Goal: Task Accomplishment & Management: Manage account settings

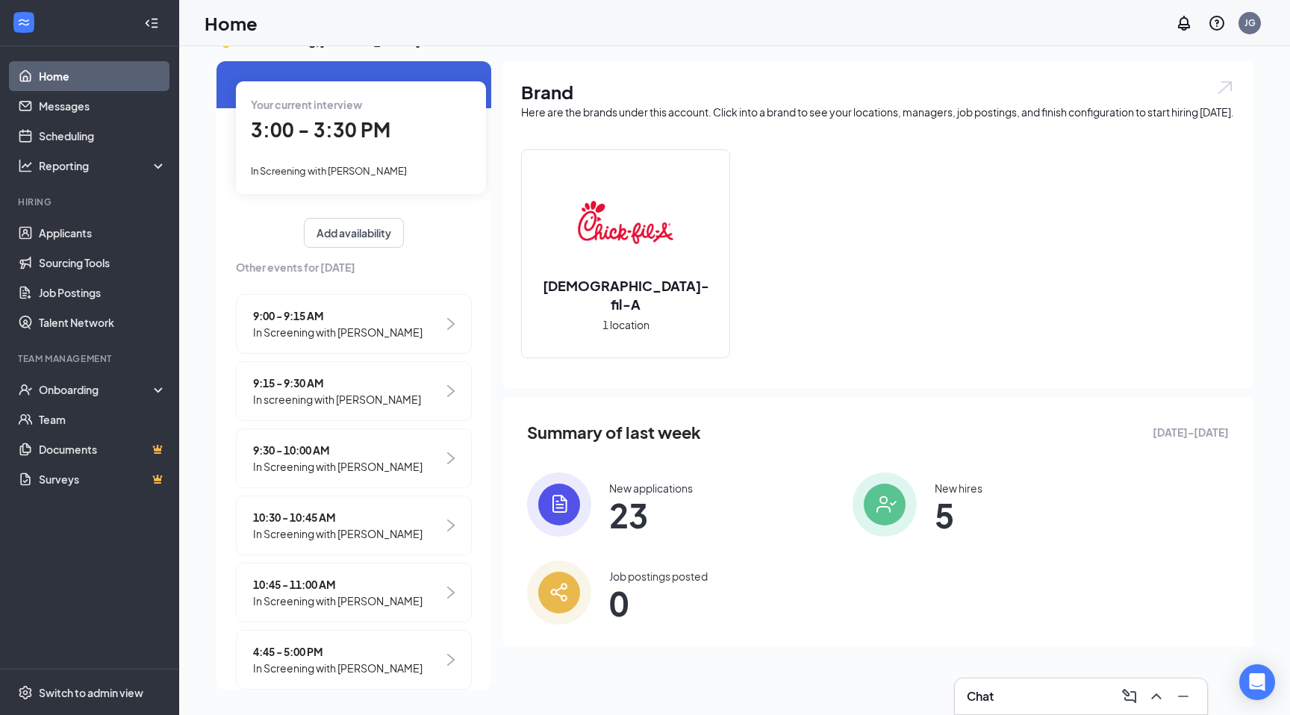
scroll to position [84, 0]
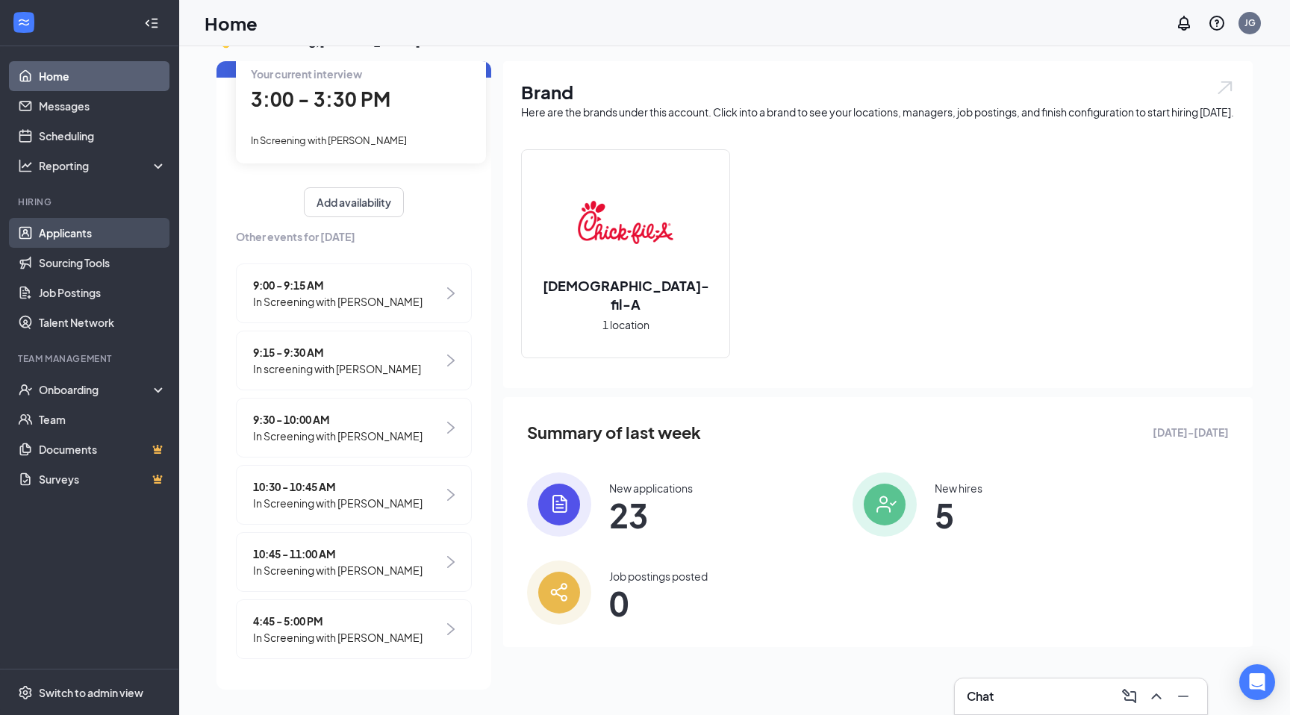
click at [69, 240] on link "Applicants" at bounding box center [103, 233] width 128 height 30
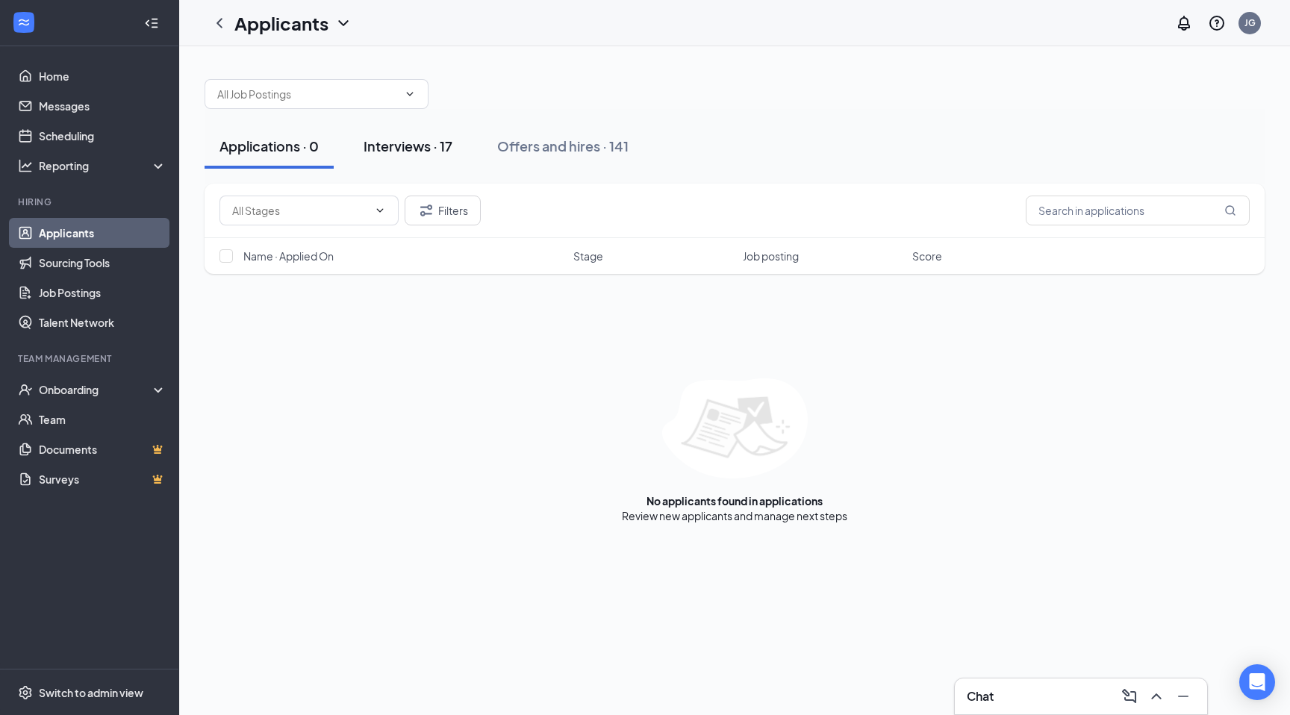
click at [376, 161] on button "Interviews · 17" at bounding box center [408, 146] width 119 height 45
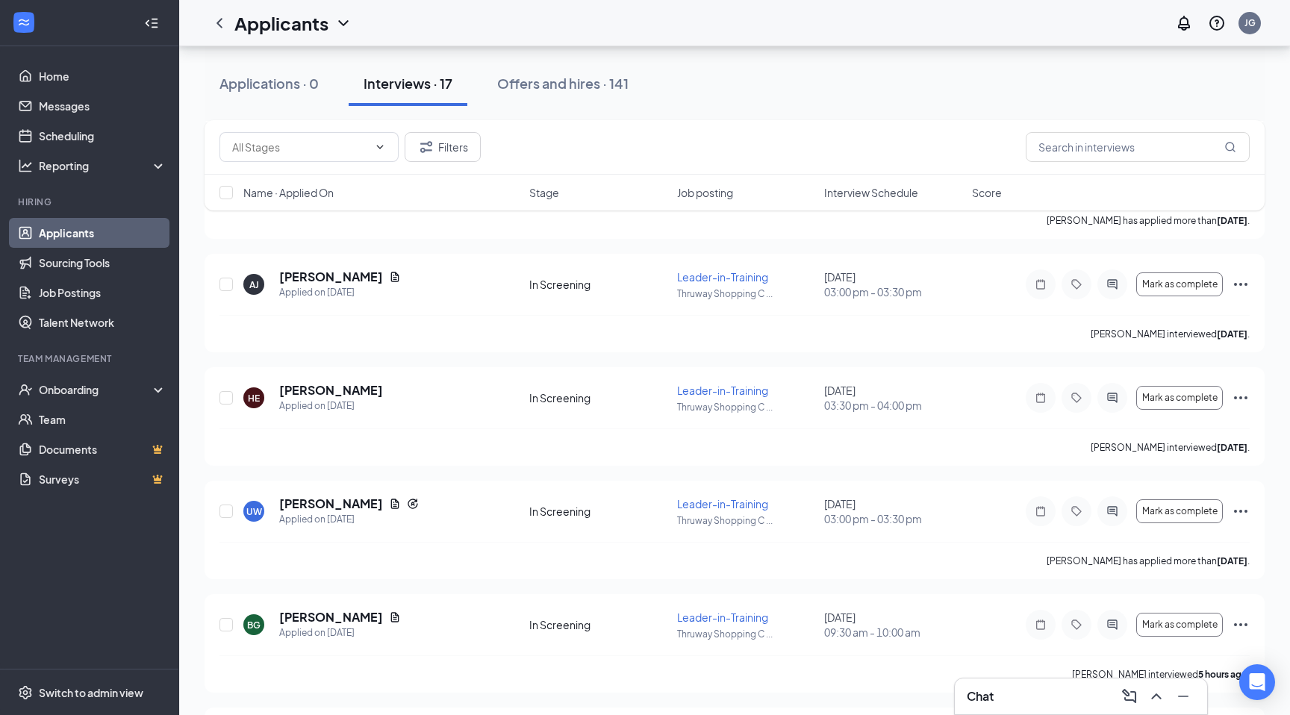
scroll to position [723, 0]
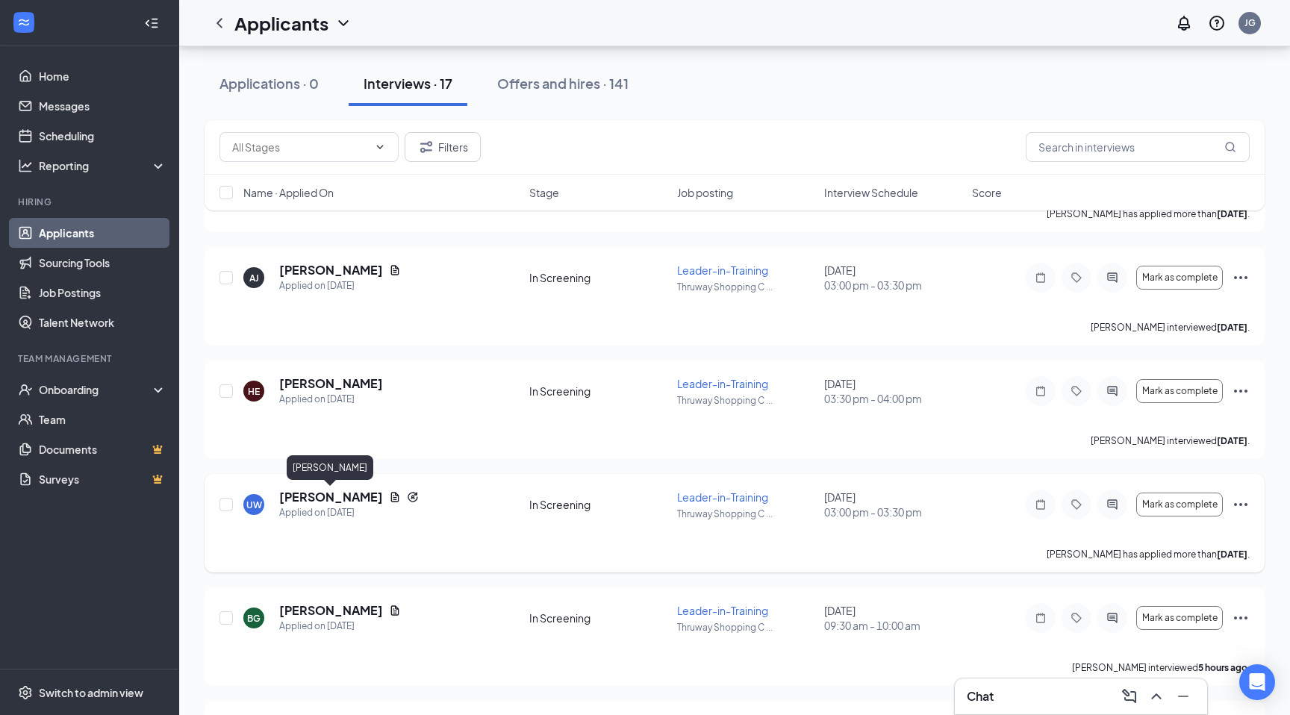
click at [348, 493] on h5 "[PERSON_NAME]" at bounding box center [331, 497] width 104 height 16
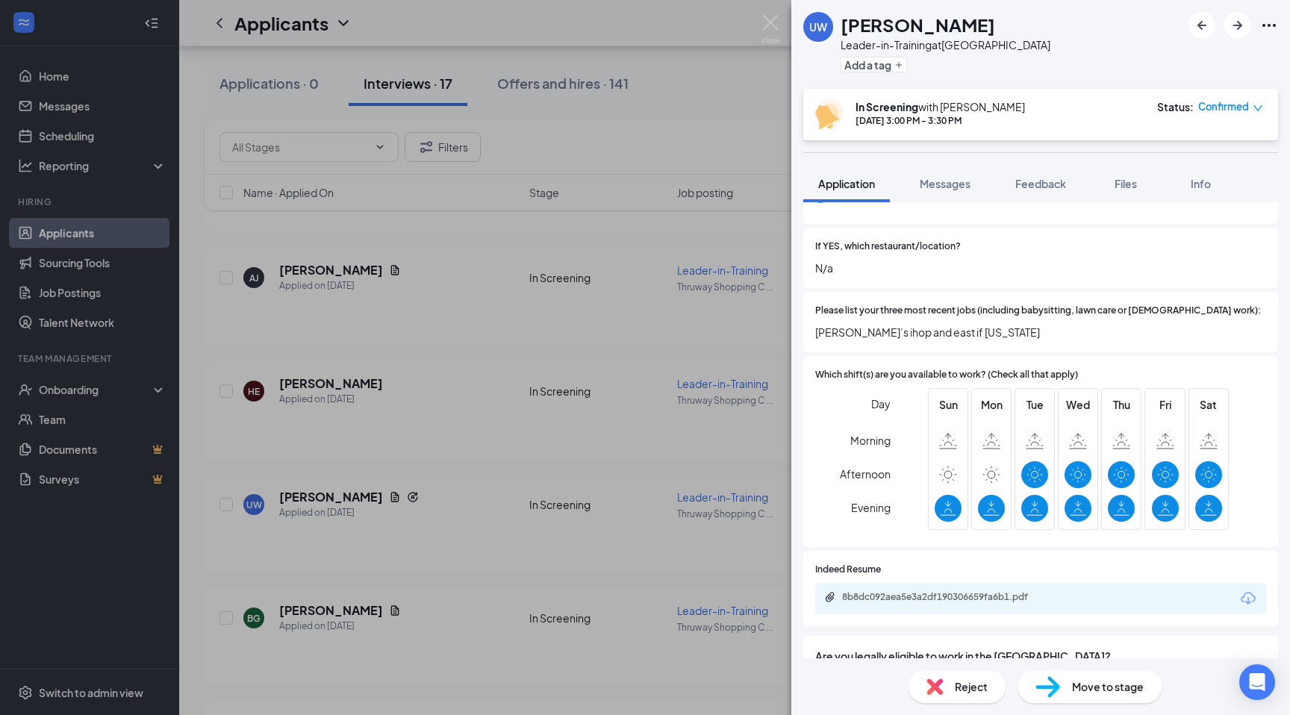
scroll to position [470, 0]
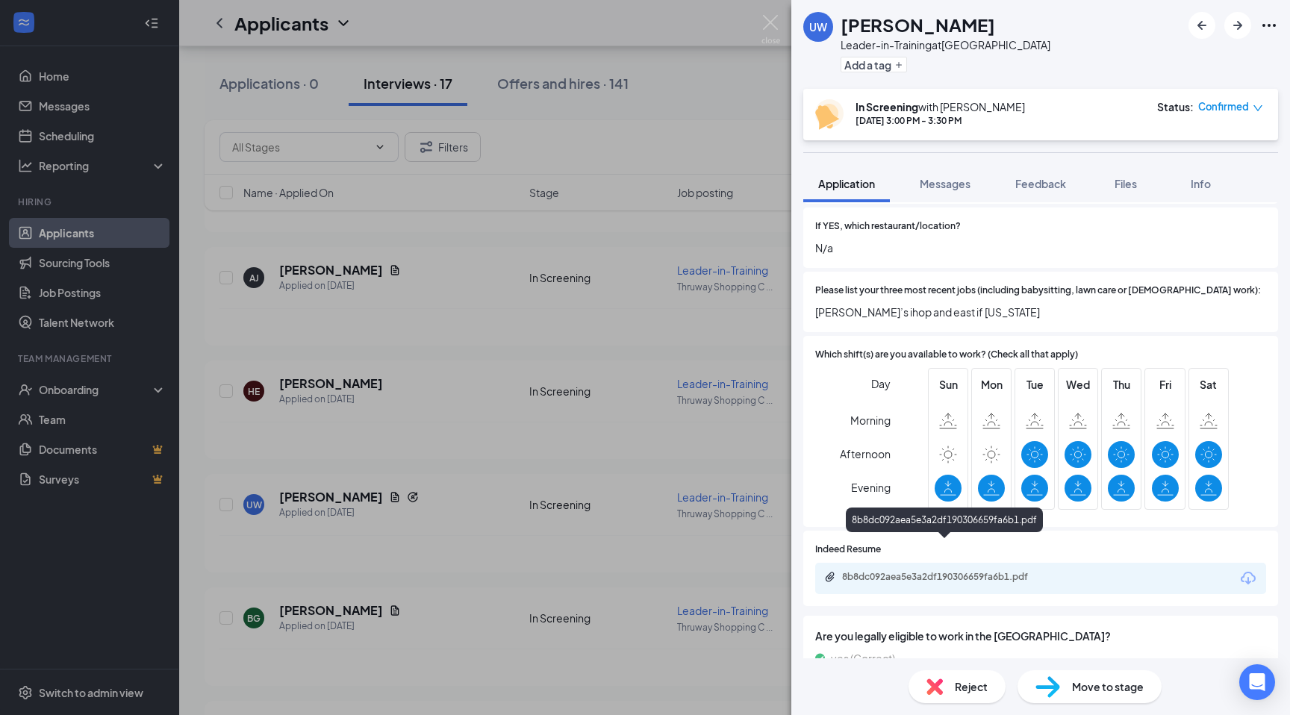
click at [868, 571] on div "8b8dc092aea5e3a2df190306659fa6b1.pdf" at bounding box center [946, 577] width 209 height 12
click at [590, 91] on div "UW [PERSON_NAME] Leader-in-Training at [GEOGRAPHIC_DATA] Add a tag In Screening…" at bounding box center [645, 357] width 1290 height 715
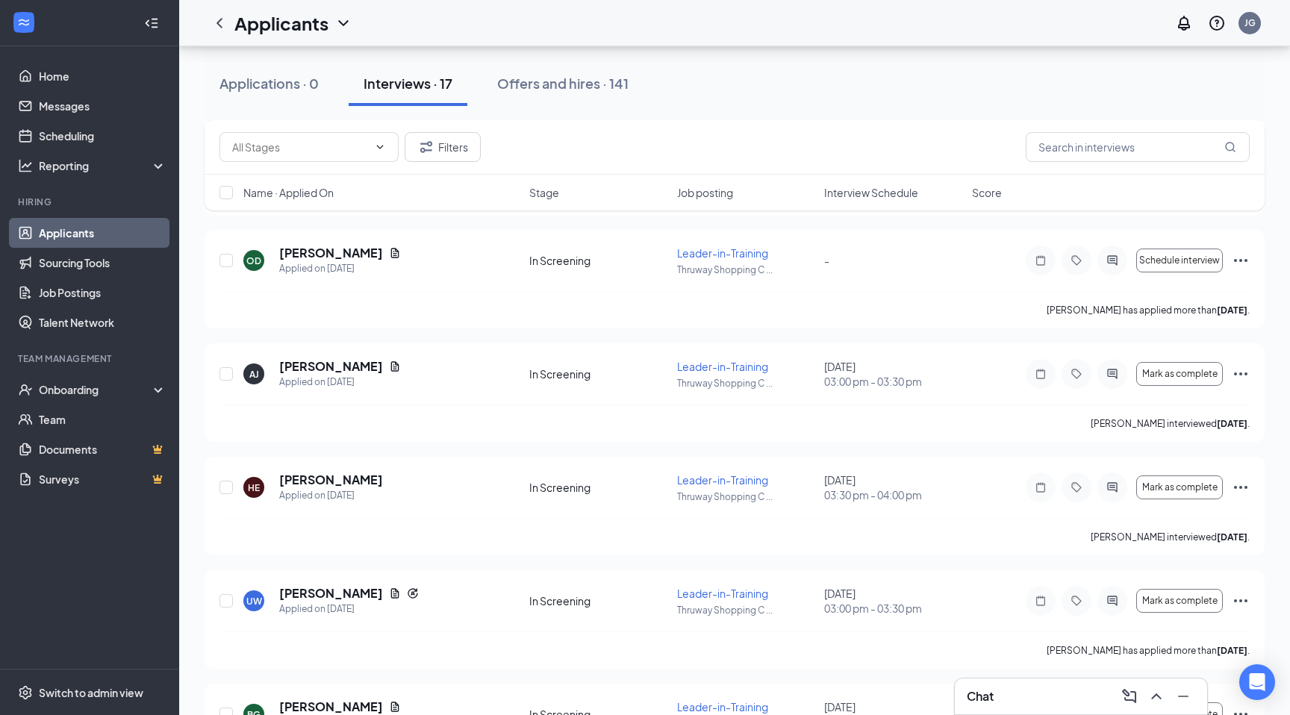
scroll to position [629, 0]
click at [333, 369] on h5 "[PERSON_NAME]" at bounding box center [331, 364] width 104 height 16
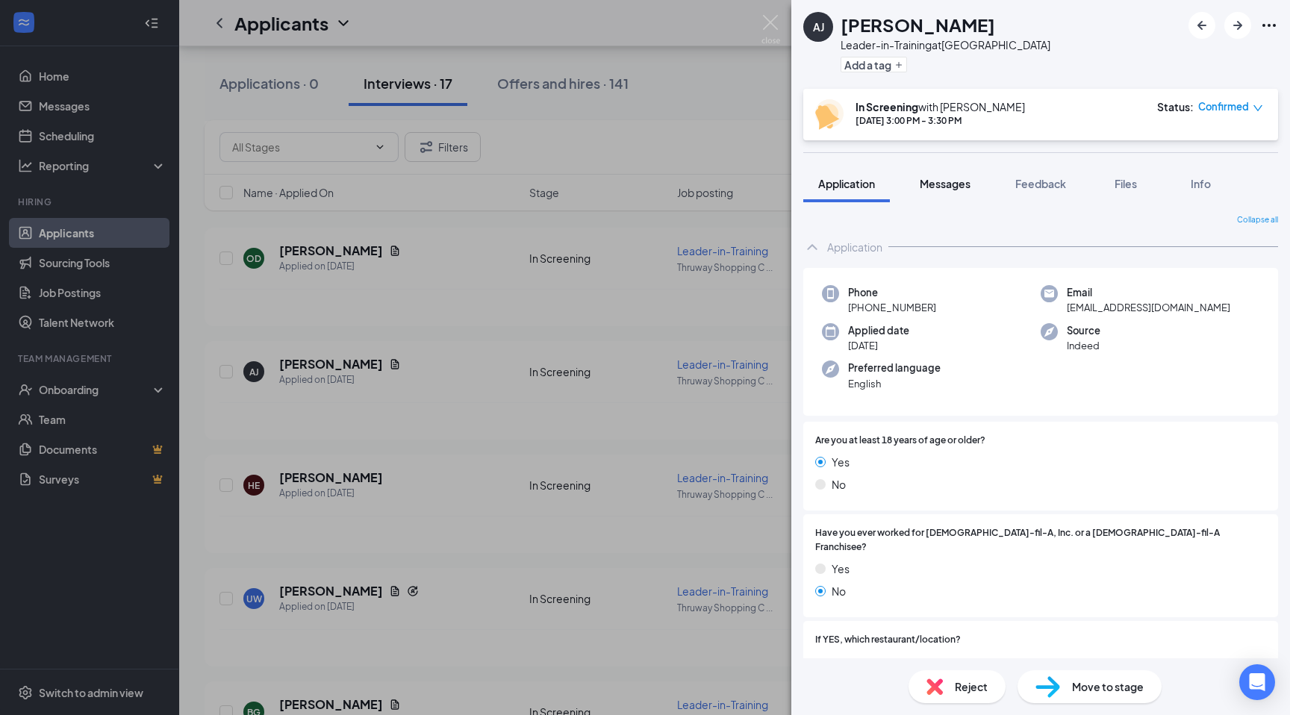
click at [947, 196] on button "Messages" at bounding box center [945, 183] width 81 height 37
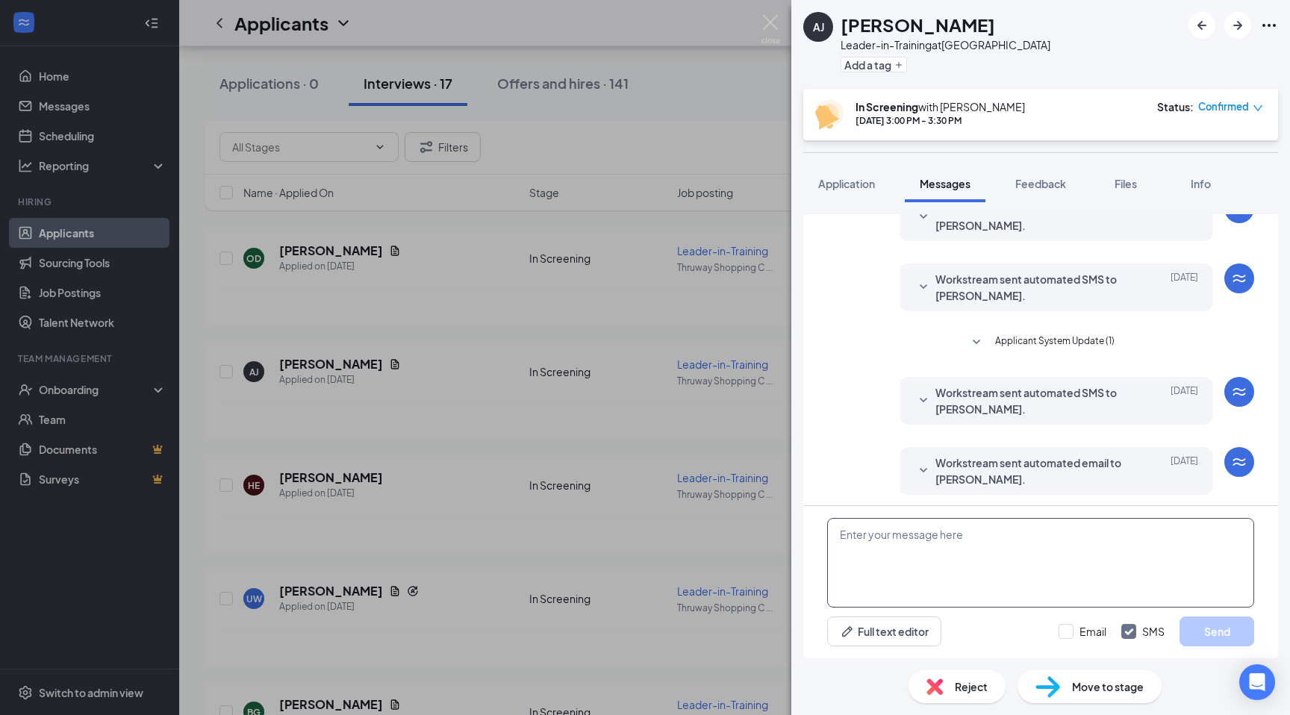
scroll to position [260, 0]
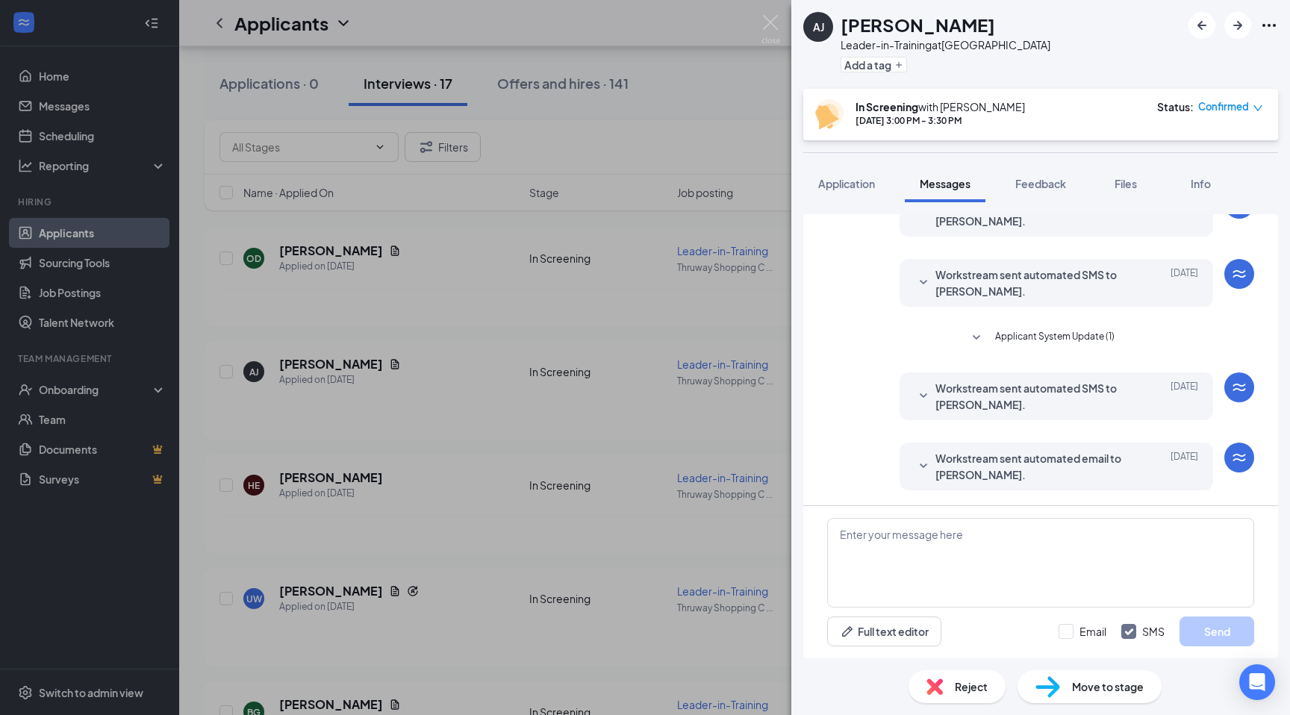
click at [717, 523] on div "AJ [PERSON_NAME] Leader-in-Training at [GEOGRAPHIC_DATA] Add a tag In Screening…" at bounding box center [645, 357] width 1290 height 715
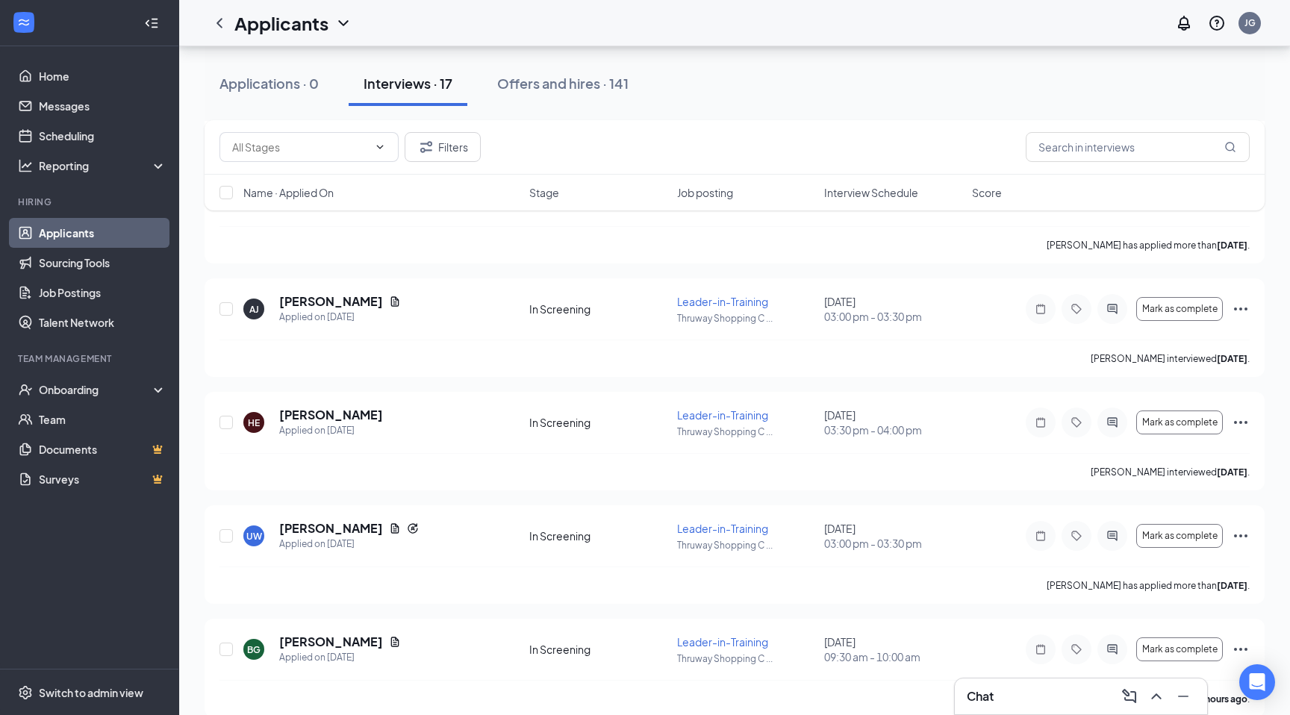
scroll to position [689, 0]
click at [383, 414] on h5 "[PERSON_NAME]" at bounding box center [331, 417] width 104 height 16
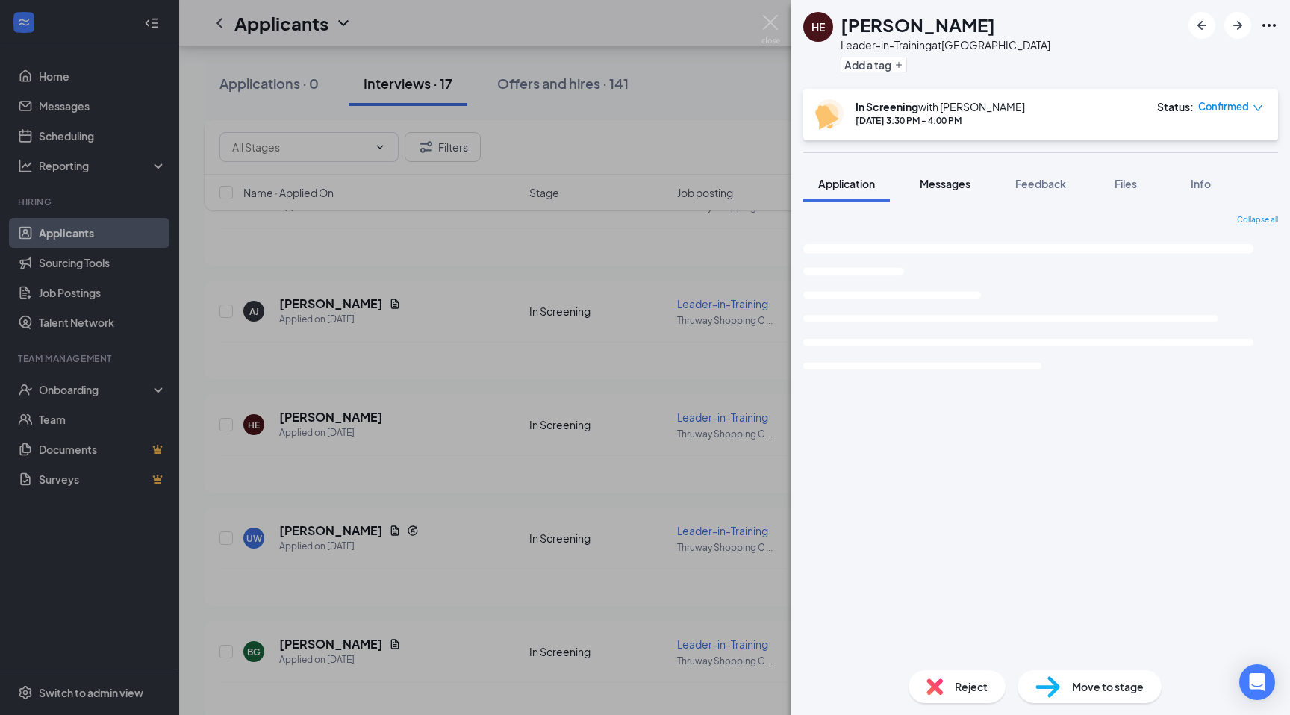
click at [947, 189] on span "Messages" at bounding box center [945, 183] width 51 height 13
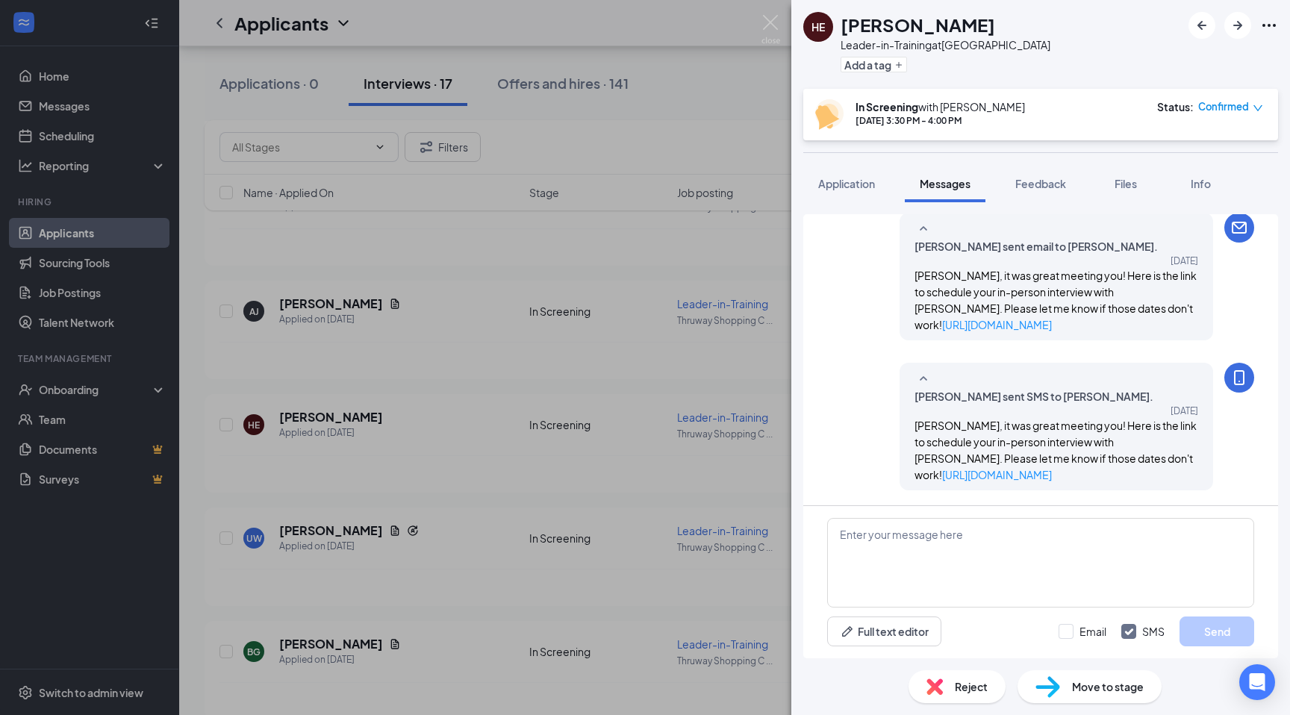
scroll to position [661, 0]
click at [762, 19] on img at bounding box center [771, 29] width 19 height 29
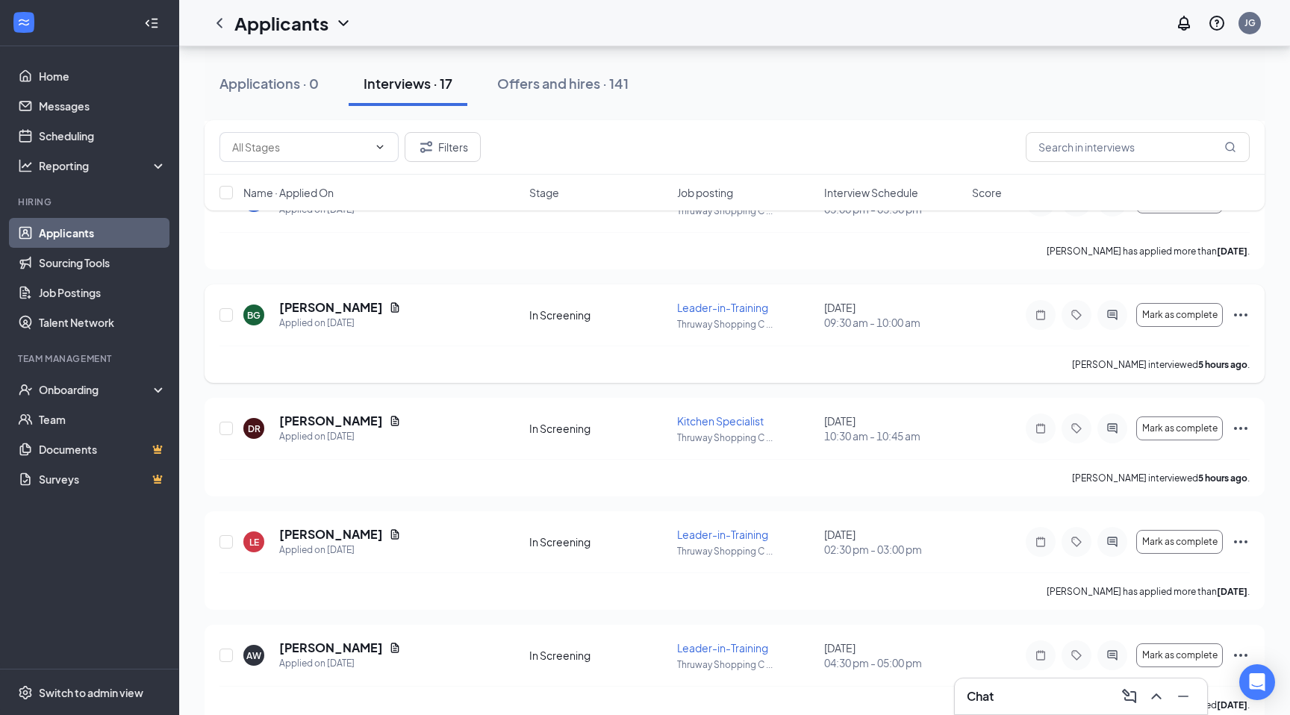
scroll to position [1506, 0]
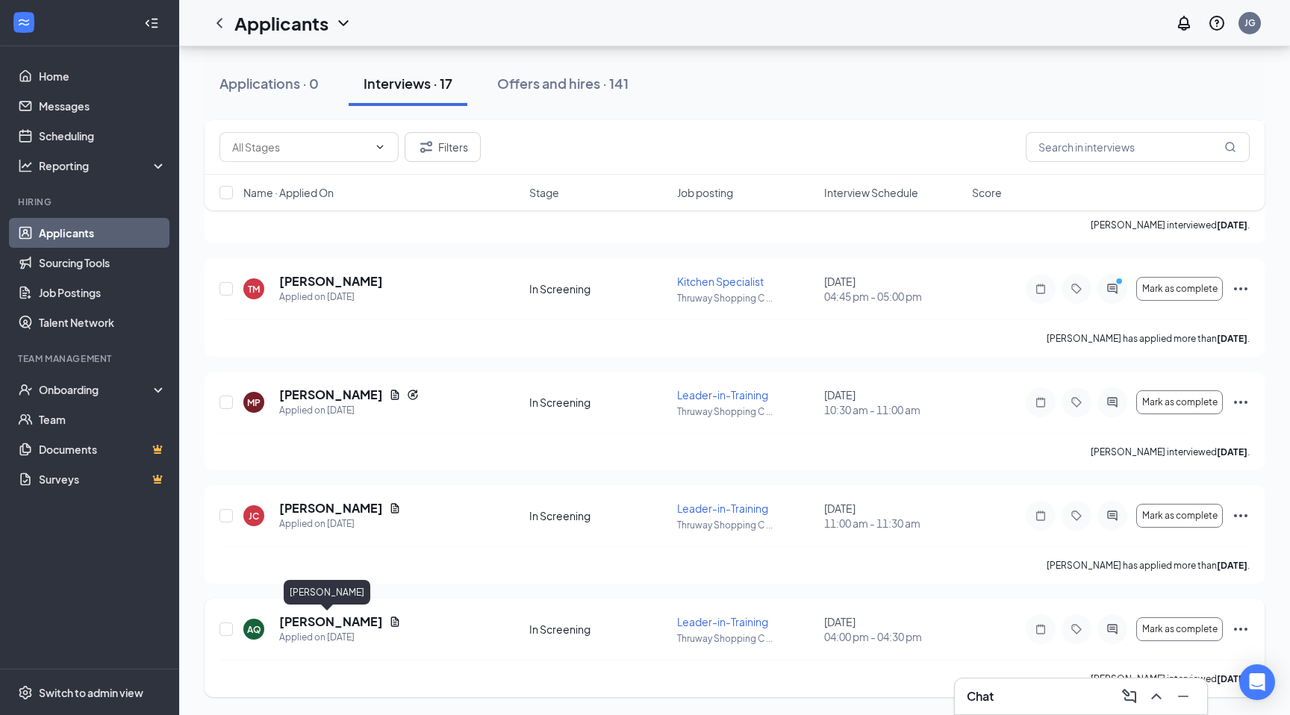
click at [312, 620] on h5 "[PERSON_NAME]" at bounding box center [331, 622] width 104 height 16
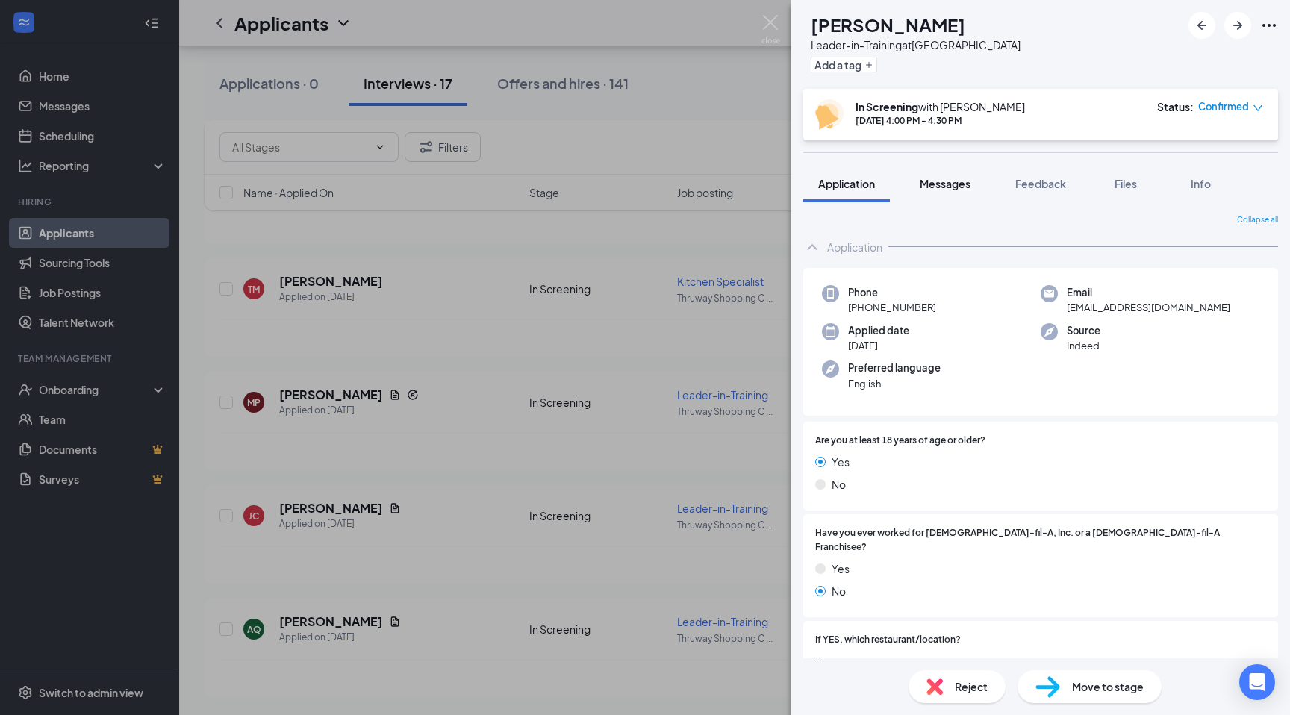
click at [970, 183] on span "Messages" at bounding box center [945, 183] width 51 height 13
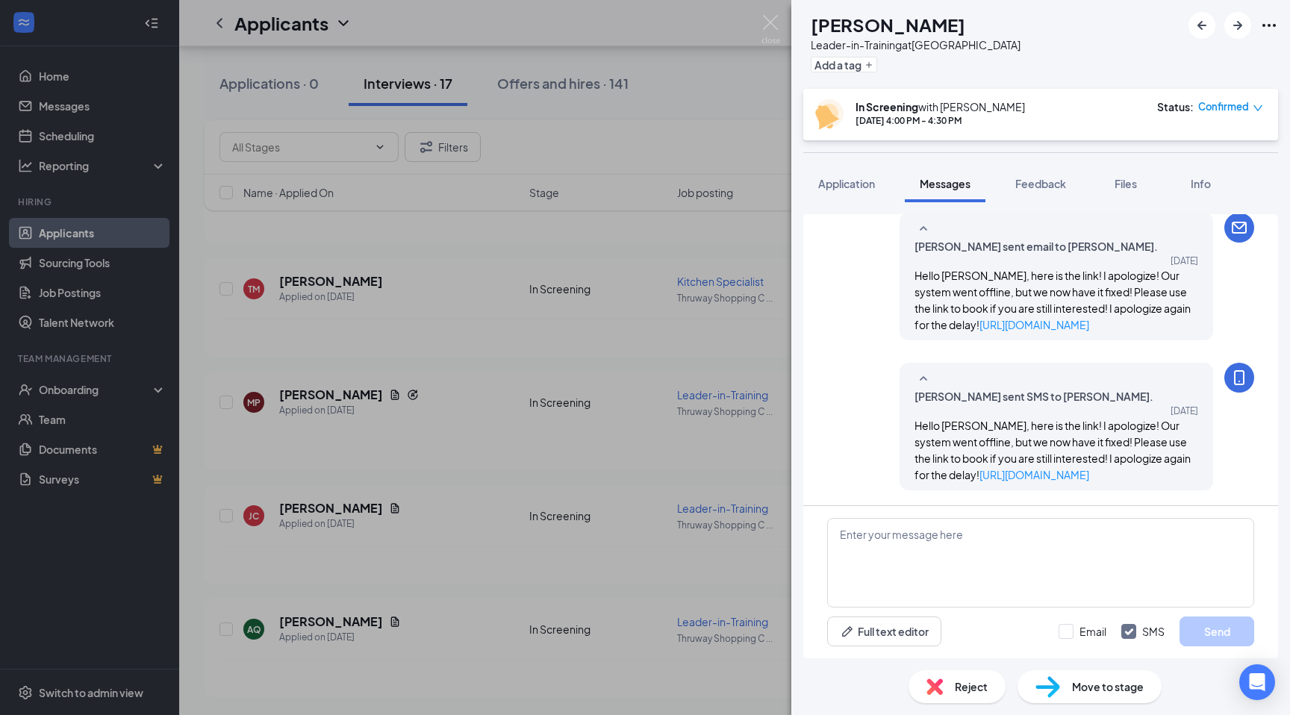
scroll to position [729, 0]
click at [962, 696] on div "Reject" at bounding box center [957, 686] width 97 height 33
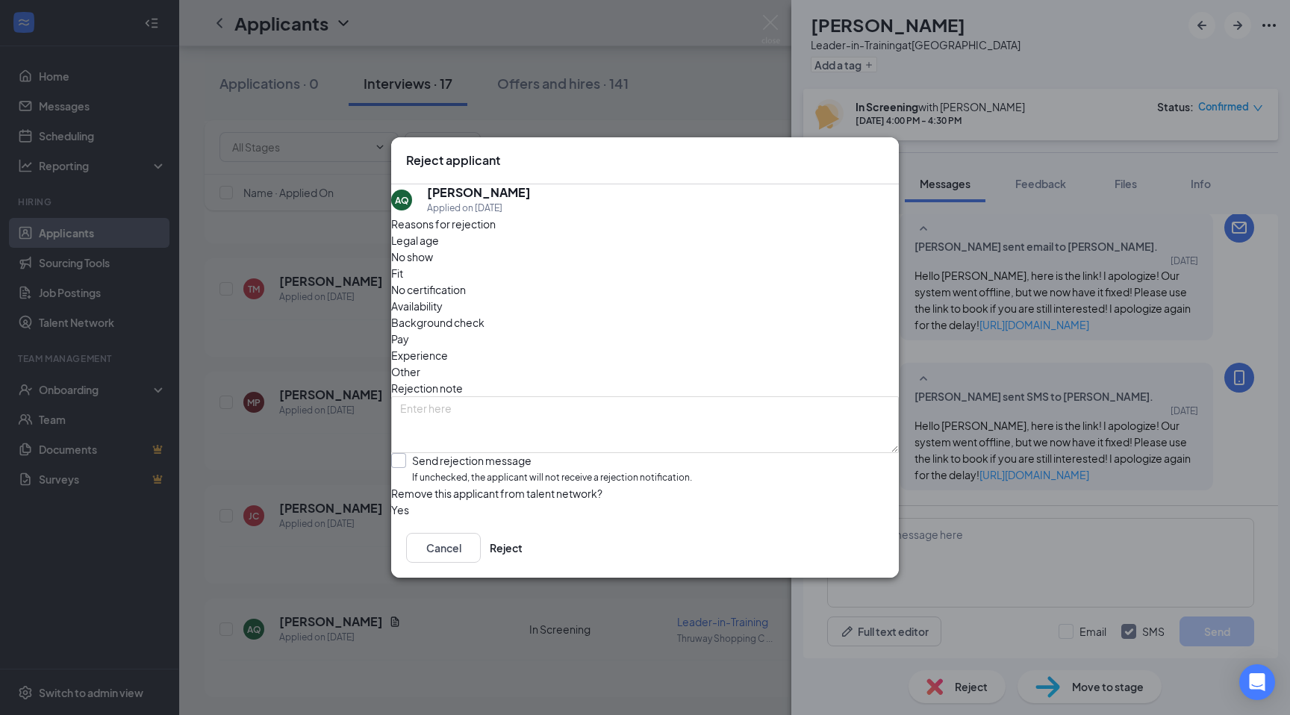
click at [468, 453] on input "Send rejection message If unchecked, the applicant will not receive a rejection…" at bounding box center [541, 469] width 301 height 32
checkbox input "true"
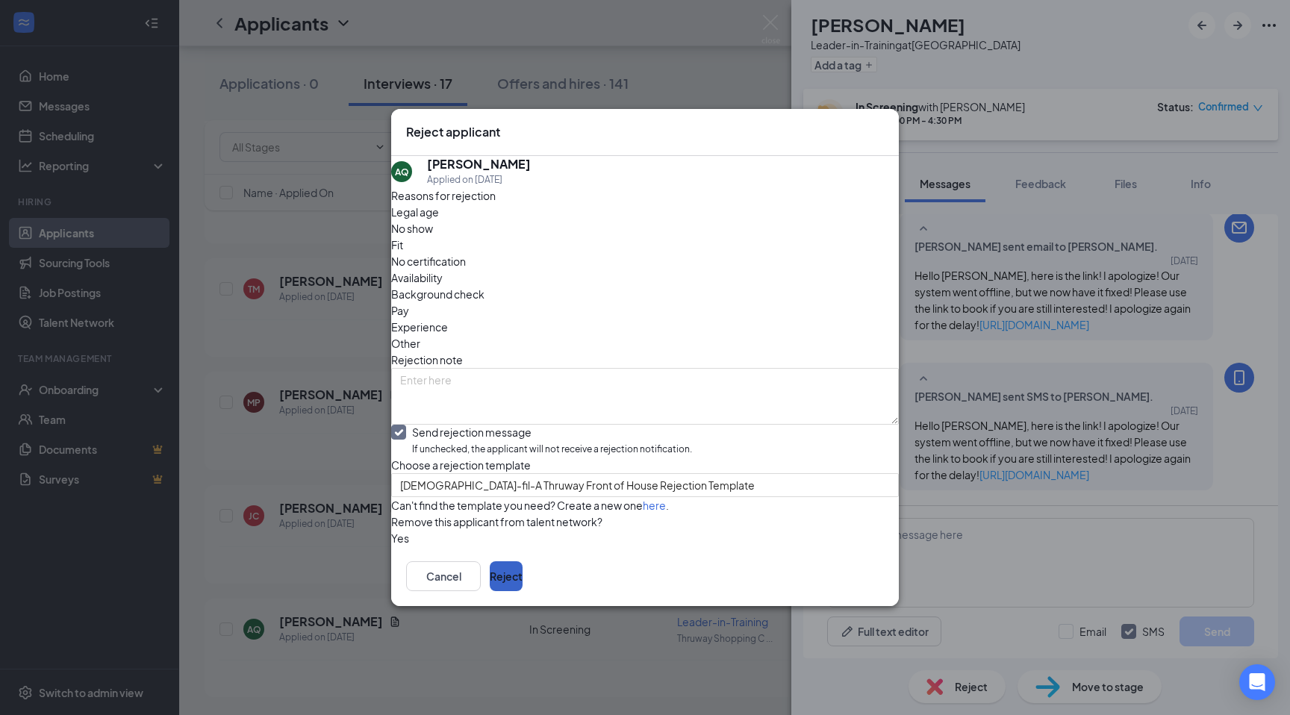
click at [523, 591] on button "Reject" at bounding box center [506, 576] width 33 height 30
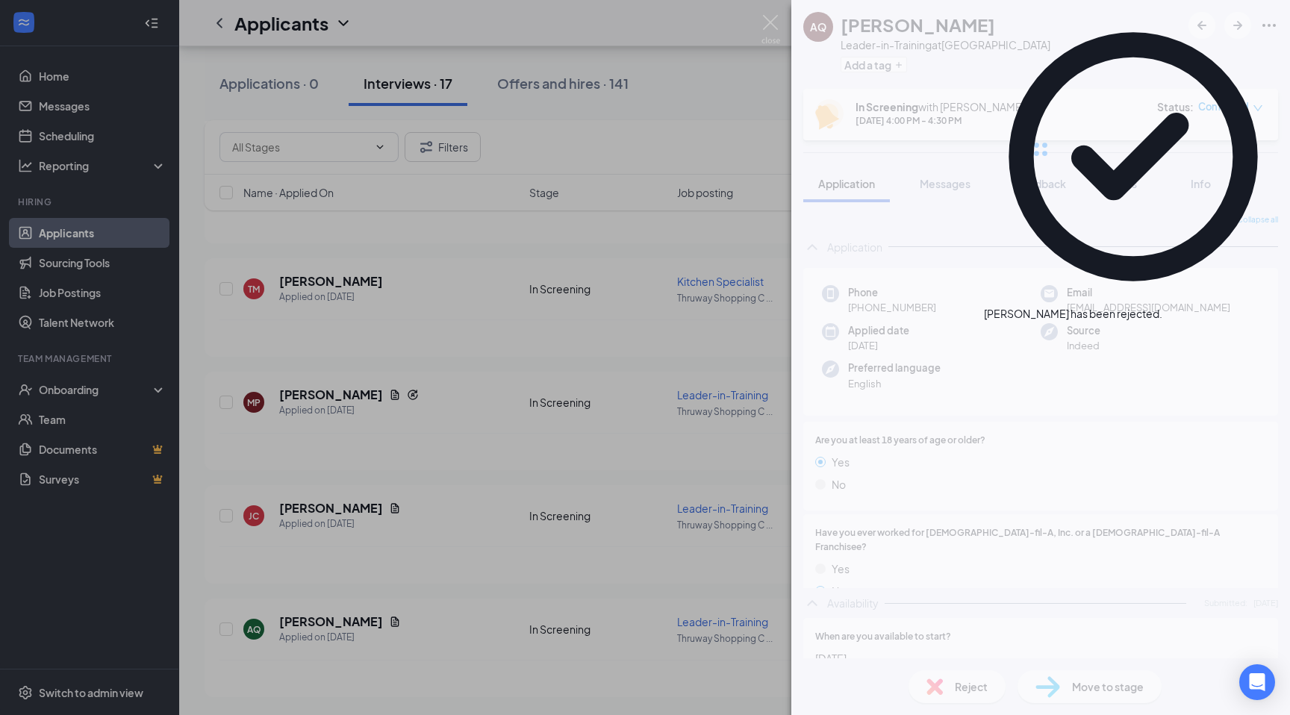
click at [720, 46] on div "AQ [PERSON_NAME] Leader-in-Training at [GEOGRAPHIC_DATA] Add a tag In Screening…" at bounding box center [645, 357] width 1290 height 715
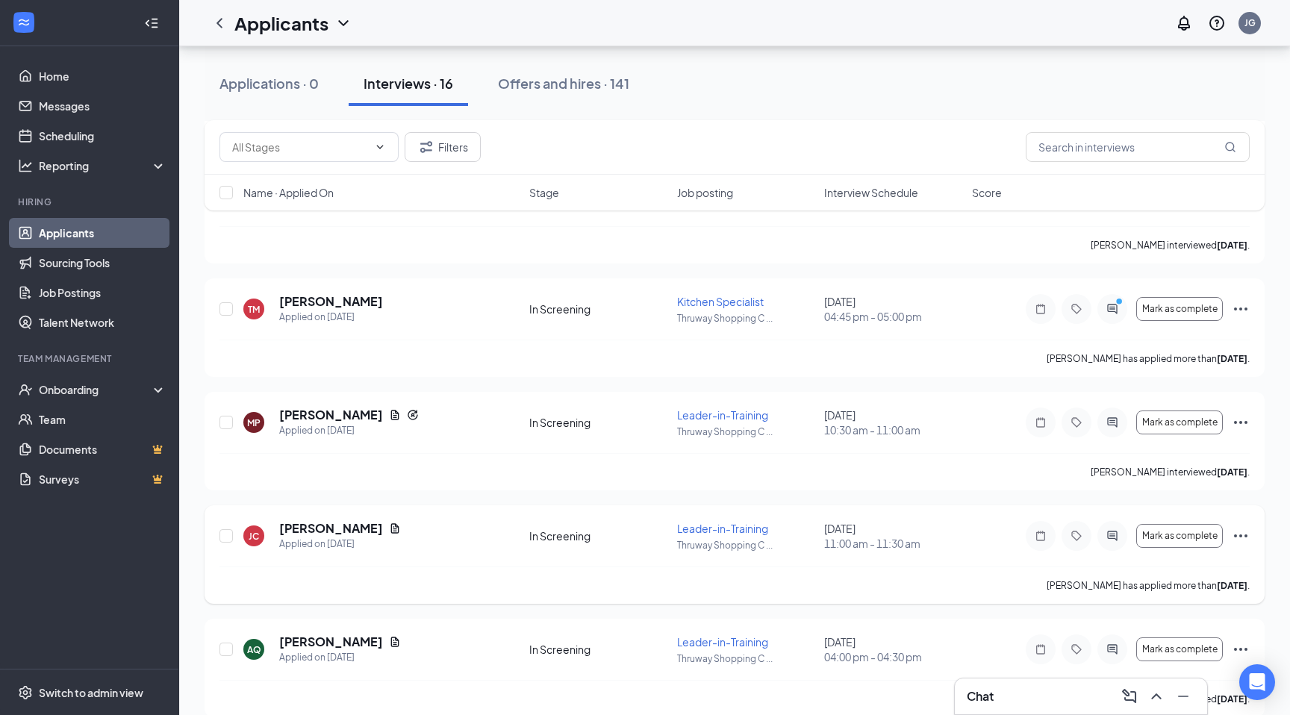
scroll to position [1392, 0]
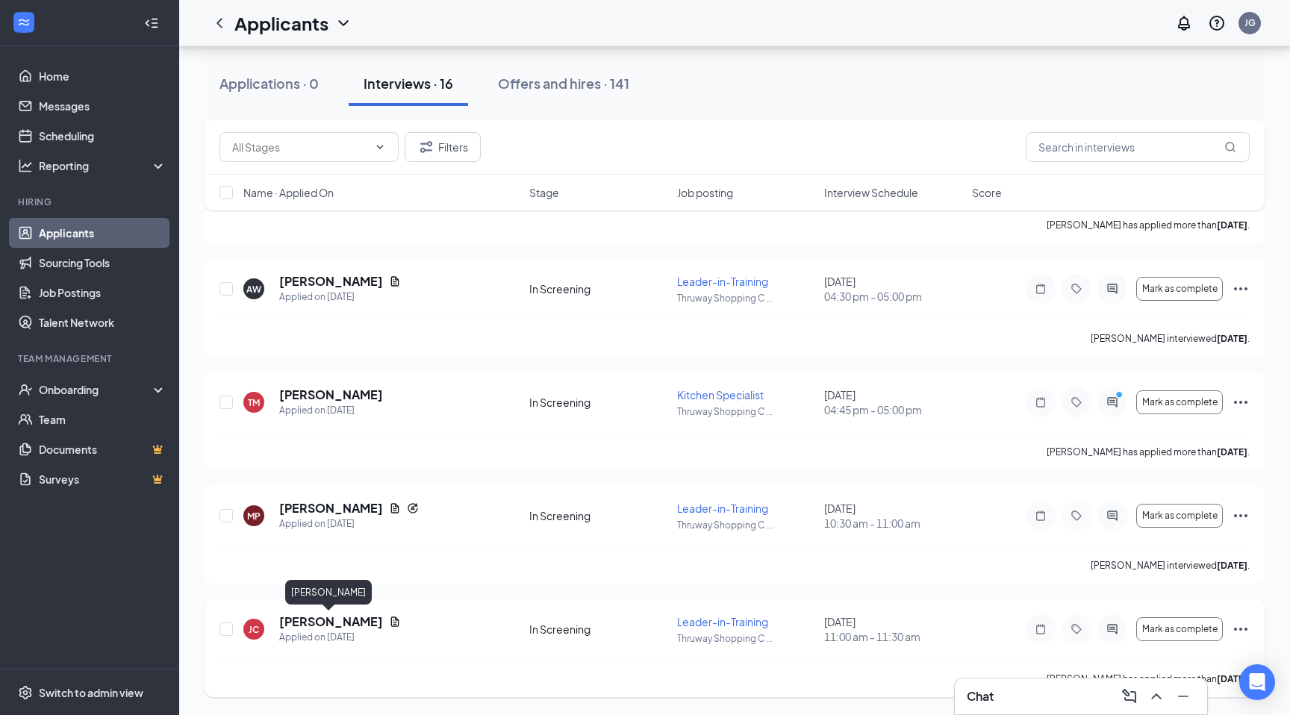
click at [335, 622] on h5 "[PERSON_NAME]" at bounding box center [331, 622] width 104 height 16
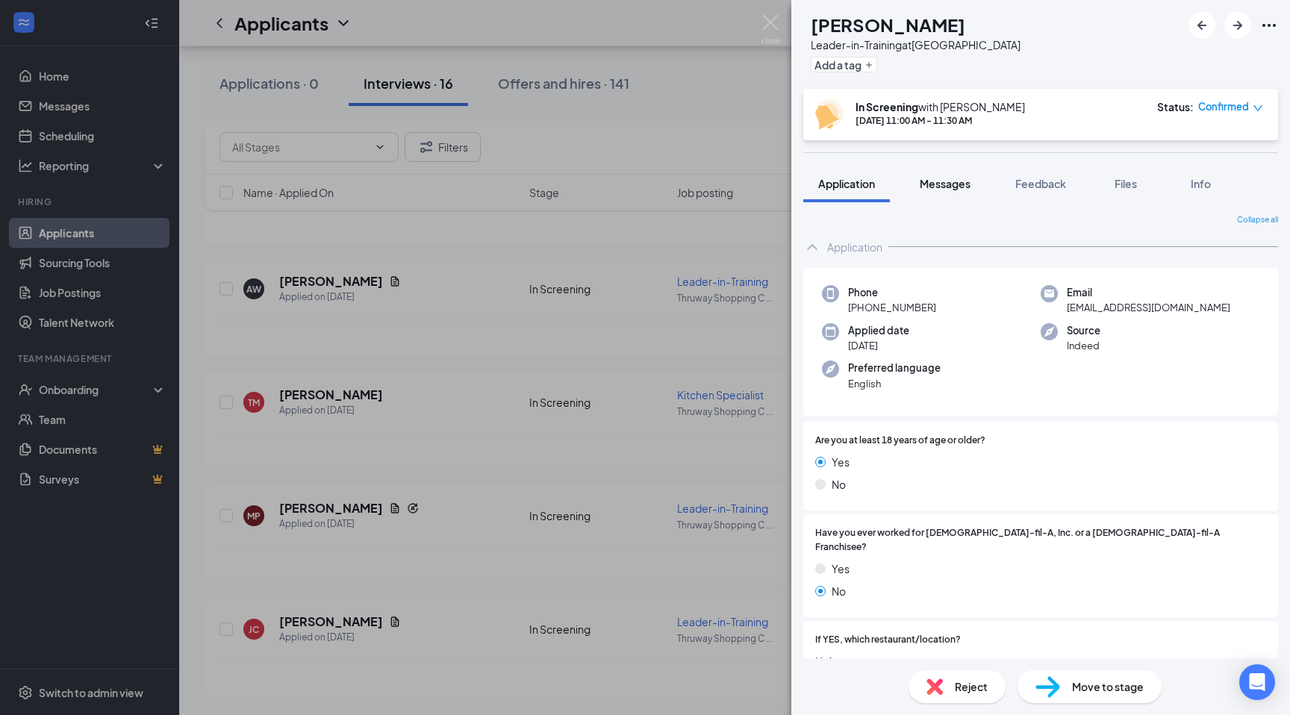
click at [967, 187] on span "Messages" at bounding box center [945, 183] width 51 height 13
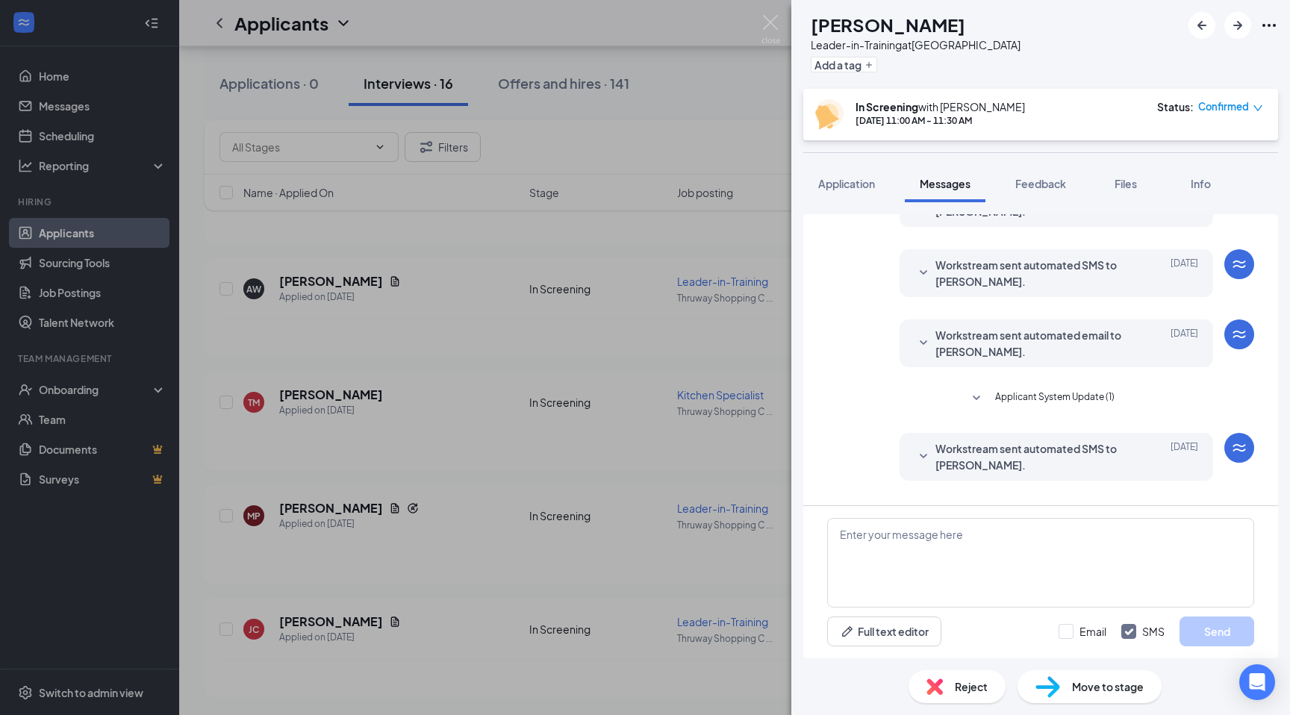
scroll to position [378, 0]
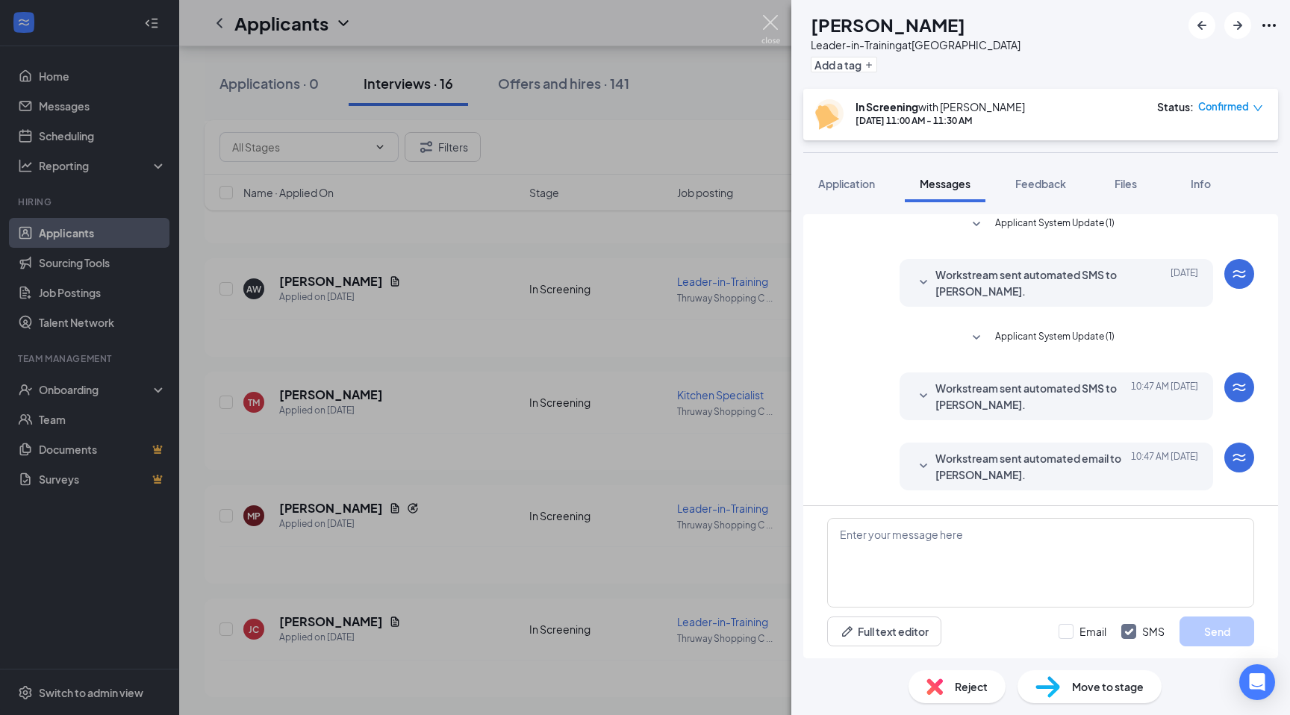
click at [762, 25] on img at bounding box center [771, 29] width 19 height 29
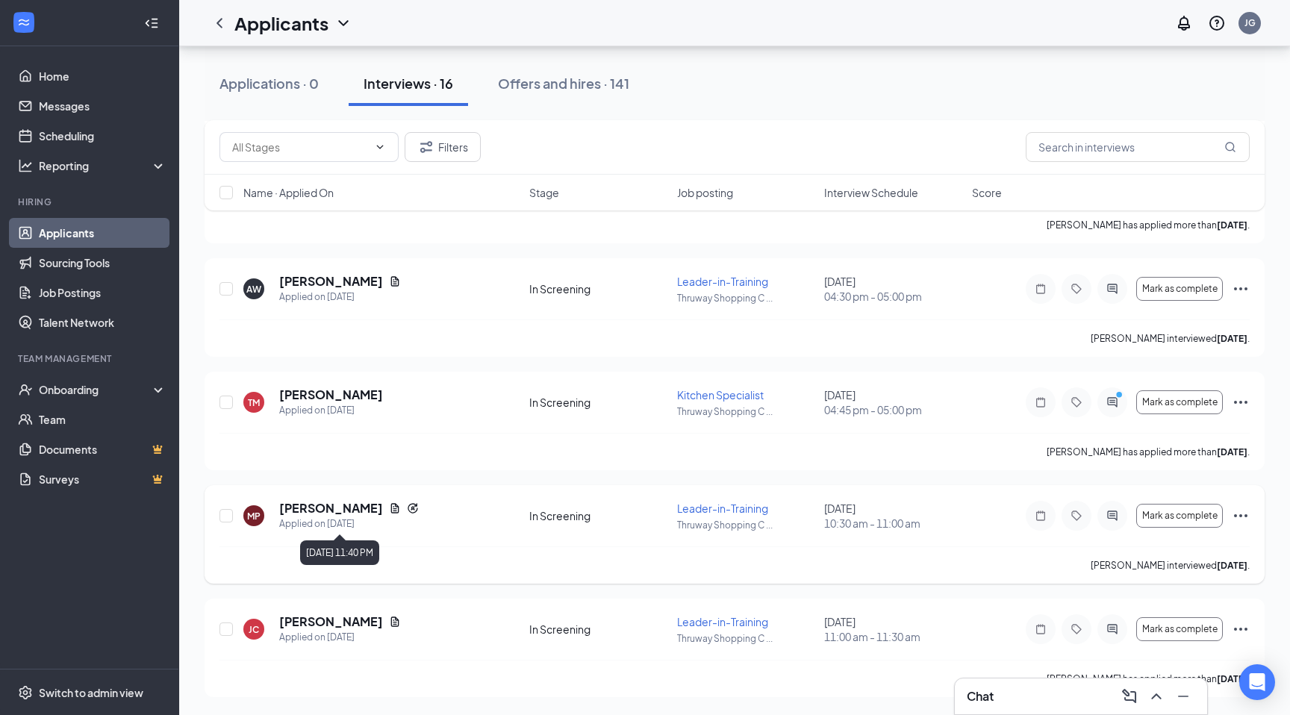
click at [328, 518] on div "Applied on [DATE]" at bounding box center [349, 524] width 140 height 15
click at [328, 515] on h5 "[PERSON_NAME]" at bounding box center [331, 508] width 104 height 16
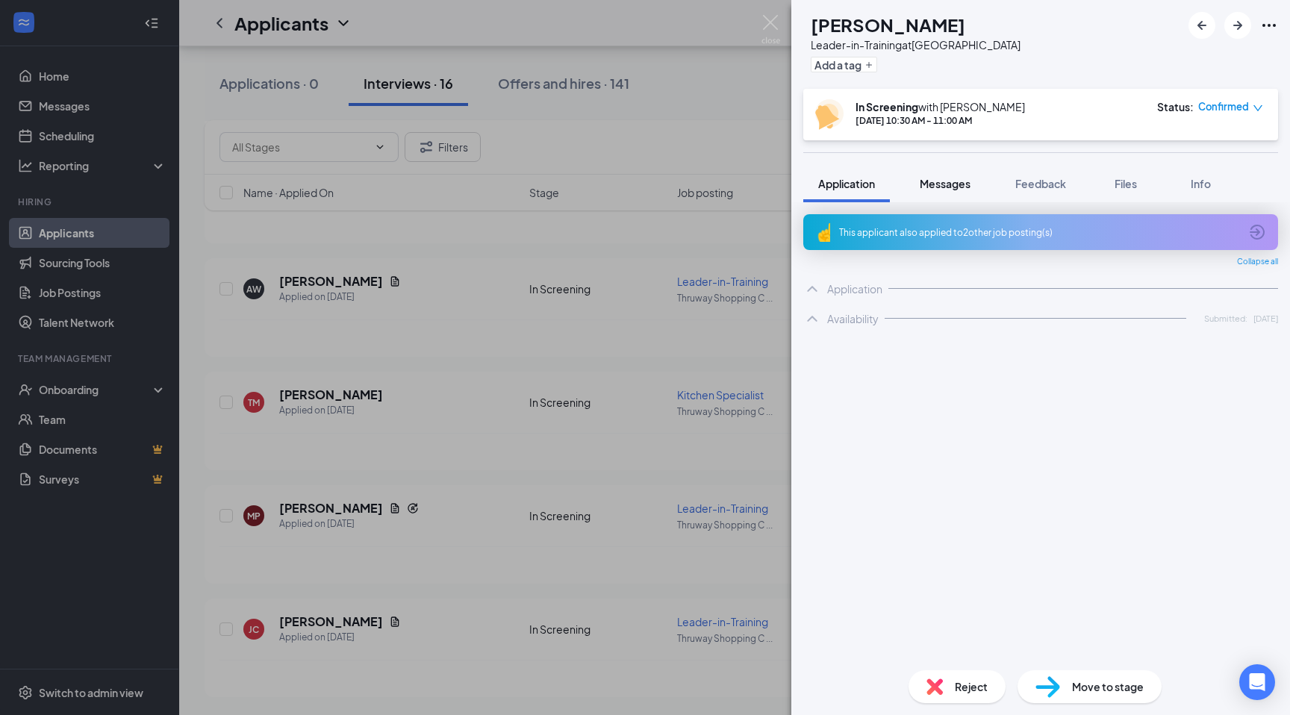
click at [965, 193] on button "Messages" at bounding box center [945, 183] width 81 height 37
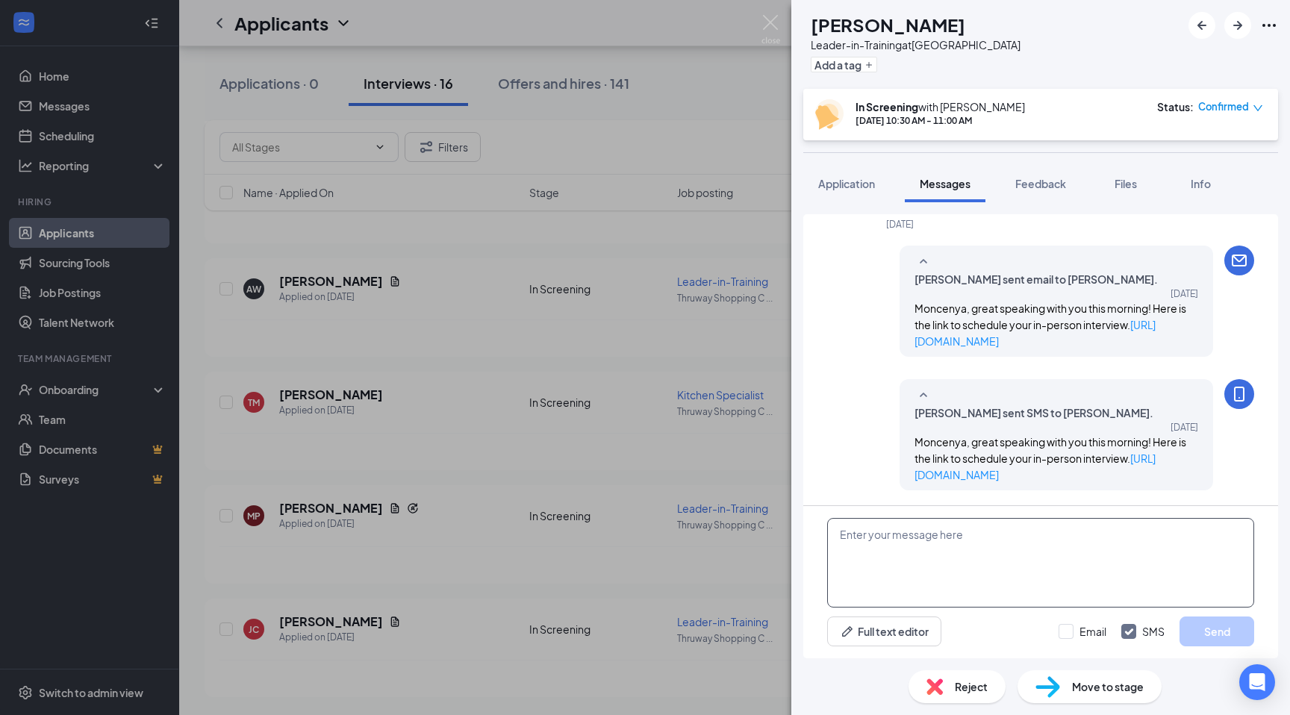
scroll to position [872, 0]
click at [914, 537] on textarea at bounding box center [1040, 563] width 427 height 90
click at [931, 587] on textarea "Moncenya, just curious if you were still interested in a position with us? Let …" at bounding box center [1040, 563] width 427 height 90
type textarea "Moncenya, just curious if you were still interested in a position with us? Let …"
click at [1102, 638] on input "Email" at bounding box center [1083, 631] width 48 height 15
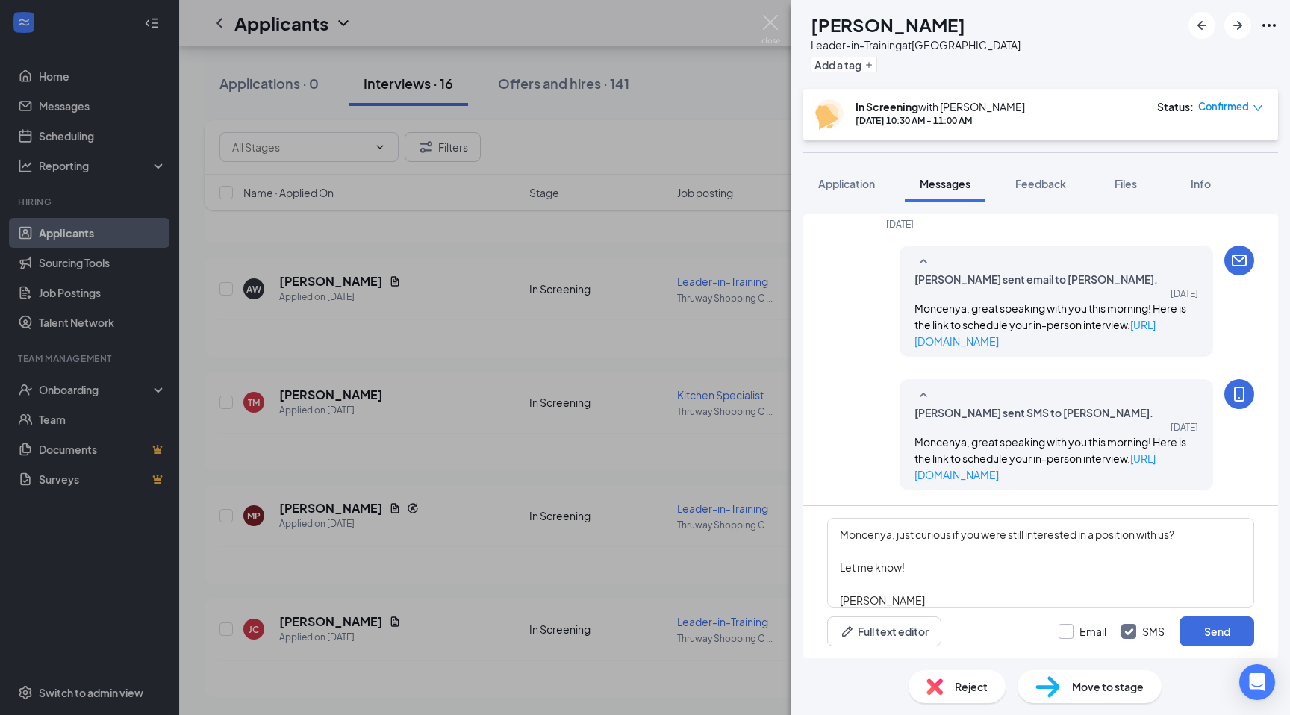
checkbox input "true"
click at [1208, 645] on button "Send" at bounding box center [1217, 632] width 75 height 30
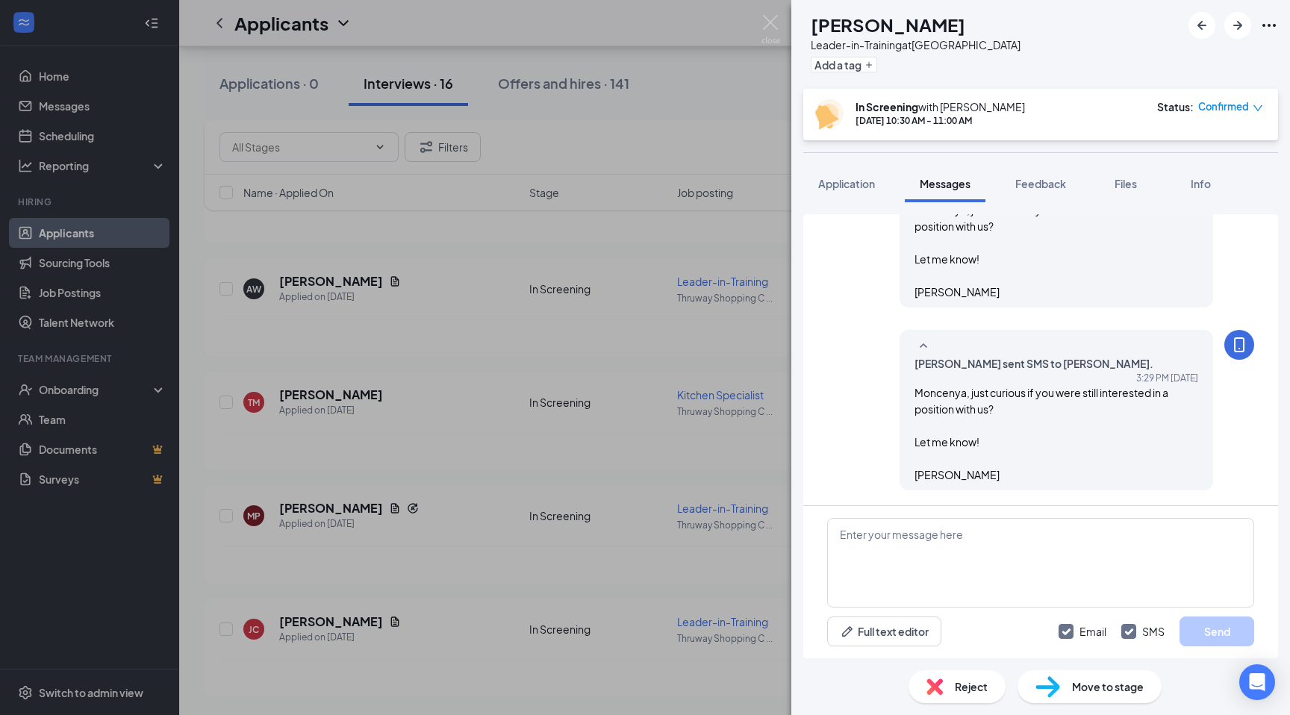
scroll to position [1227, 0]
click at [384, 567] on div "MP [PERSON_NAME] Leader-in-Training at [GEOGRAPHIC_DATA] Add a tag In Screening…" at bounding box center [645, 357] width 1290 height 715
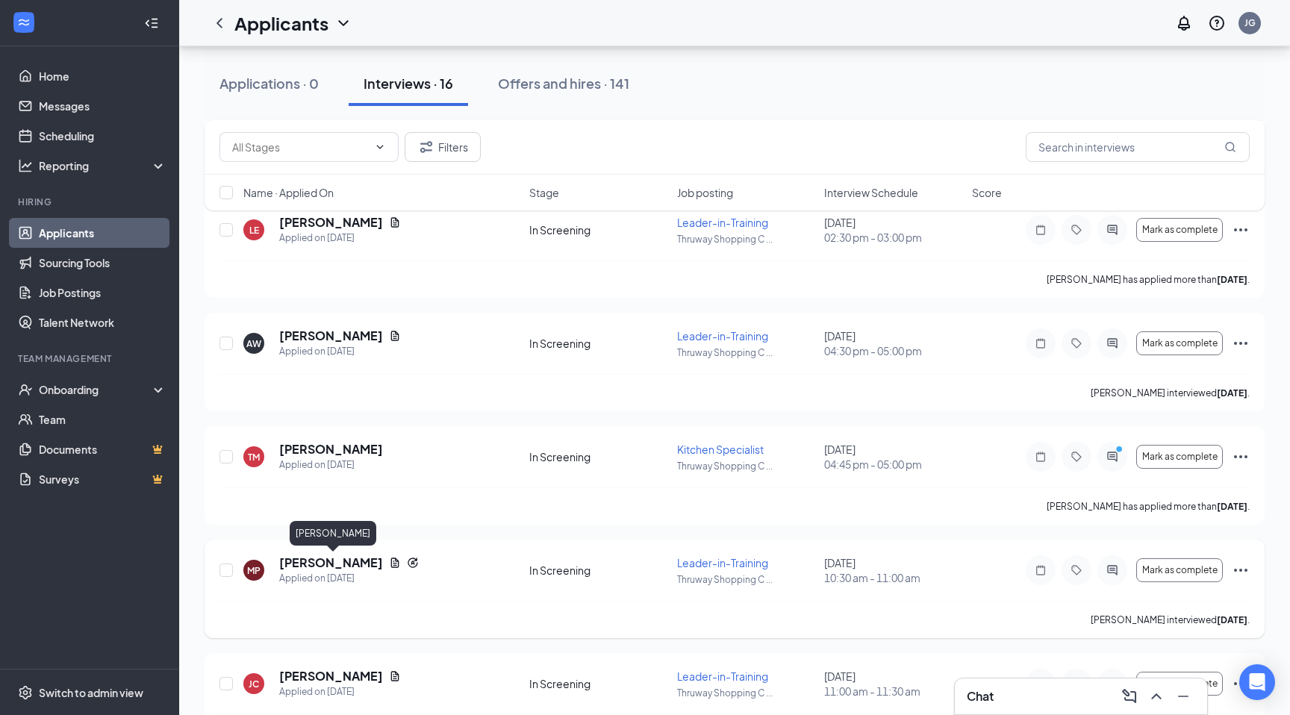
scroll to position [1311, 0]
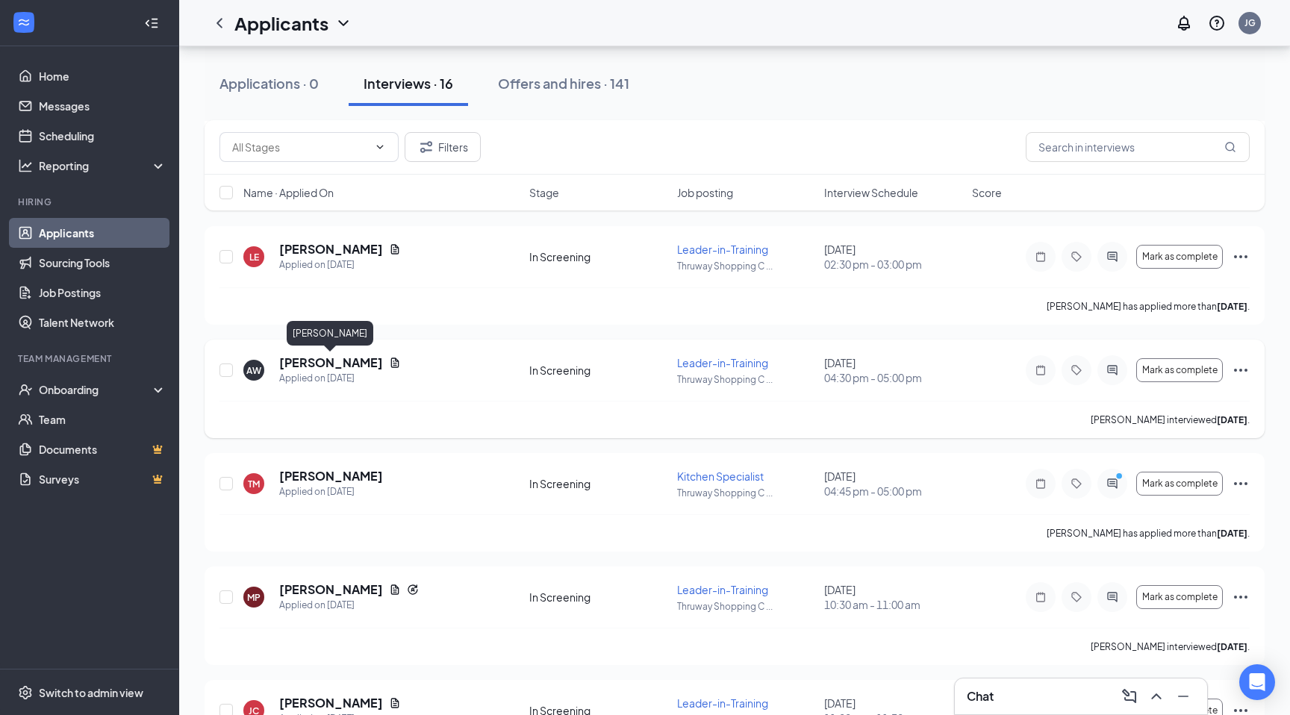
click at [317, 369] on h5 "[PERSON_NAME]" at bounding box center [331, 363] width 104 height 16
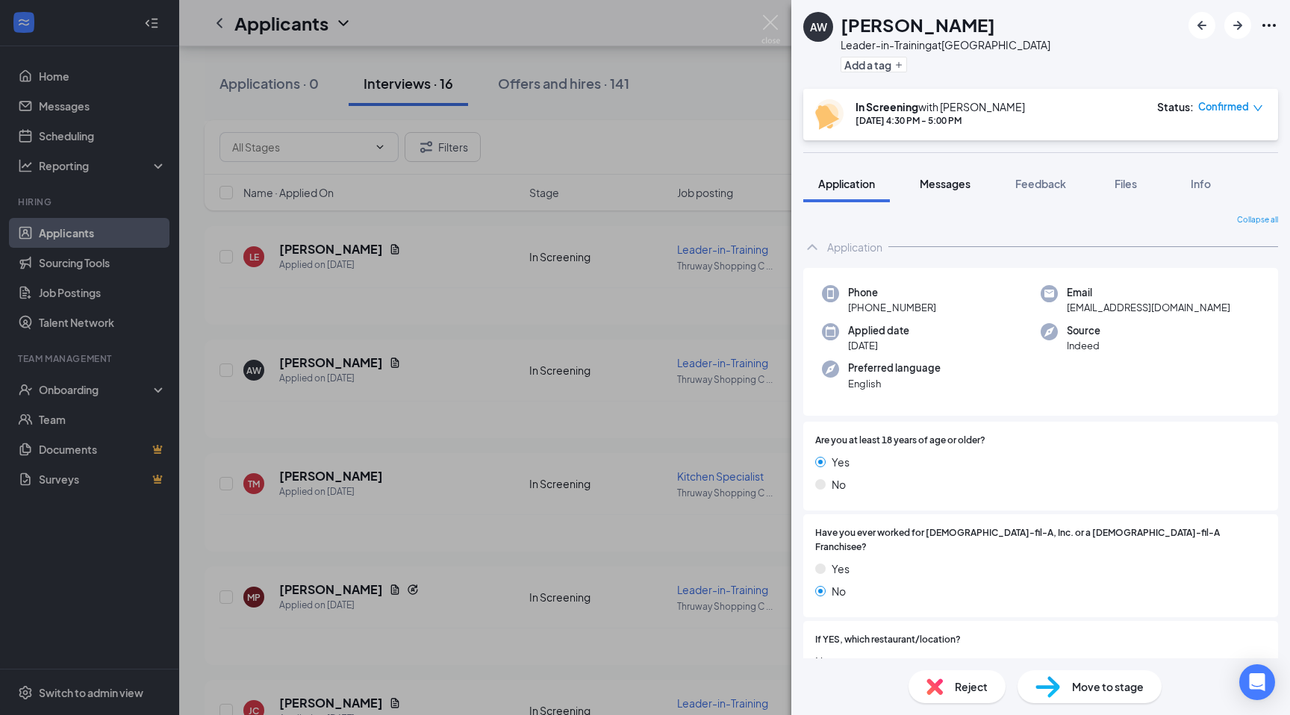
click at [942, 182] on span "Messages" at bounding box center [945, 183] width 51 height 13
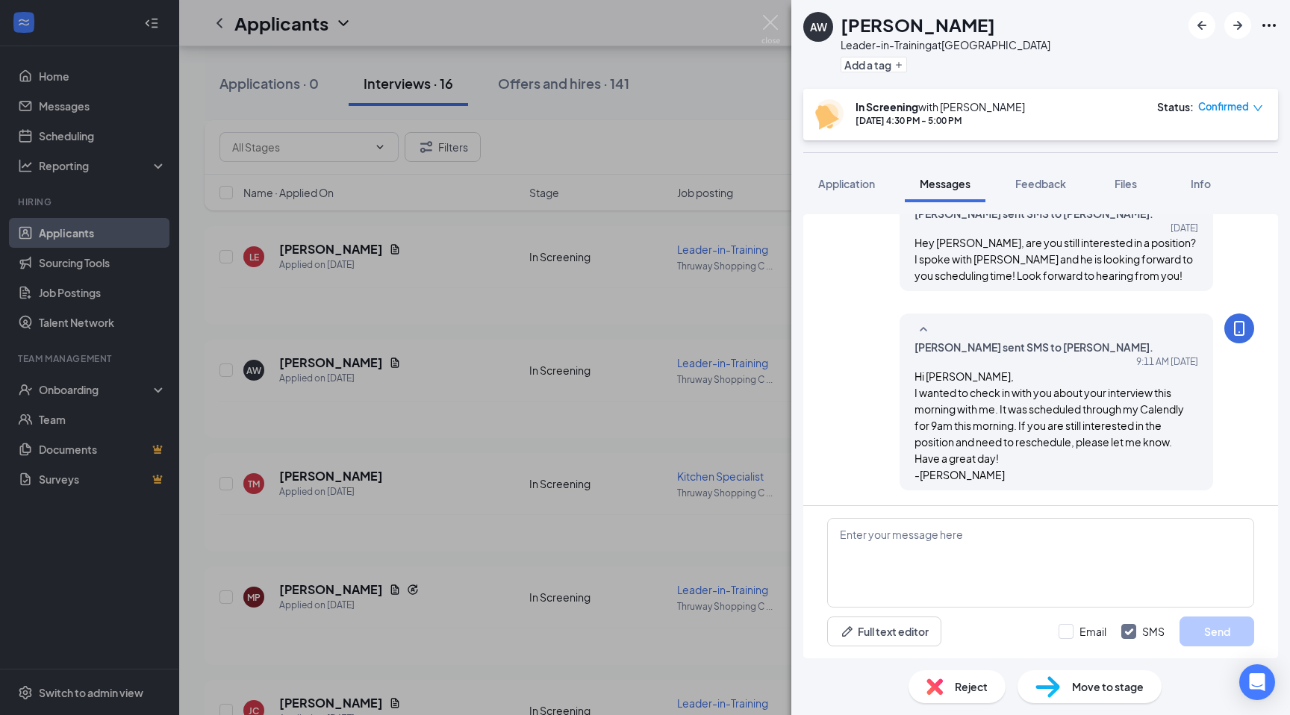
scroll to position [868, 0]
click at [771, 22] on img at bounding box center [771, 29] width 19 height 29
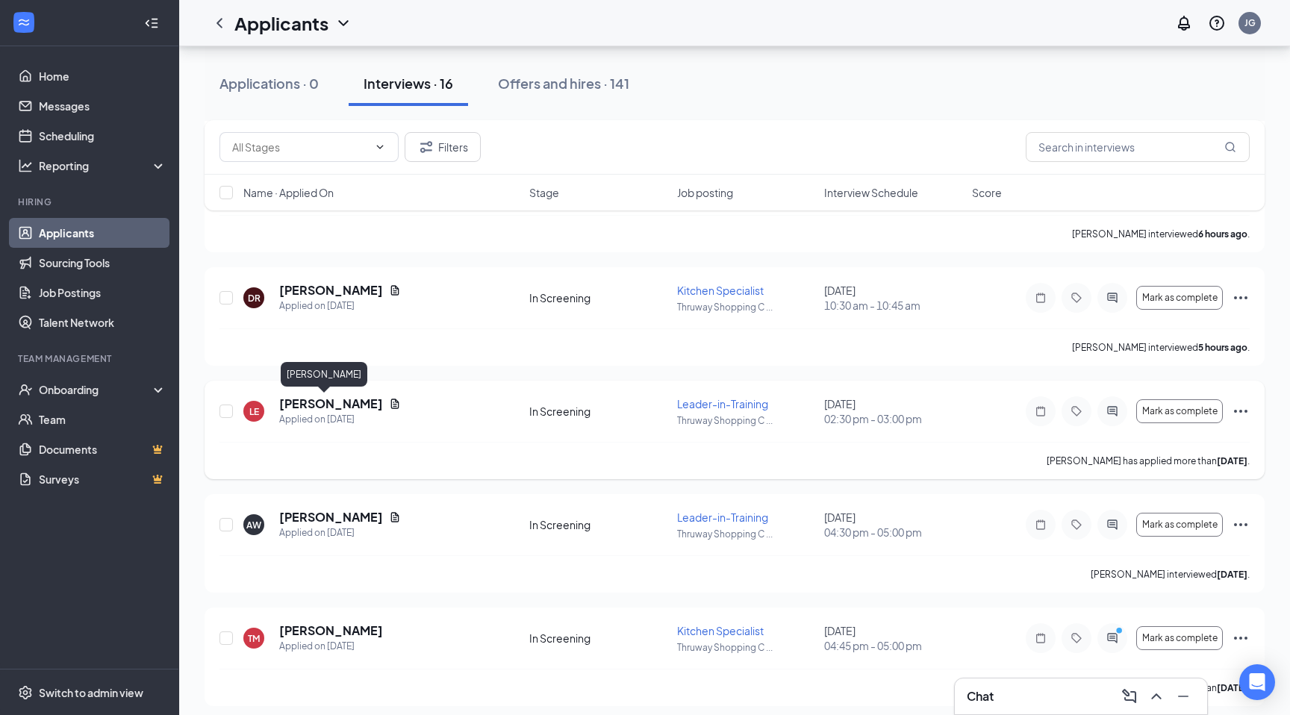
scroll to position [1153, 0]
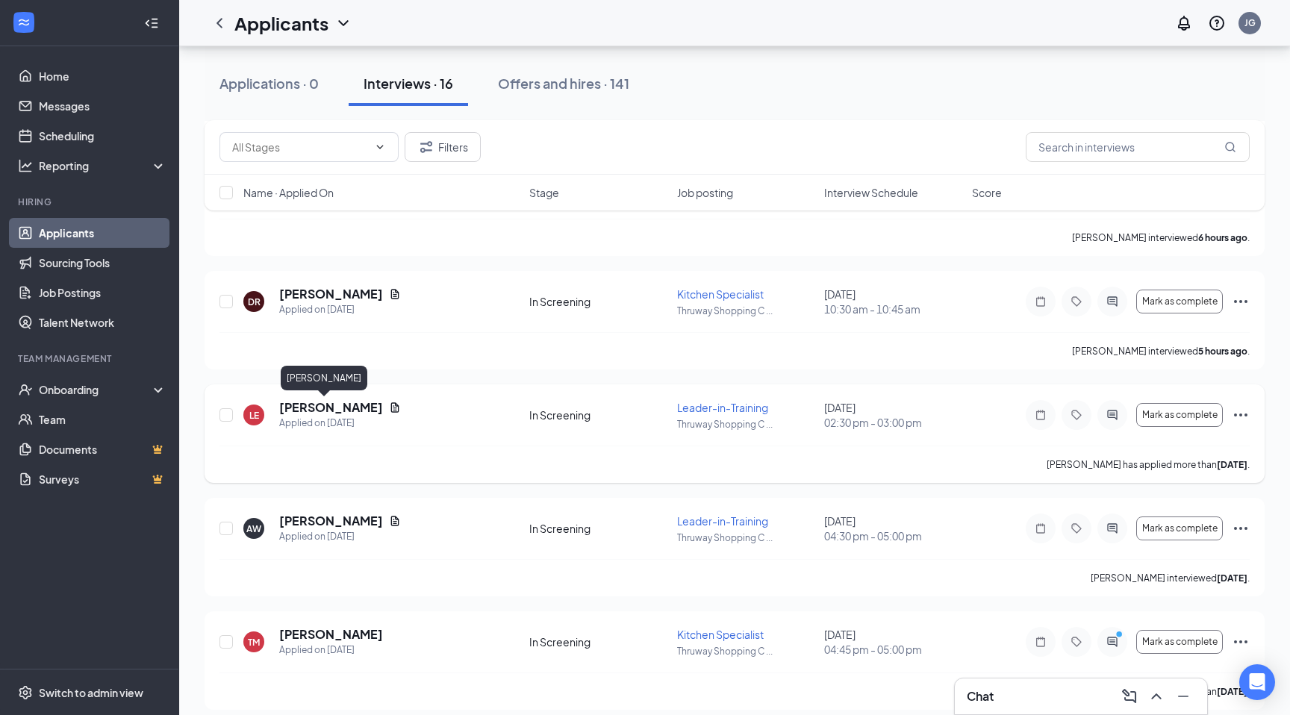
click at [302, 408] on h5 "[PERSON_NAME]" at bounding box center [331, 407] width 104 height 16
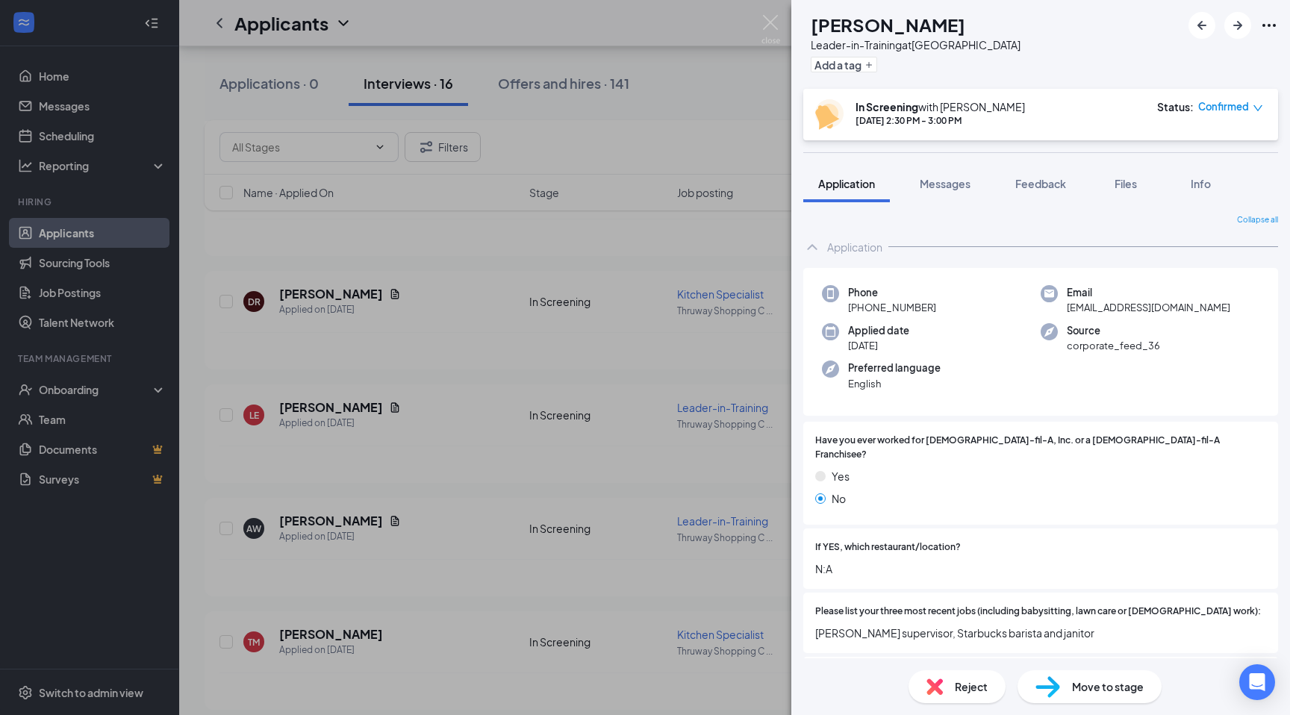
click at [781, 19] on div "LE [PERSON_NAME] Leader-in-Training at [GEOGRAPHIC_DATA] Add a tag In Screening…" at bounding box center [645, 357] width 1290 height 715
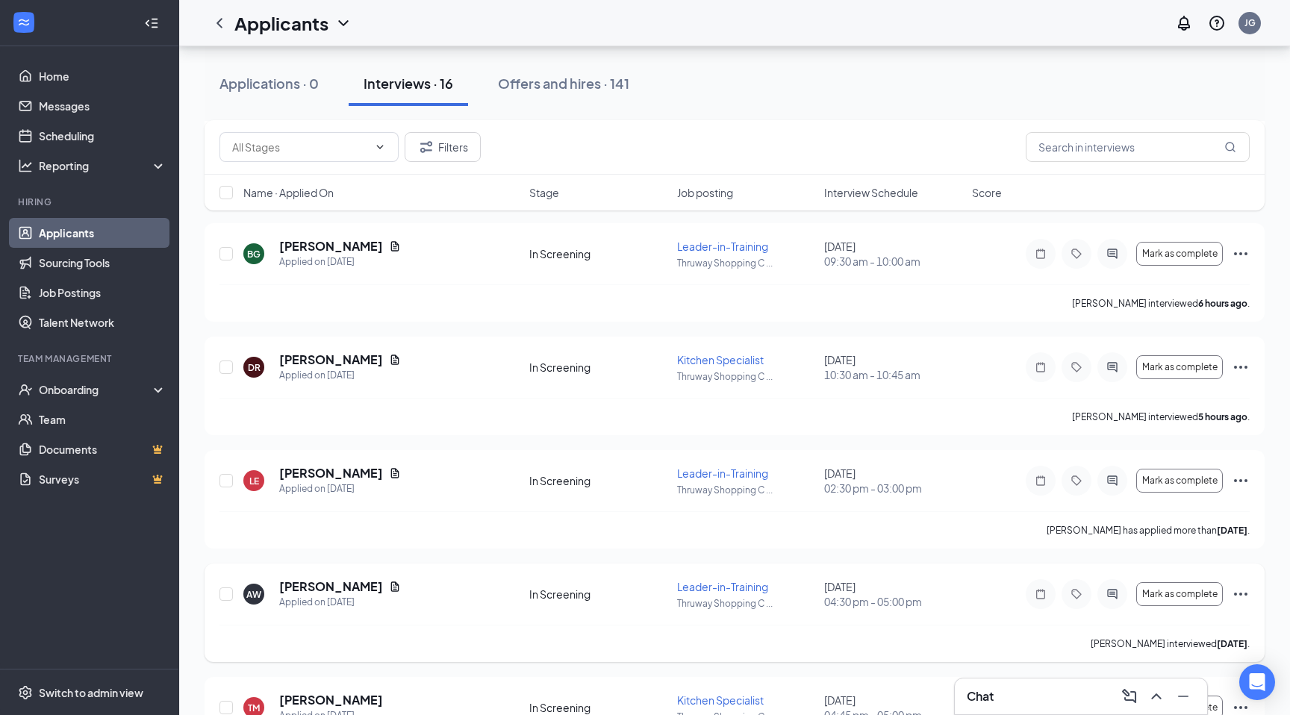
scroll to position [1081, 0]
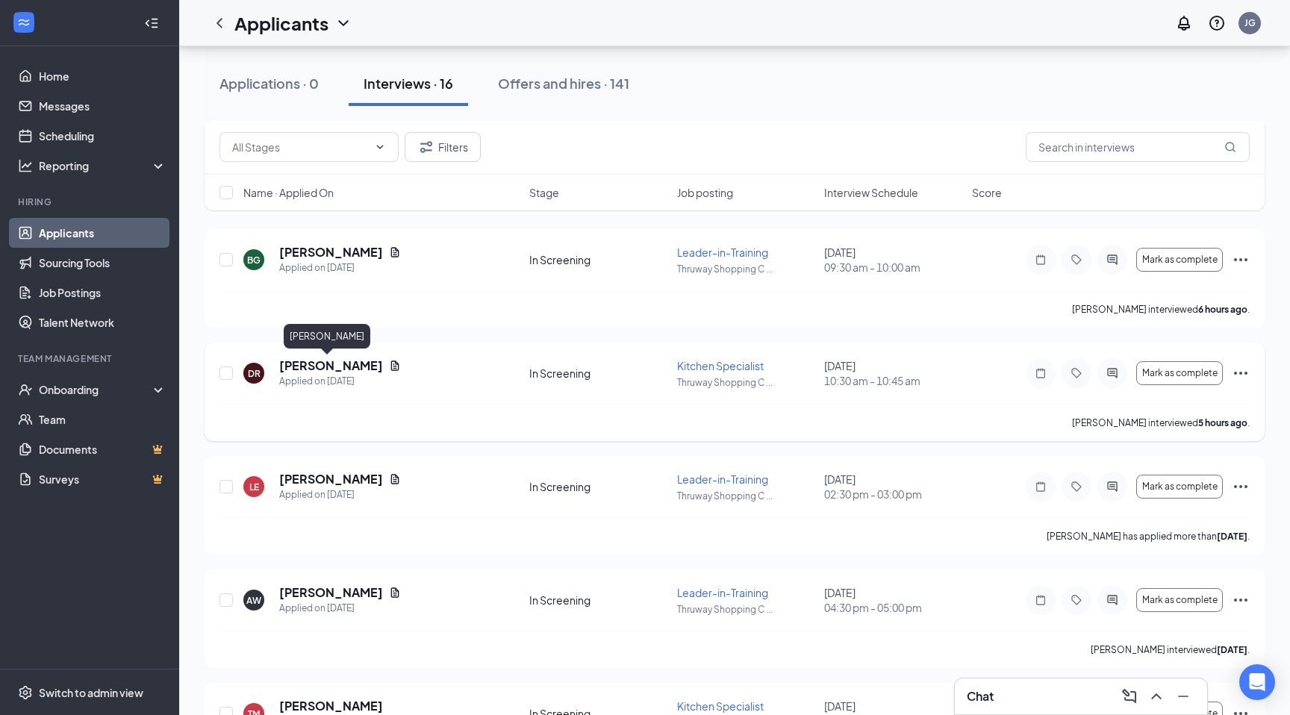
click at [320, 370] on h5 "[PERSON_NAME]" at bounding box center [331, 366] width 104 height 16
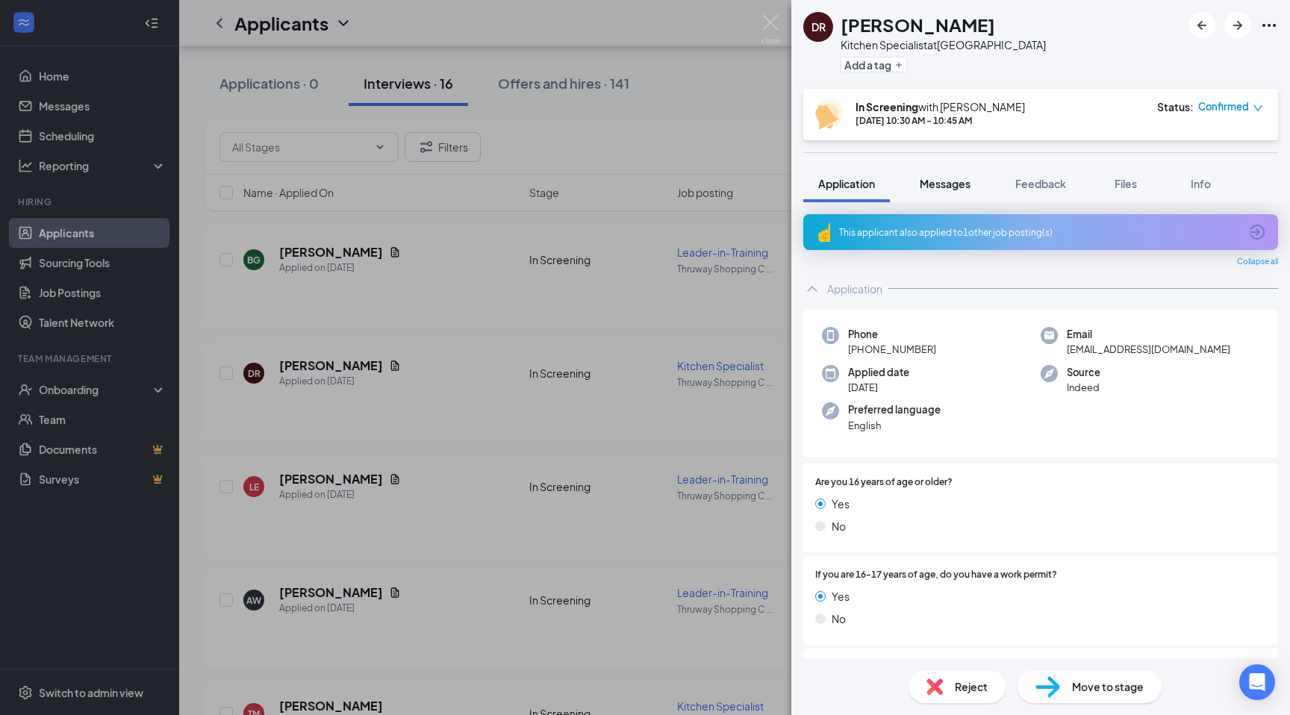
click at [921, 178] on span "Messages" at bounding box center [945, 183] width 51 height 13
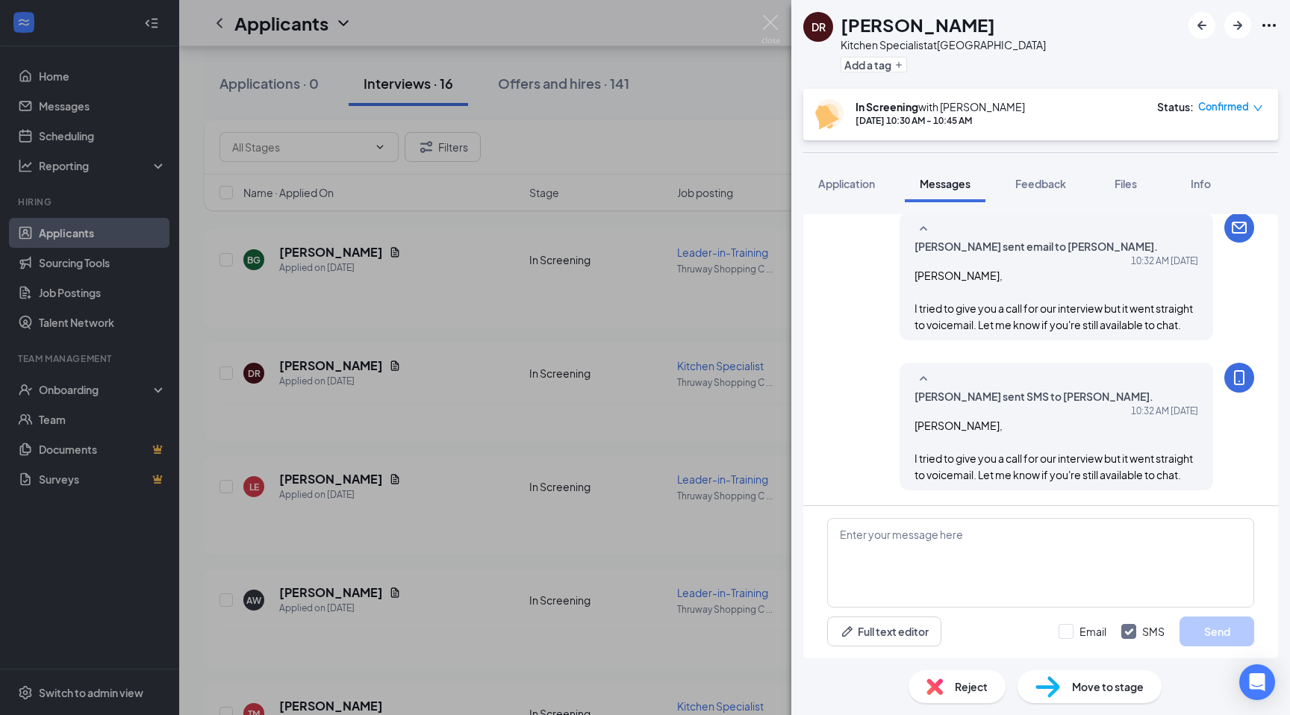
scroll to position [597, 0]
click at [956, 696] on div "Reject" at bounding box center [957, 686] width 97 height 33
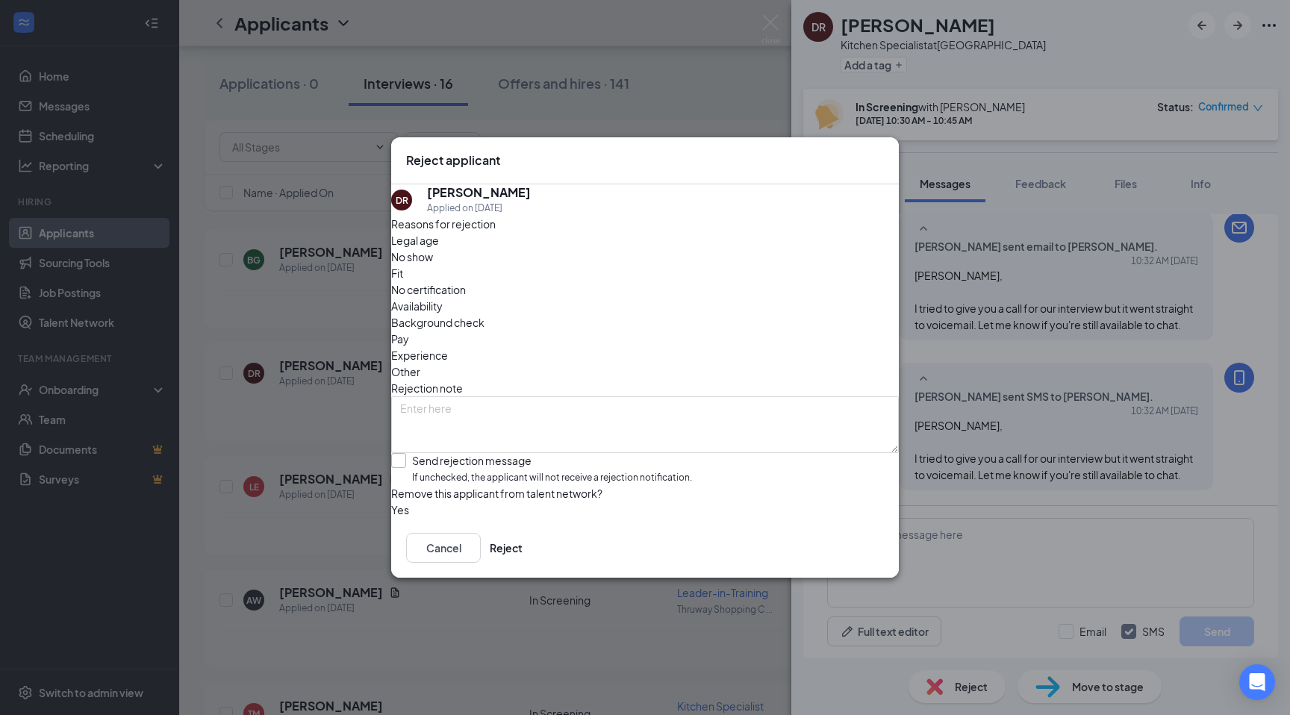
click at [553, 453] on input "Send rejection message If unchecked, the applicant will not receive a rejection…" at bounding box center [541, 469] width 301 height 32
checkbox input "true"
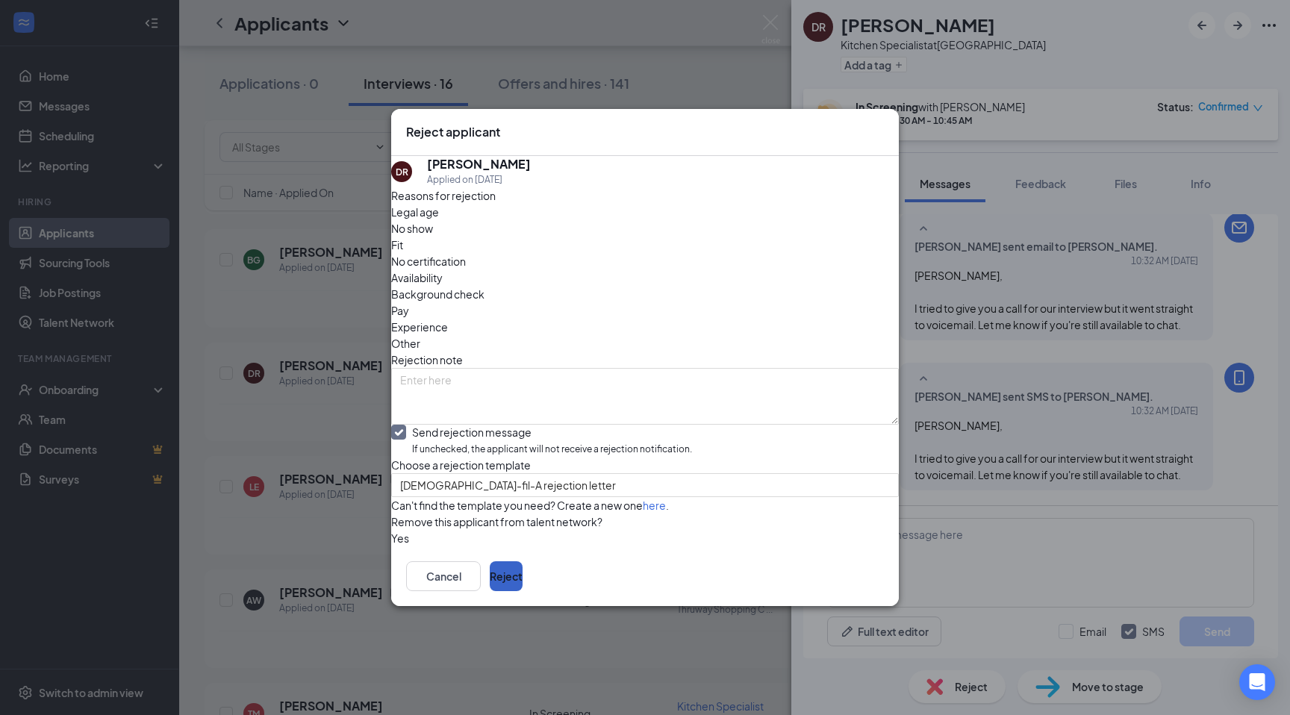
click at [523, 591] on button "Reject" at bounding box center [506, 576] width 33 height 30
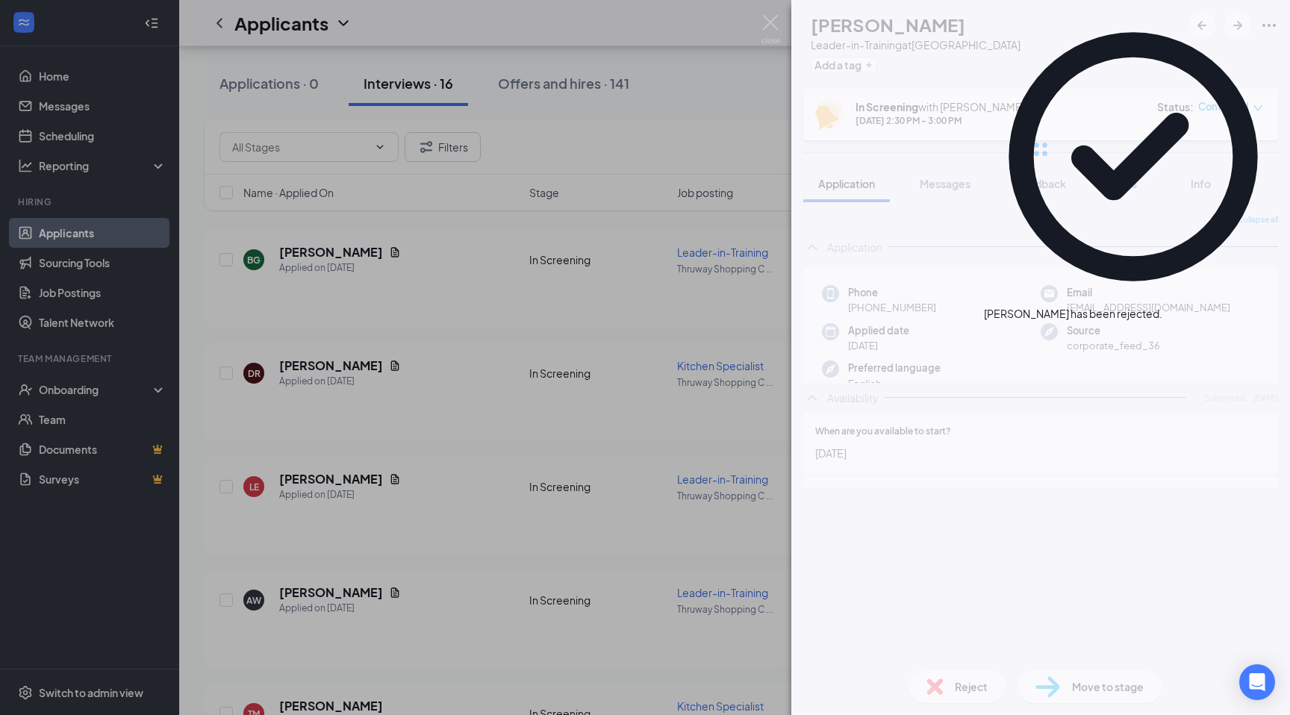
click at [720, 27] on div "LE [PERSON_NAME] Leader-in-Training at [GEOGRAPHIC_DATA] Add a tag In Screening…" at bounding box center [645, 357] width 1290 height 715
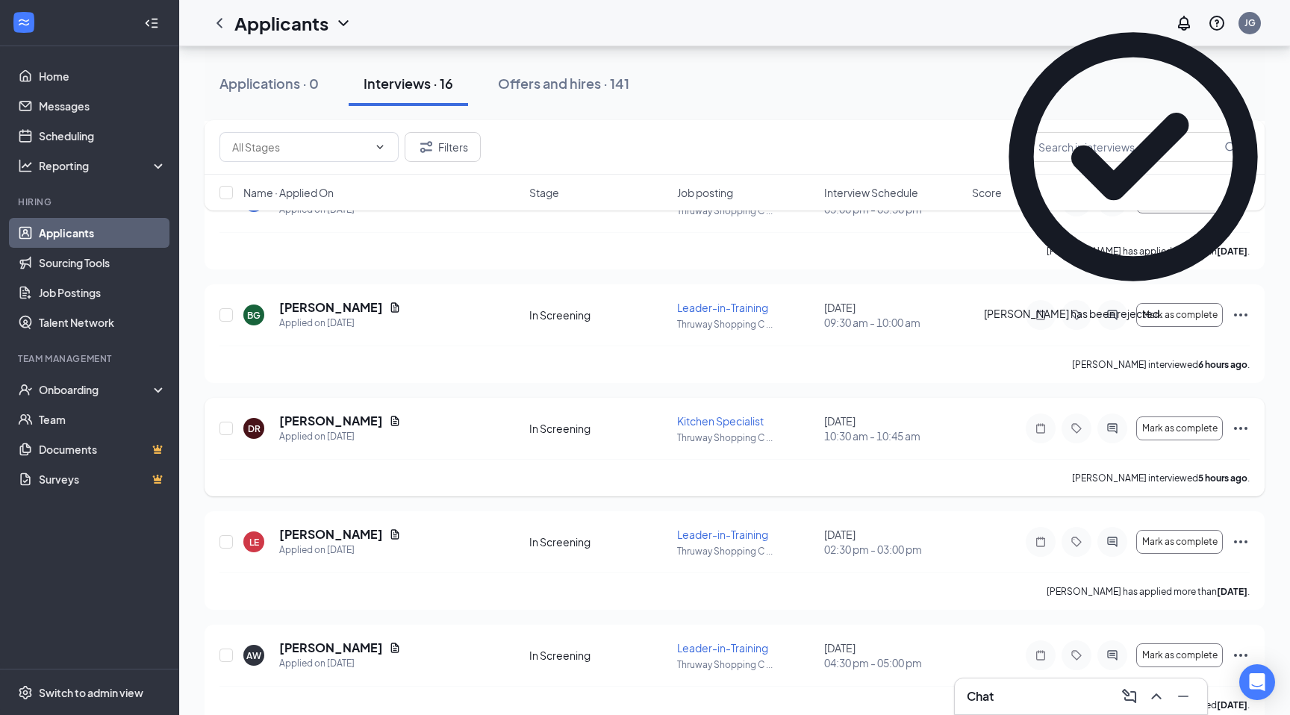
scroll to position [1012, 0]
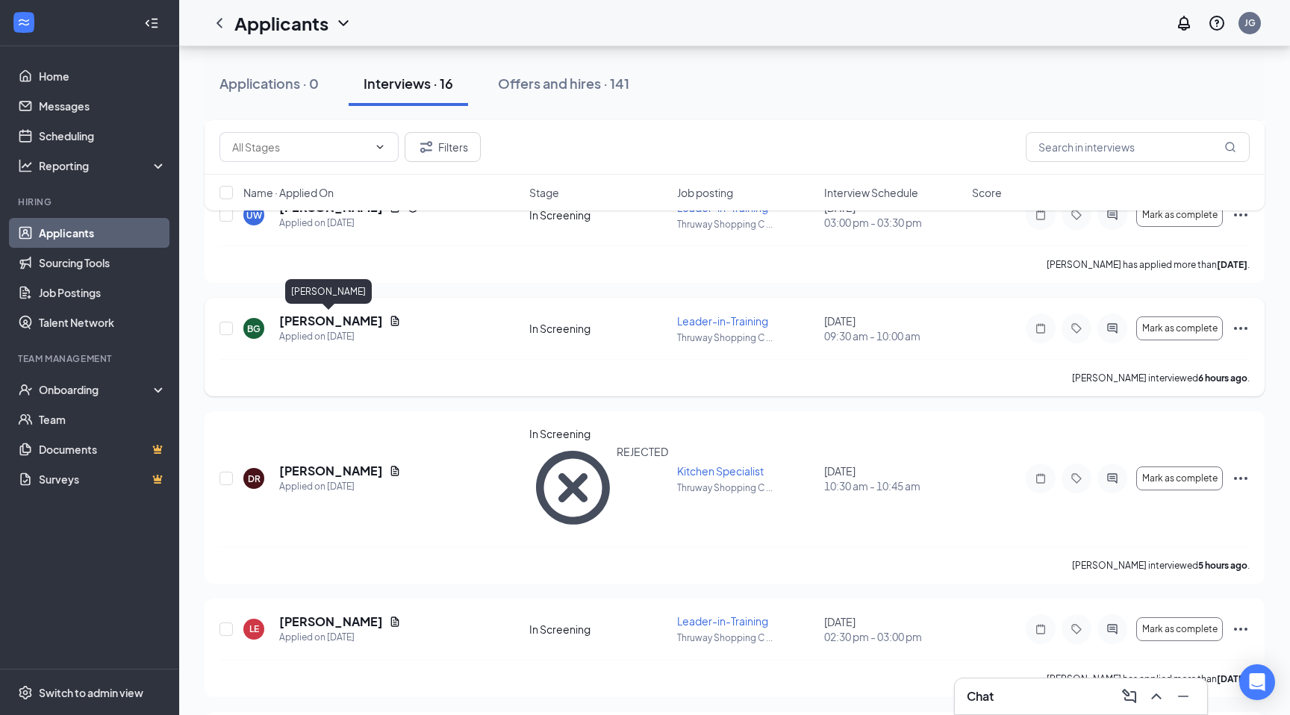
click at [340, 317] on h5 "[PERSON_NAME]" at bounding box center [331, 321] width 104 height 16
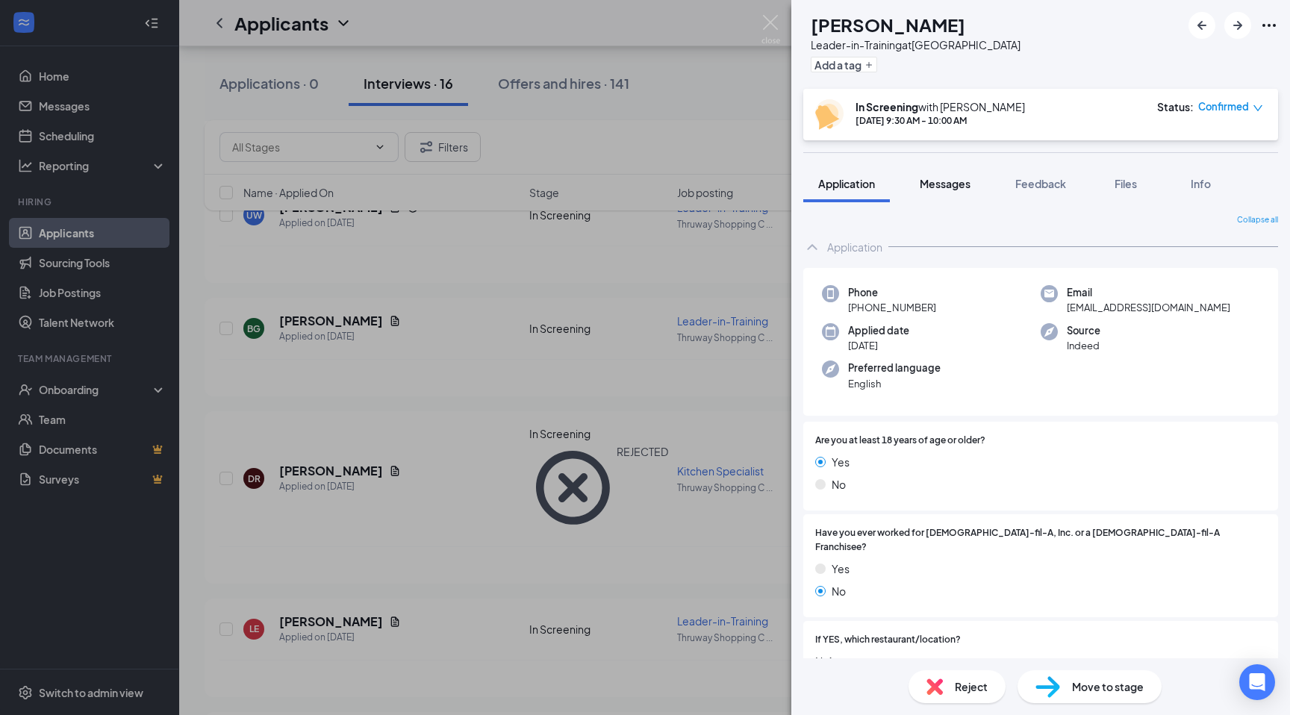
click at [929, 190] on div "Messages" at bounding box center [945, 183] width 51 height 15
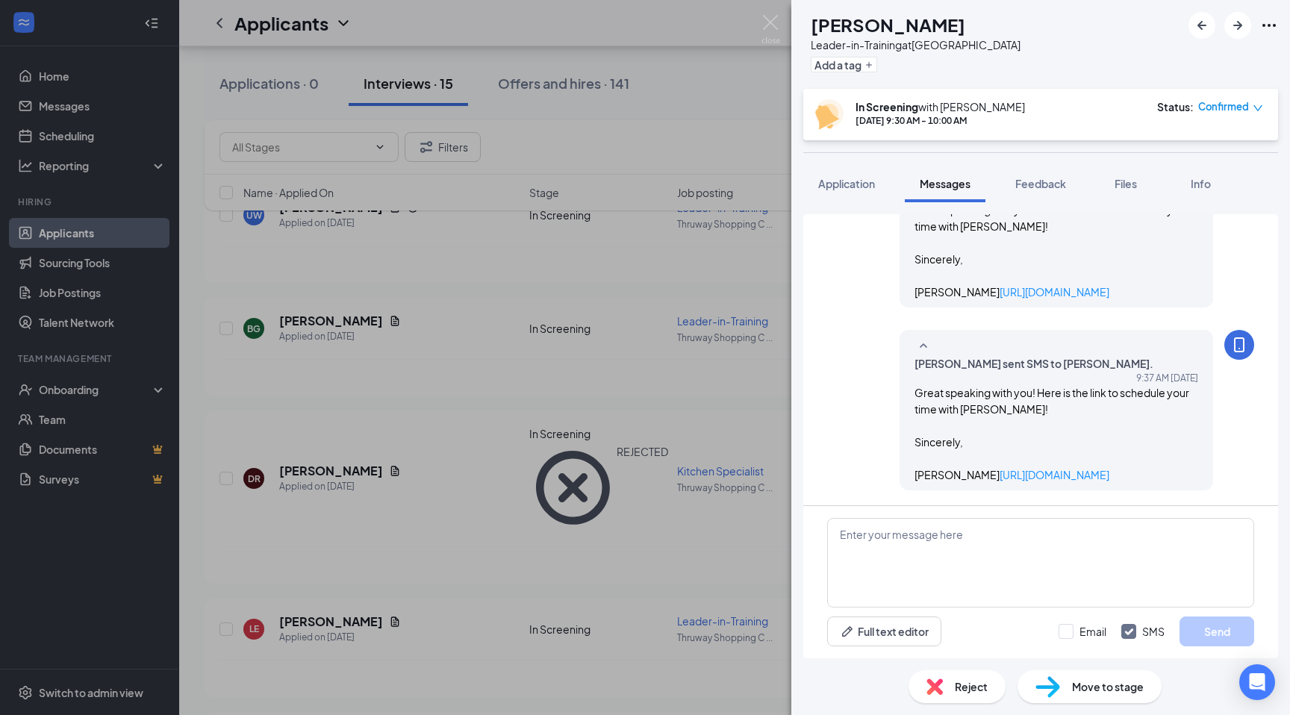
scroll to position [736, 0]
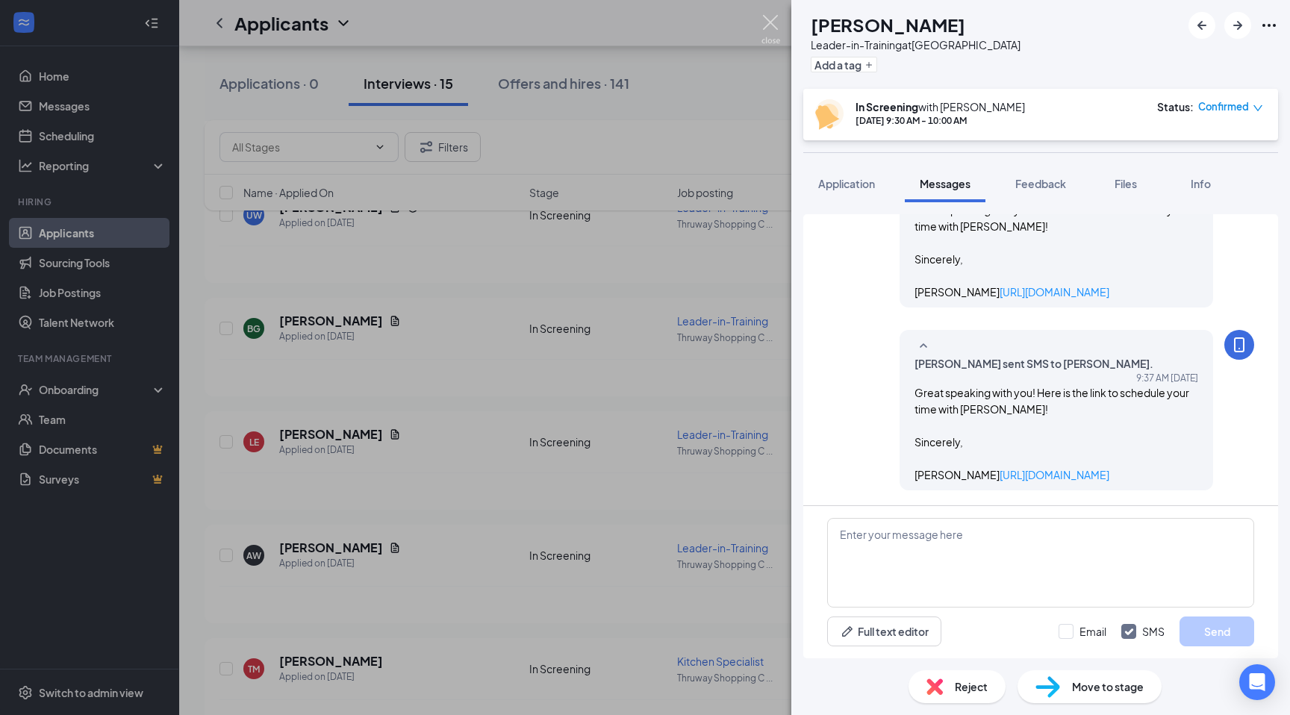
click at [769, 22] on img at bounding box center [771, 29] width 19 height 29
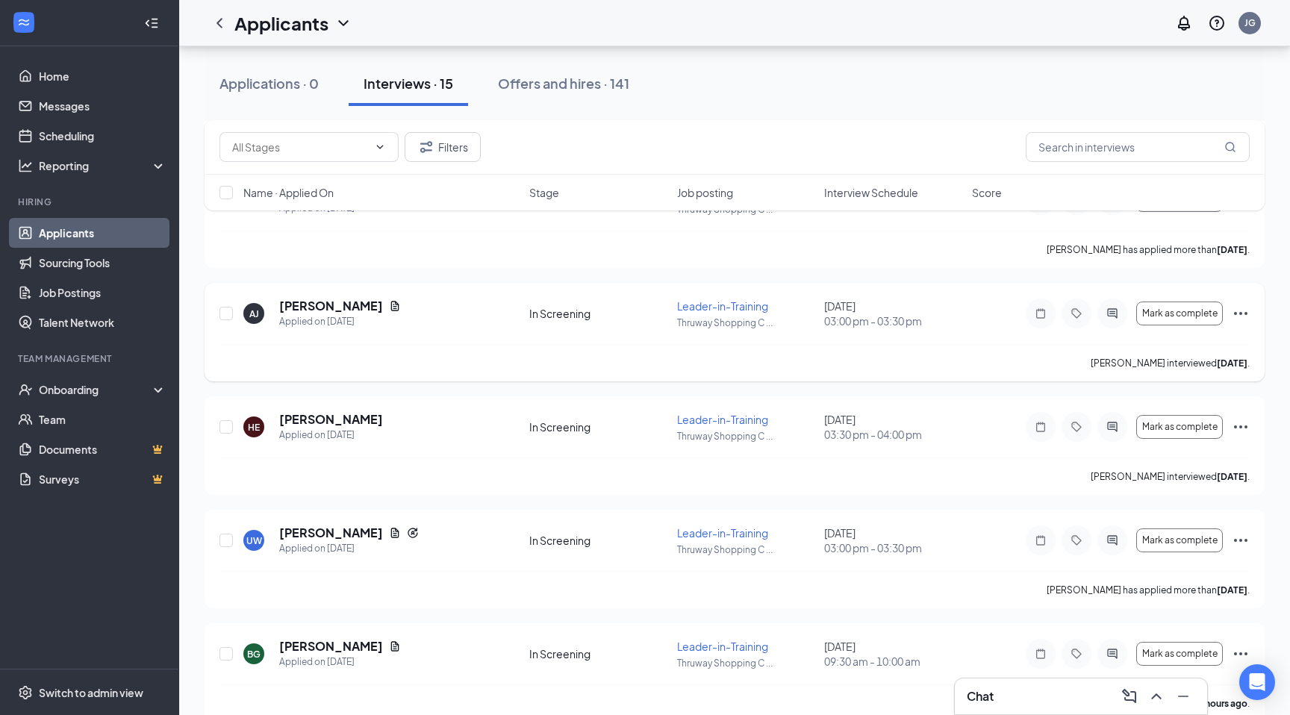
scroll to position [682, 0]
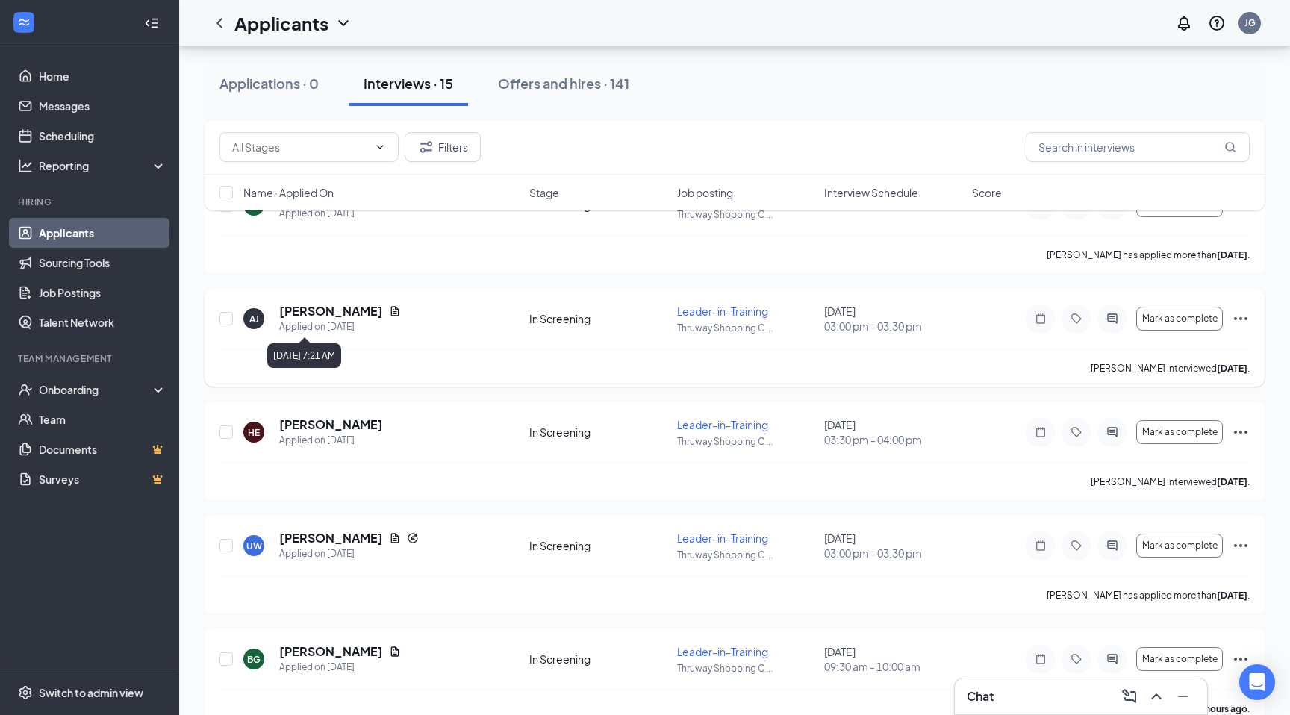
click at [328, 315] on h5 "[PERSON_NAME]" at bounding box center [331, 311] width 104 height 16
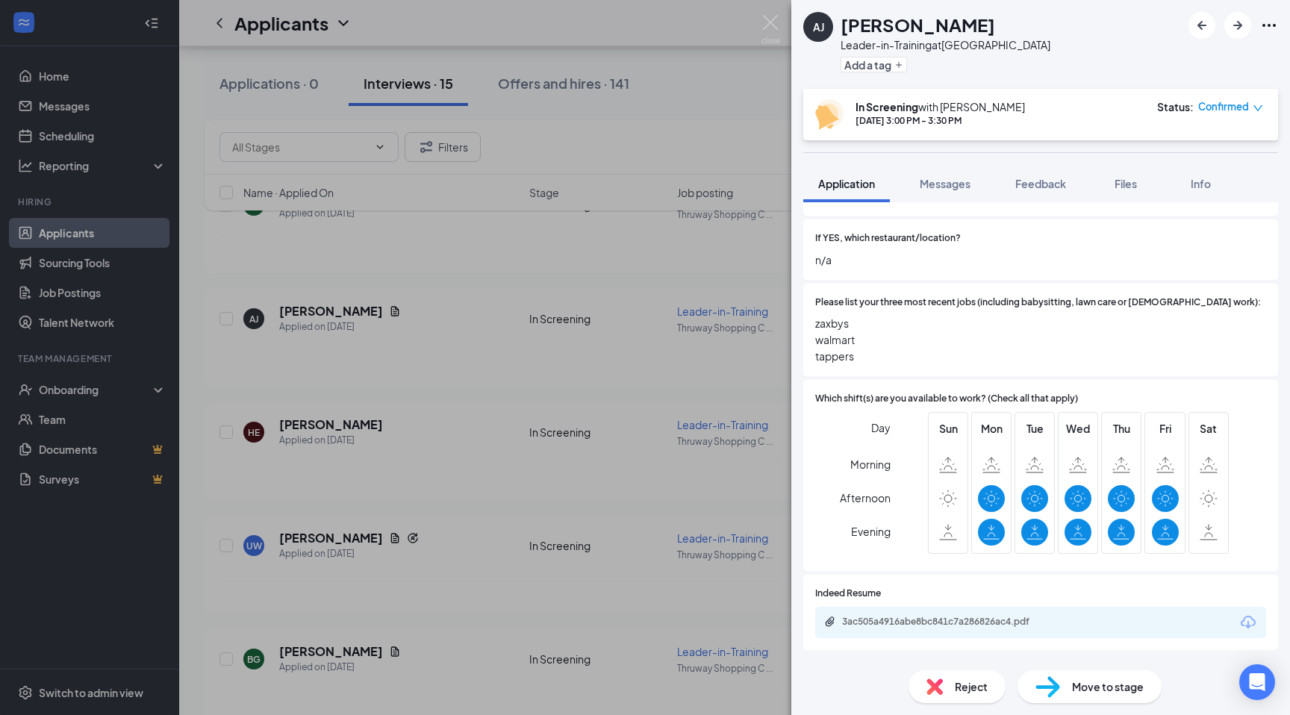
scroll to position [514, 0]
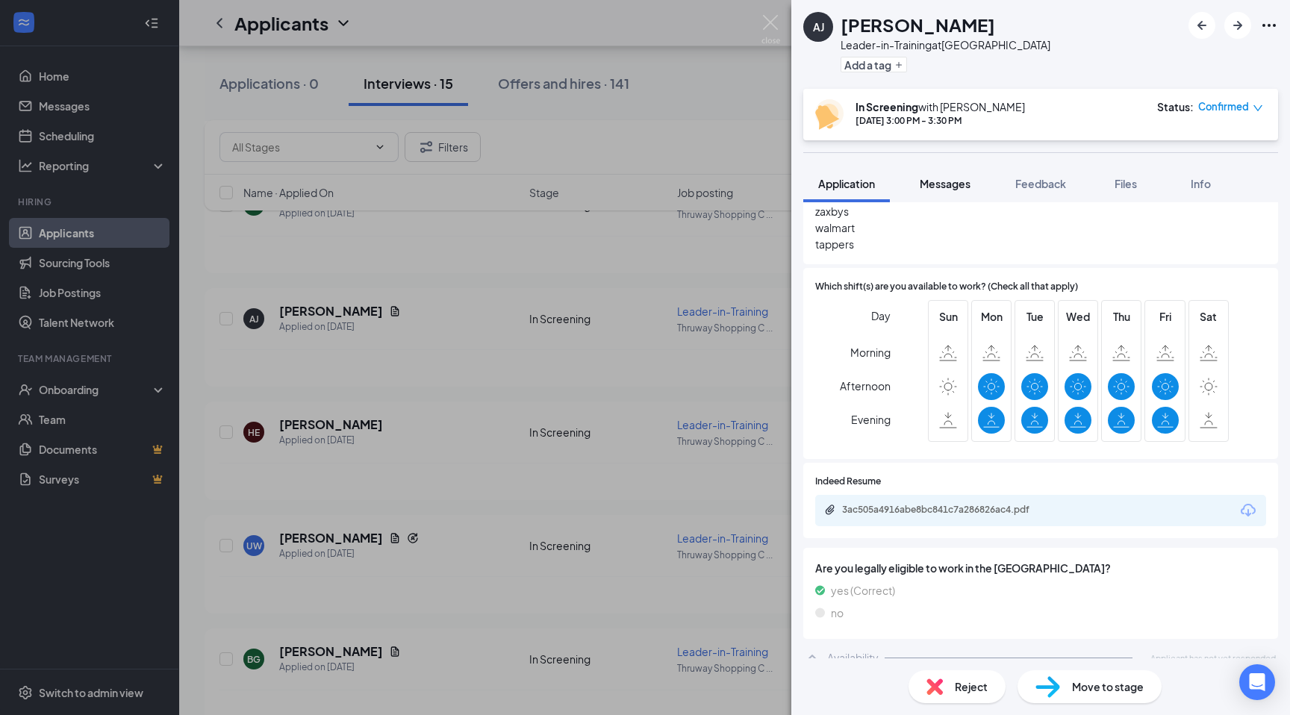
click at [977, 178] on button "Messages" at bounding box center [945, 183] width 81 height 37
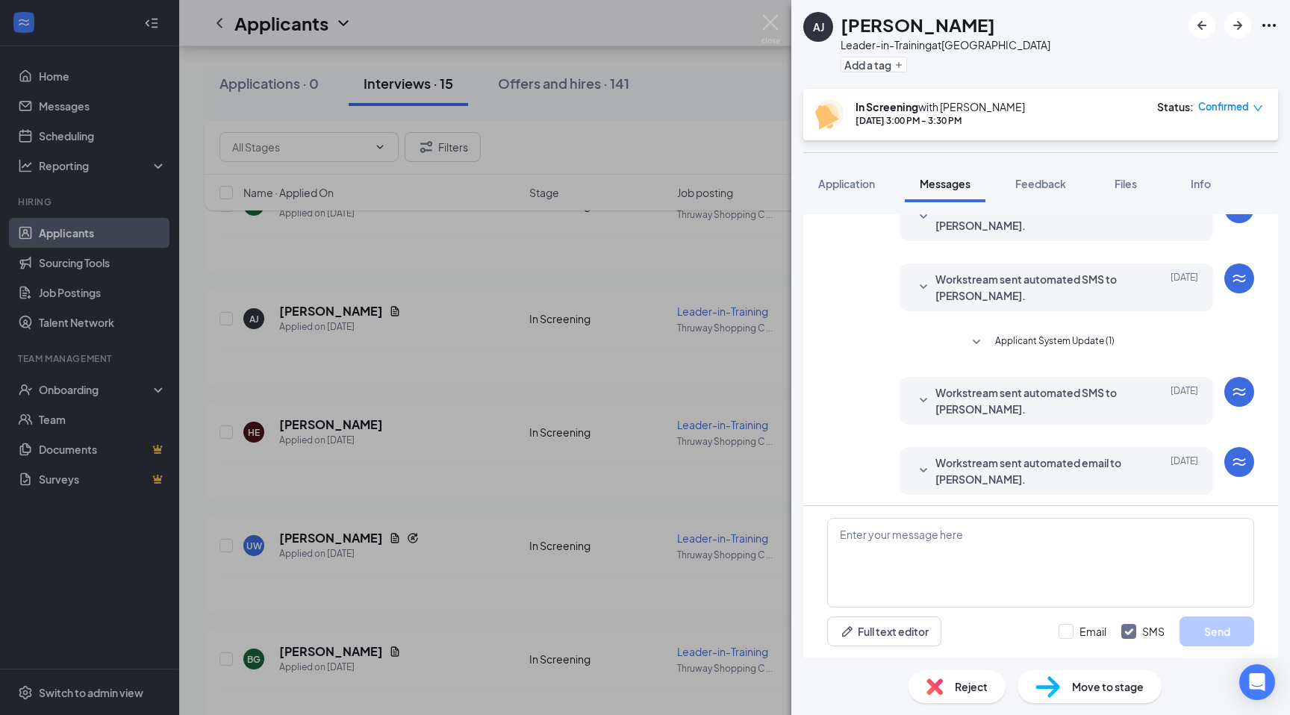
scroll to position [260, 0]
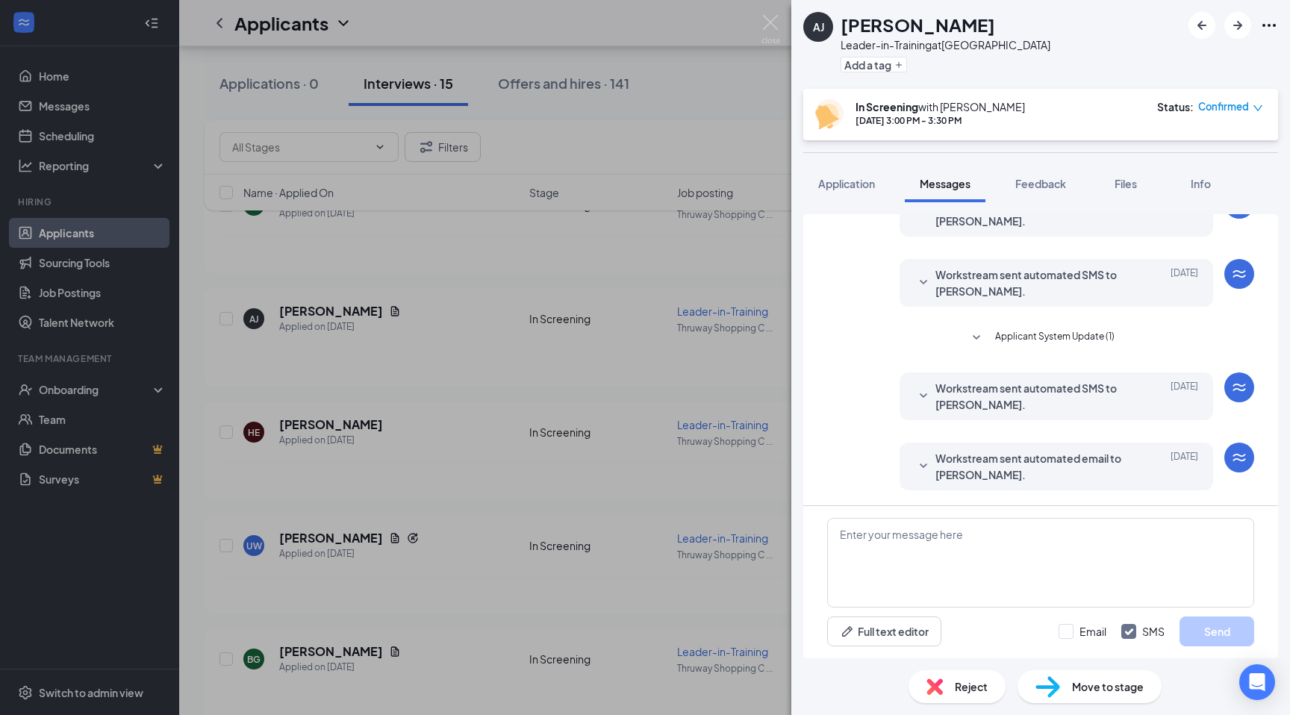
click at [772, 83] on div "AJ [PERSON_NAME] Leader-in-Training at [GEOGRAPHIC_DATA] Add a tag In Screening…" at bounding box center [645, 357] width 1290 height 715
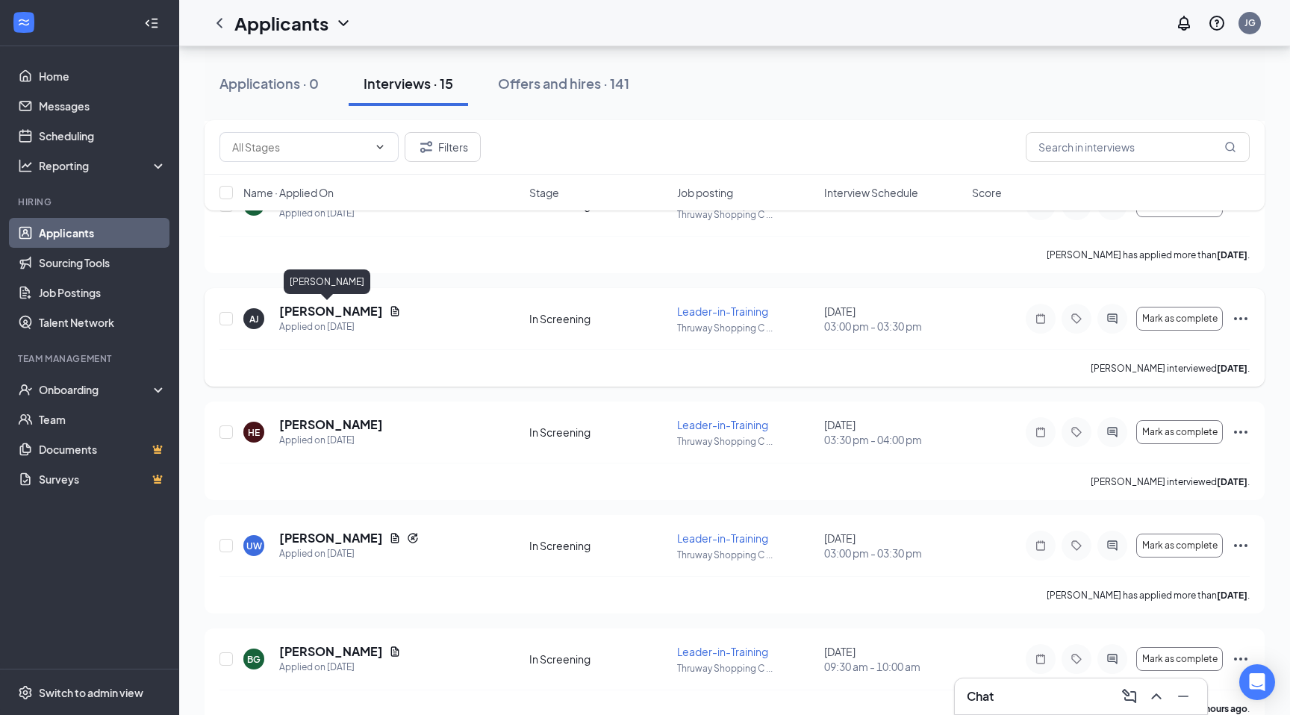
click at [341, 316] on h5 "[PERSON_NAME]" at bounding box center [331, 311] width 104 height 16
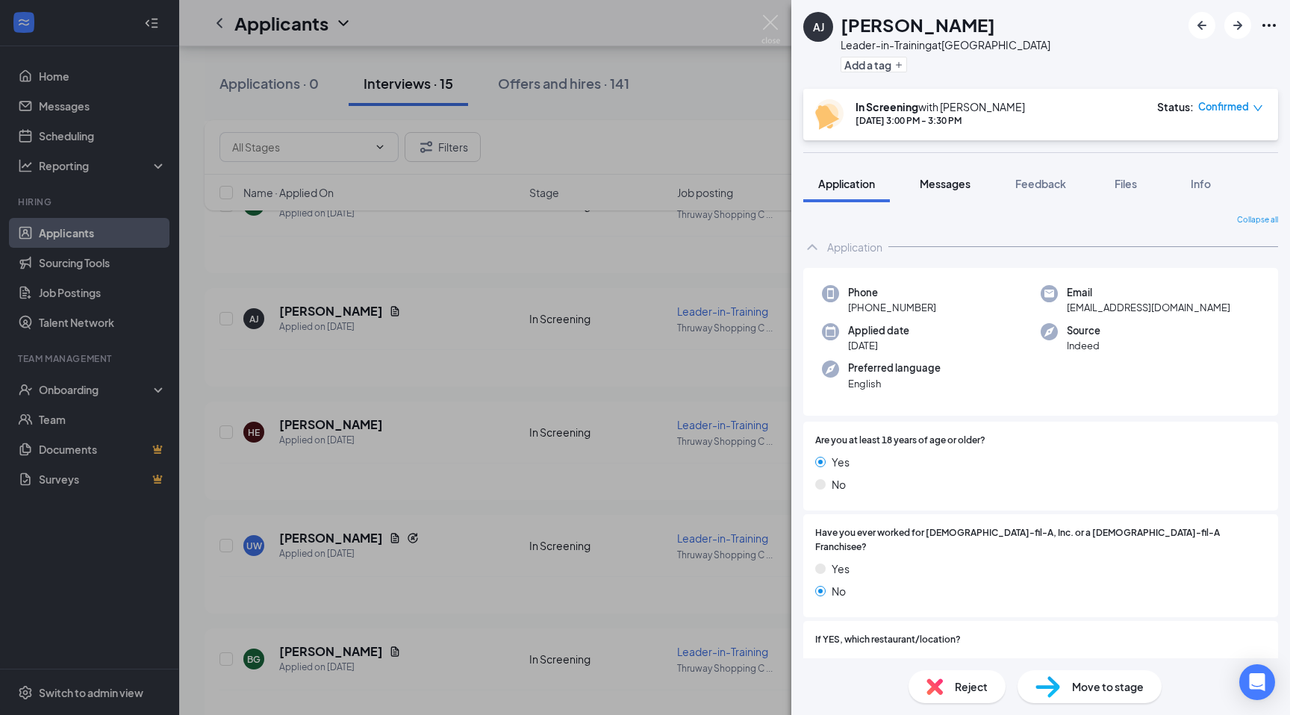
click at [938, 196] on button "Messages" at bounding box center [945, 183] width 81 height 37
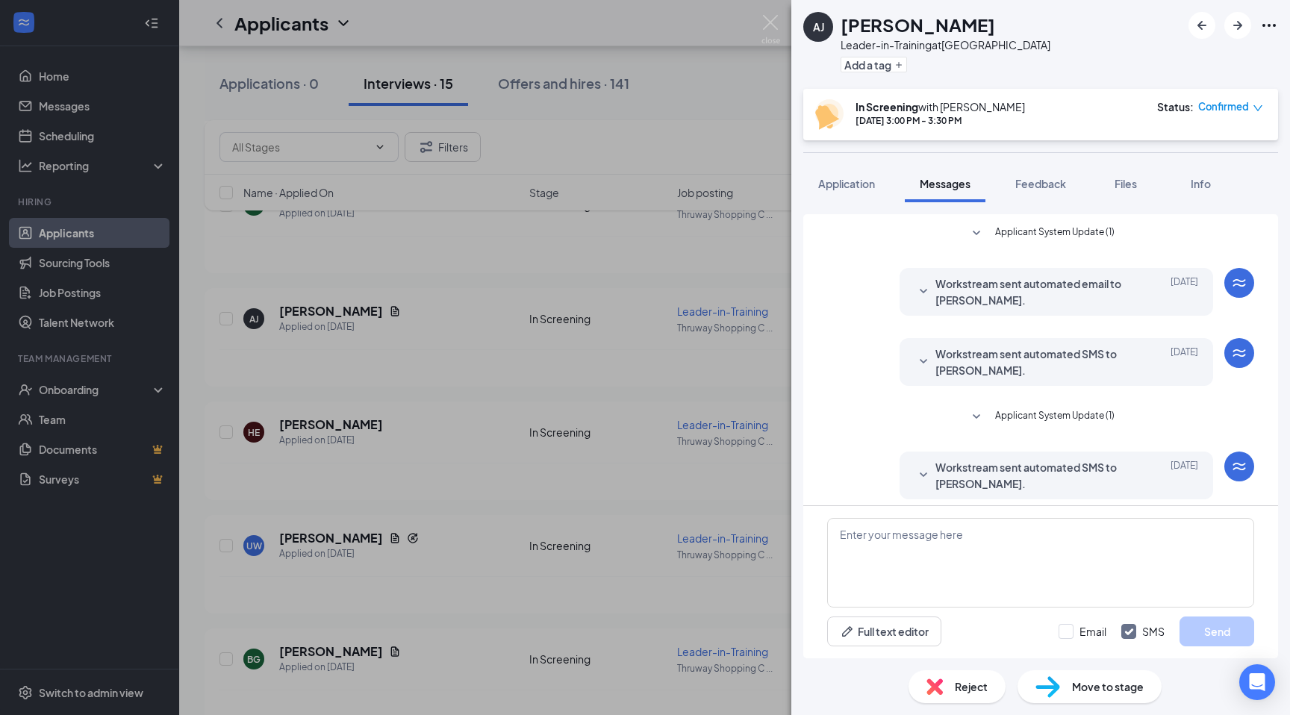
scroll to position [175, 0]
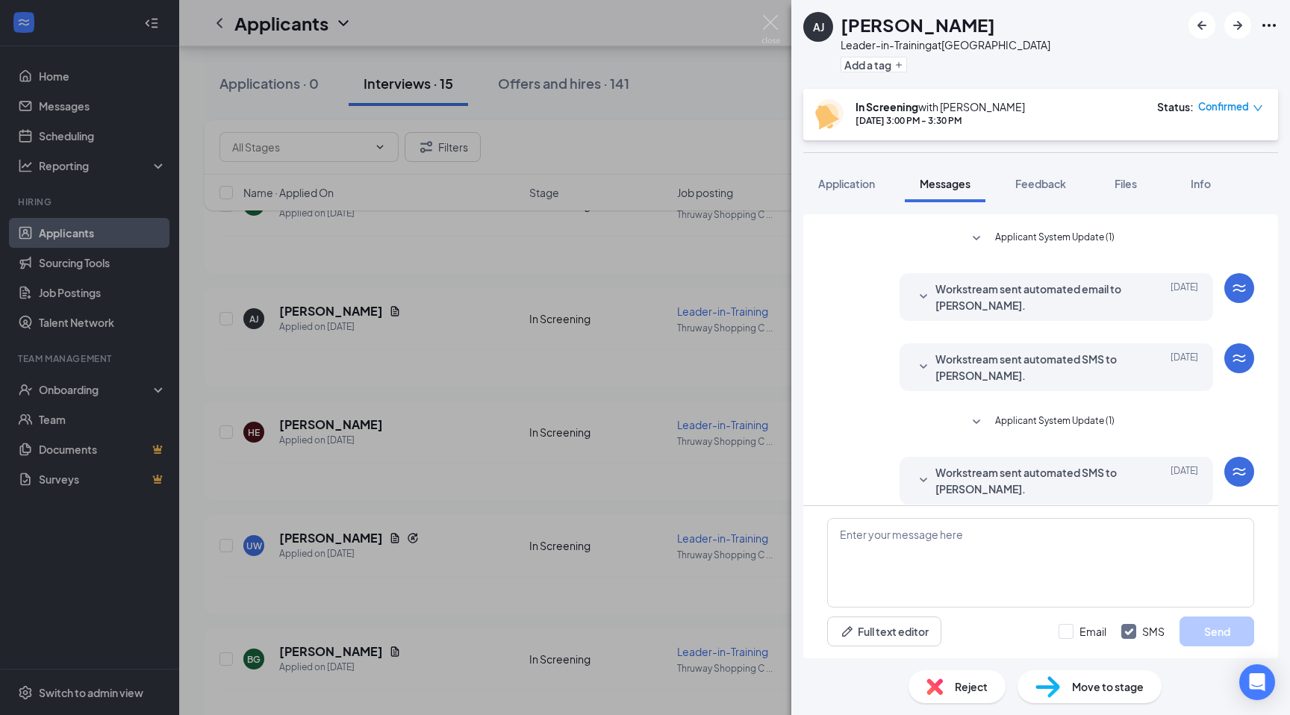
click at [1049, 426] on span "Applicant System Update (1)" at bounding box center [1054, 423] width 119 height 18
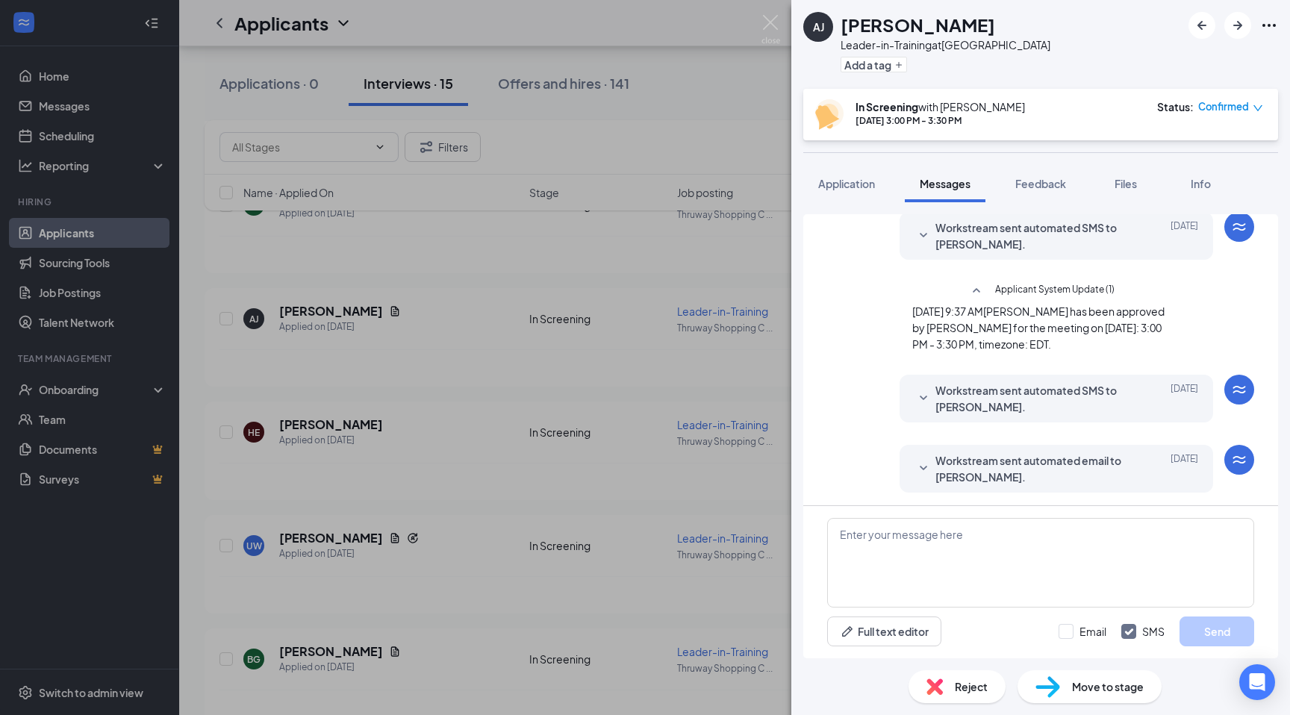
scroll to position [314, 0]
click at [1036, 458] on span "Workstream sent automated email to [PERSON_NAME]." at bounding box center [1033, 466] width 196 height 33
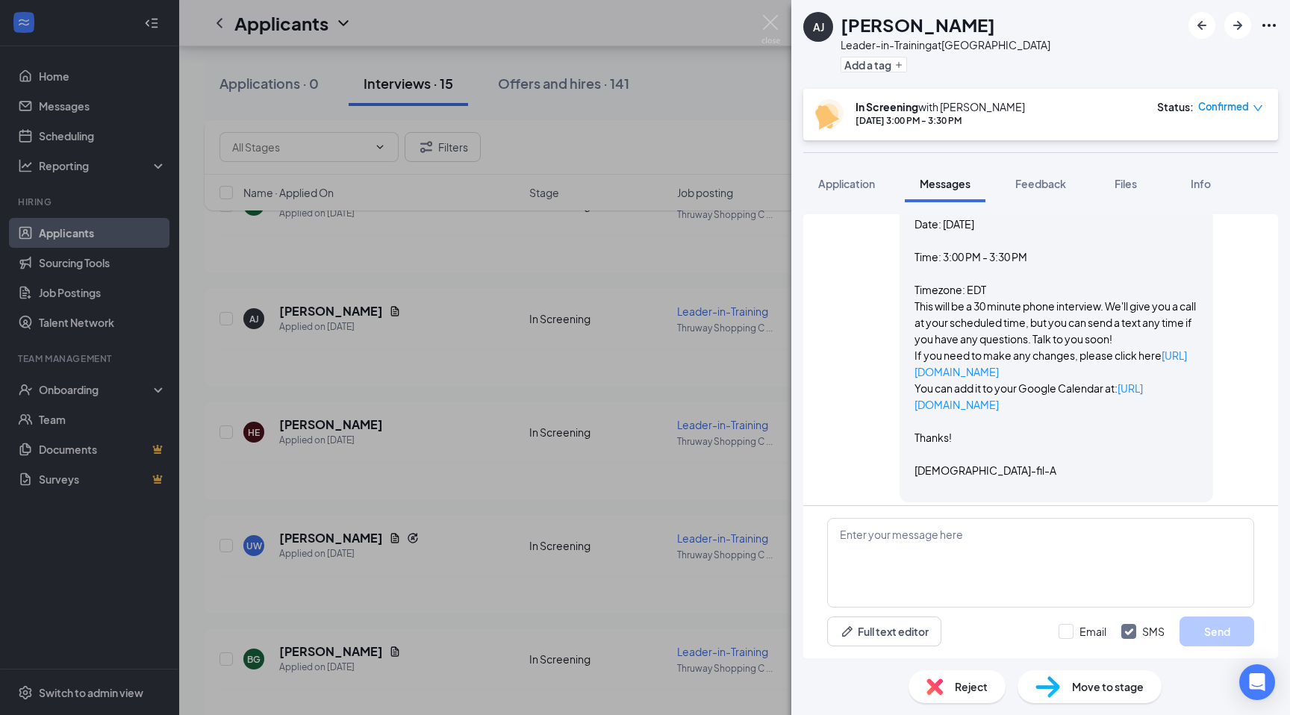
scroll to position [667, 0]
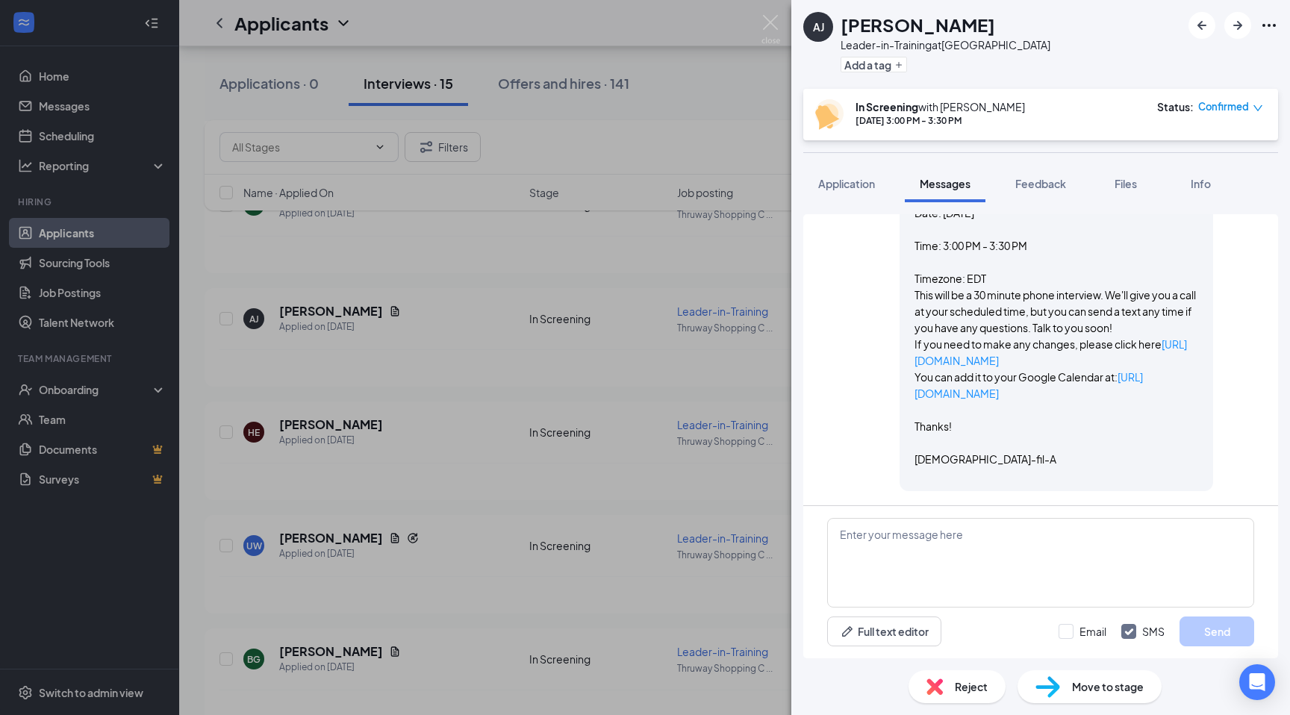
click at [673, 288] on div "AJ [PERSON_NAME] Leader-in-Training at [GEOGRAPHIC_DATA] Add a tag In Screening…" at bounding box center [645, 357] width 1290 height 715
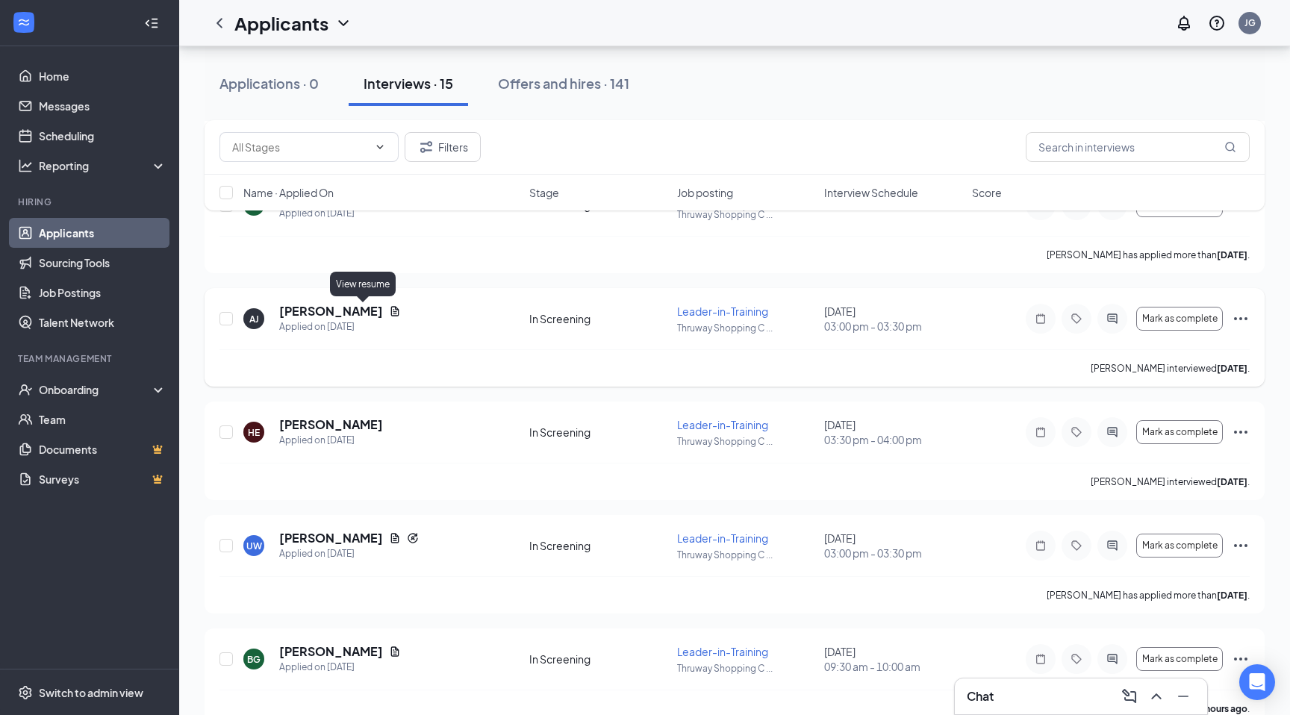
click at [391, 312] on icon "Document" at bounding box center [395, 311] width 8 height 10
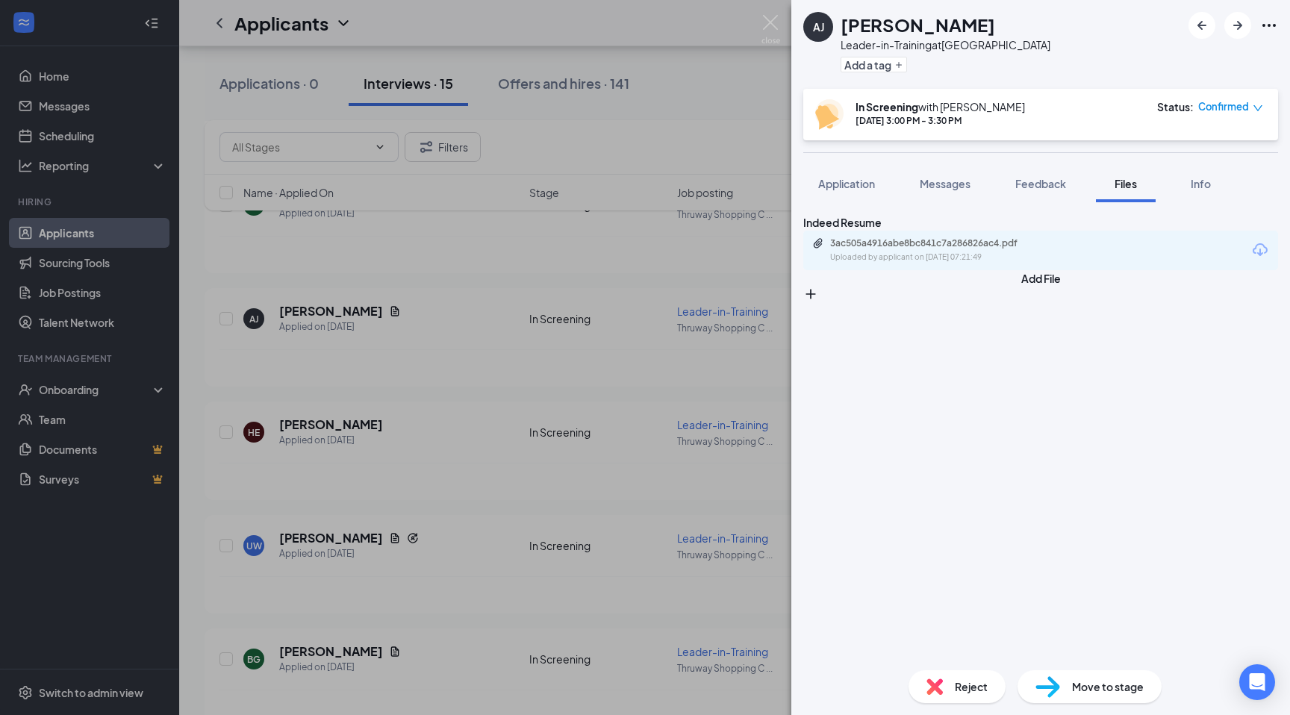
click at [770, 18] on img at bounding box center [771, 29] width 19 height 29
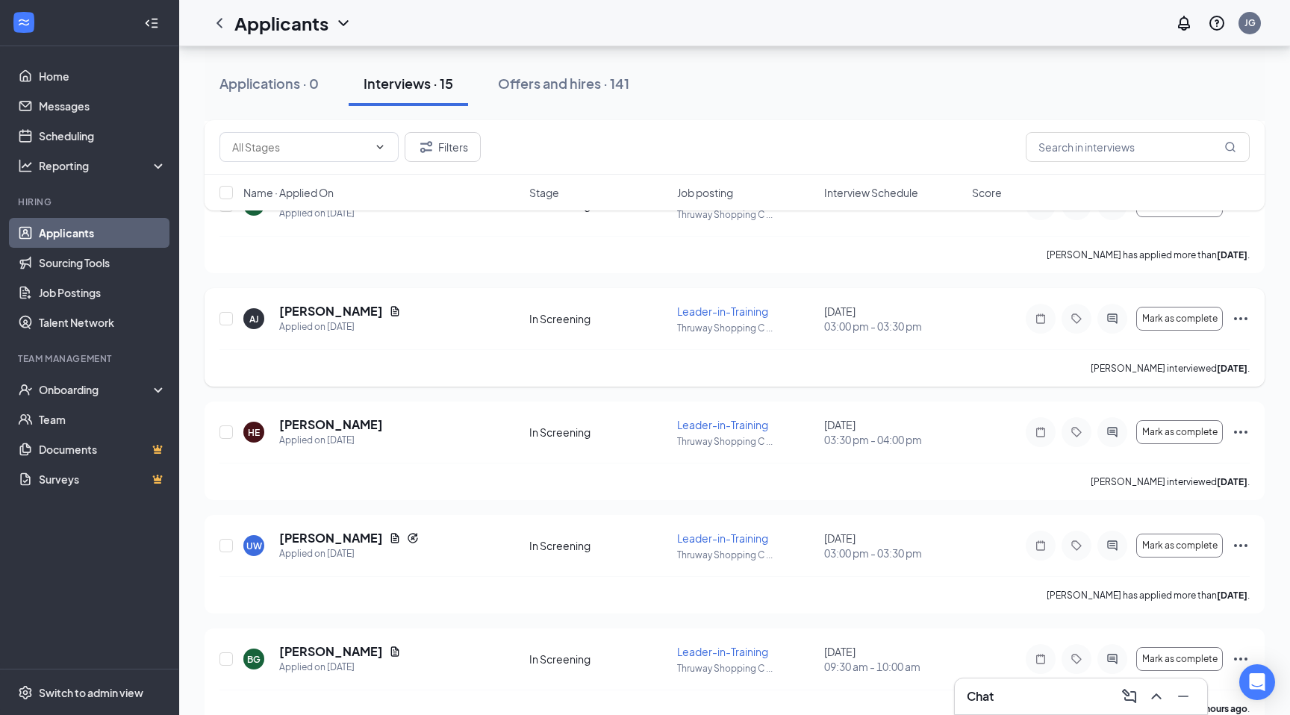
click at [307, 300] on div "AJ [PERSON_NAME] Applied on [DATE] In Screening Leader-in-Training Thruway Shop…" at bounding box center [735, 337] width 1060 height 99
click at [307, 314] on h5 "[PERSON_NAME]" at bounding box center [331, 311] width 104 height 16
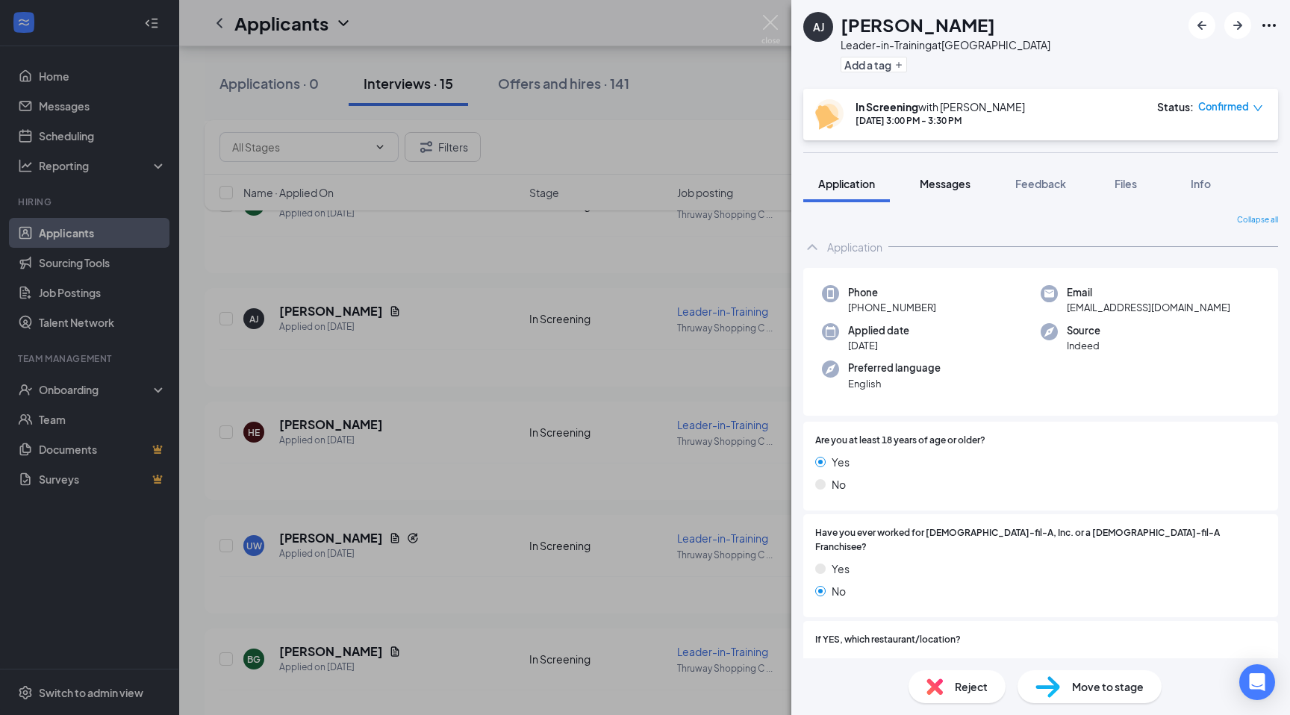
click at [935, 184] on span "Messages" at bounding box center [945, 183] width 51 height 13
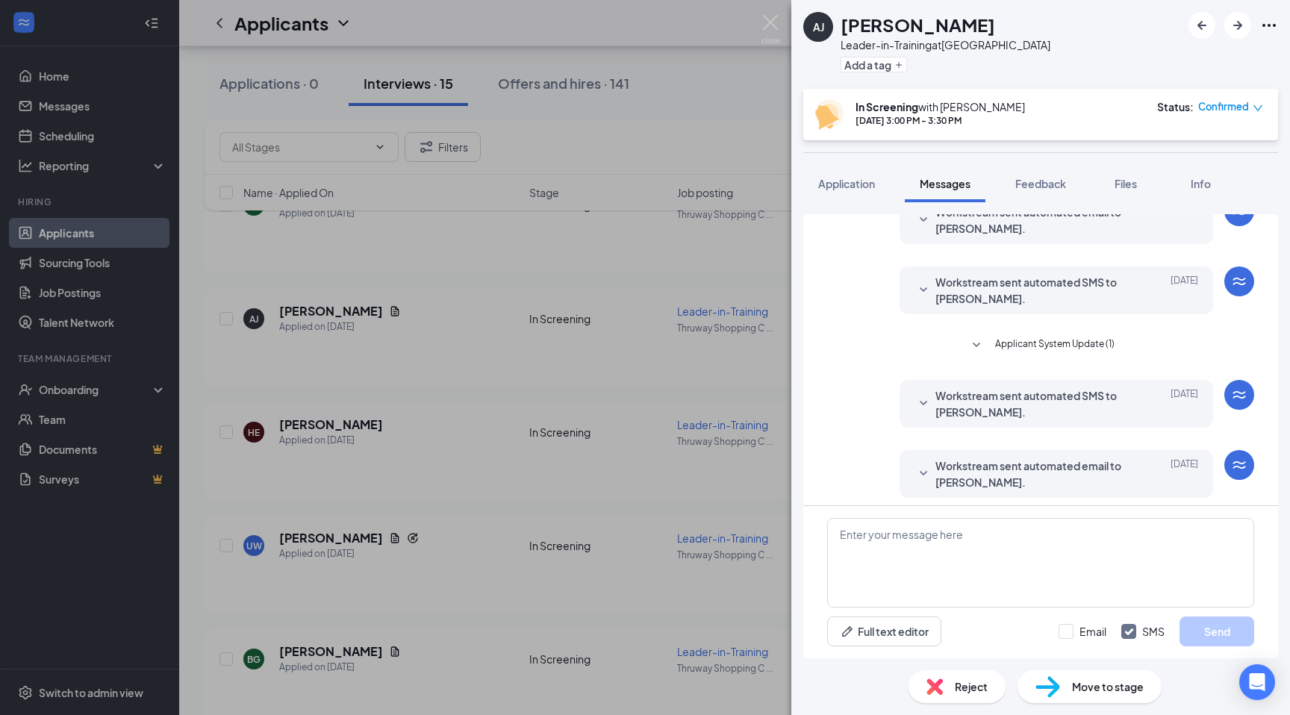
scroll to position [260, 0]
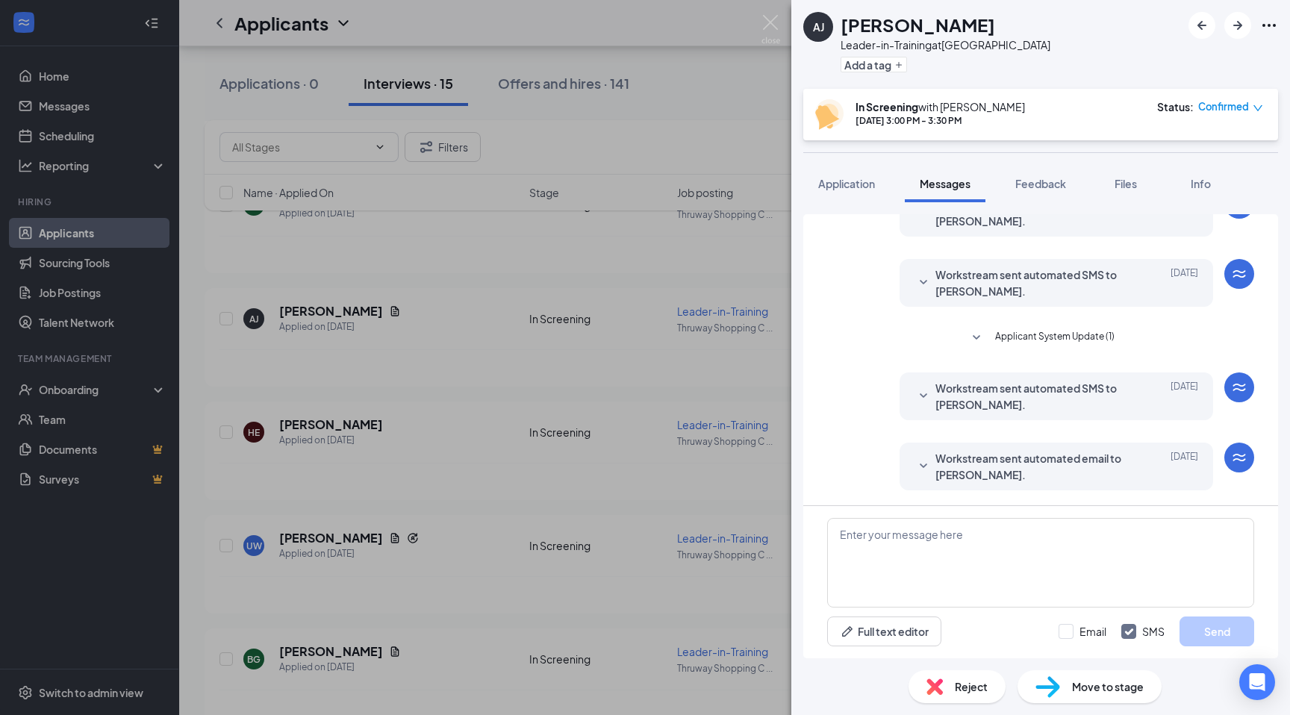
click at [935, 691] on img at bounding box center [935, 687] width 16 height 16
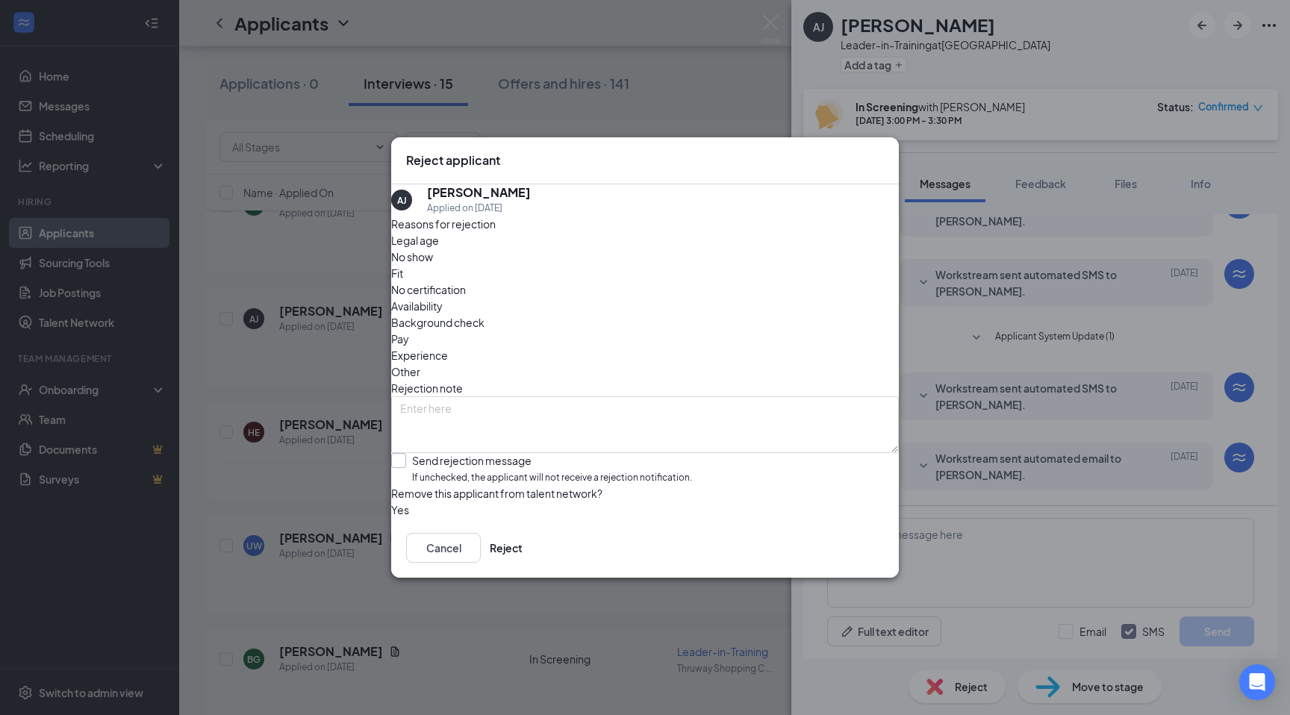
click at [665, 453] on input "Send rejection message If unchecked, the applicant will not receive a rejection…" at bounding box center [541, 469] width 301 height 32
checkbox input "true"
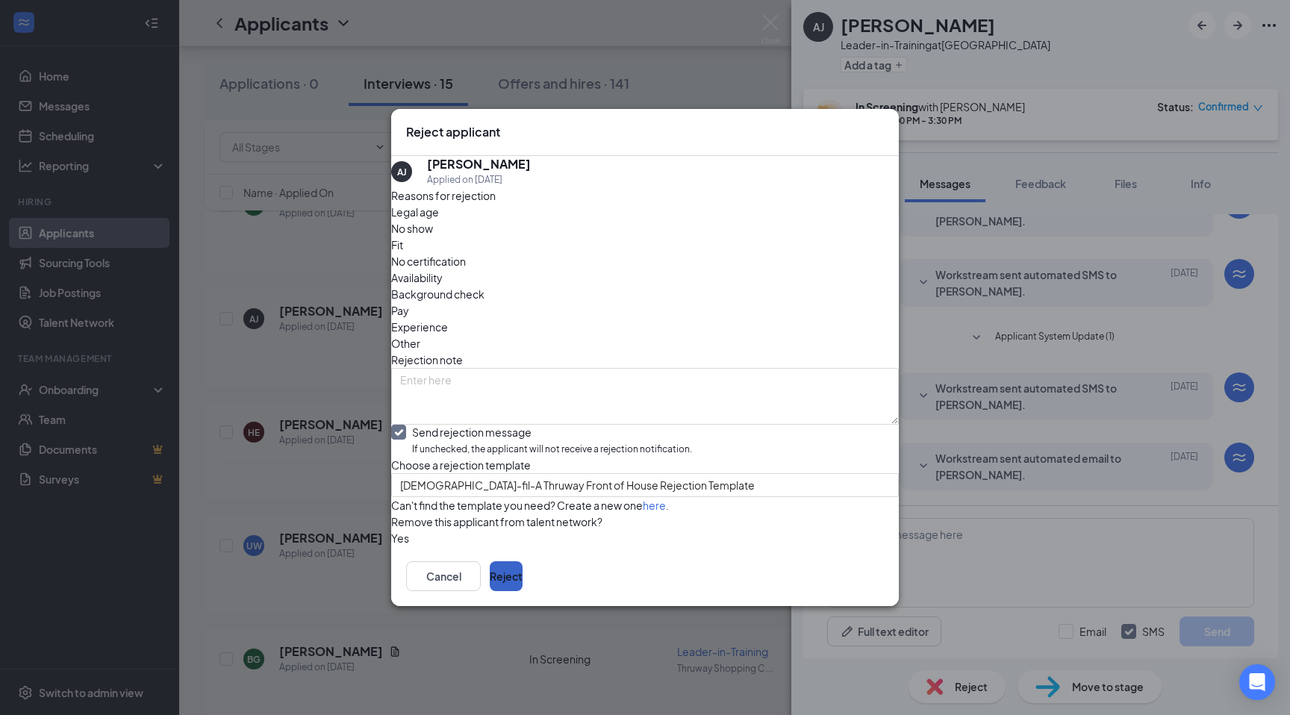
click at [523, 591] on button "Reject" at bounding box center [506, 576] width 33 height 30
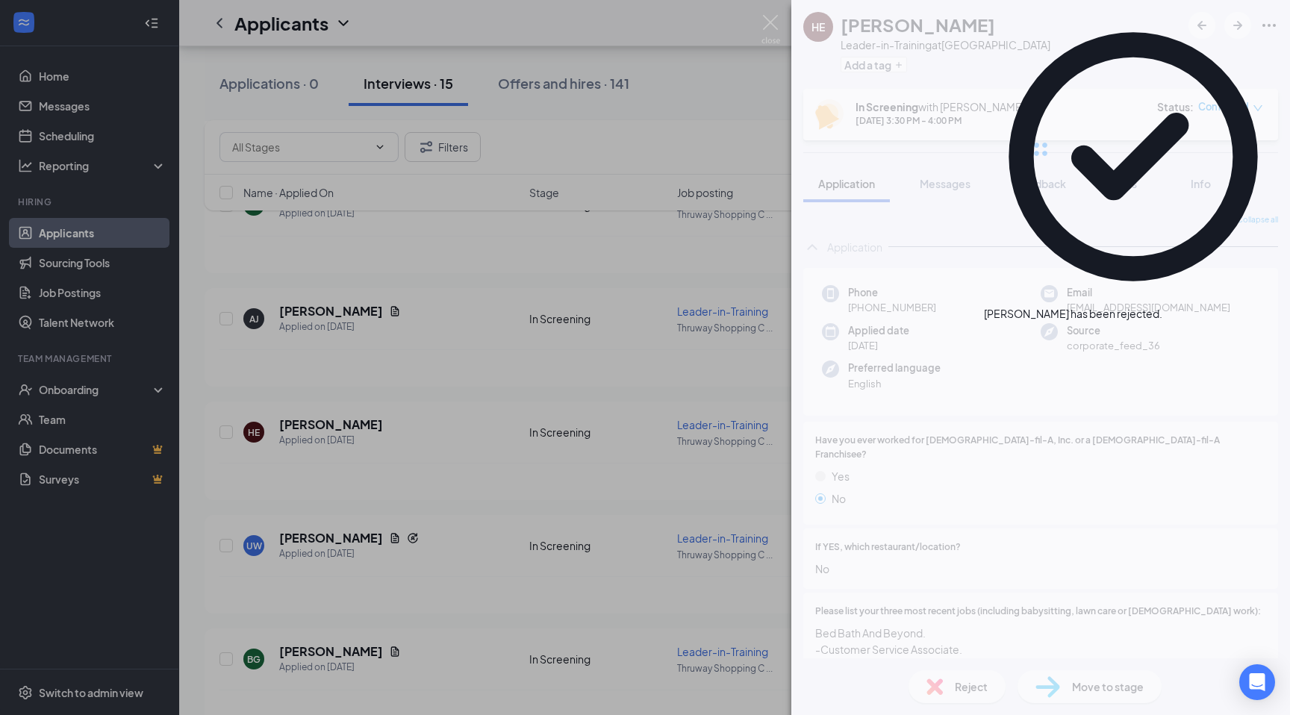
click at [338, 248] on div "HE [PERSON_NAME] Leader-in-Training at [GEOGRAPHIC_DATA] Add a tag In Screening…" at bounding box center [645, 357] width 1290 height 715
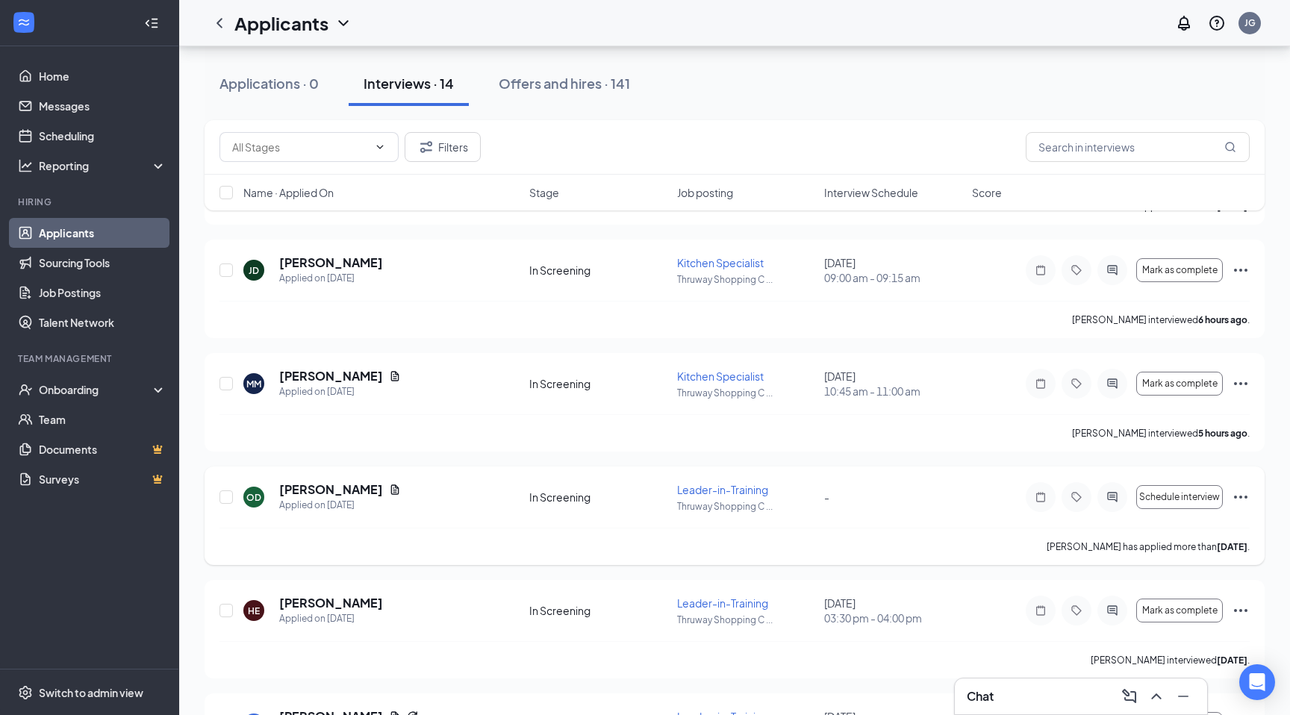
scroll to position [387, 0]
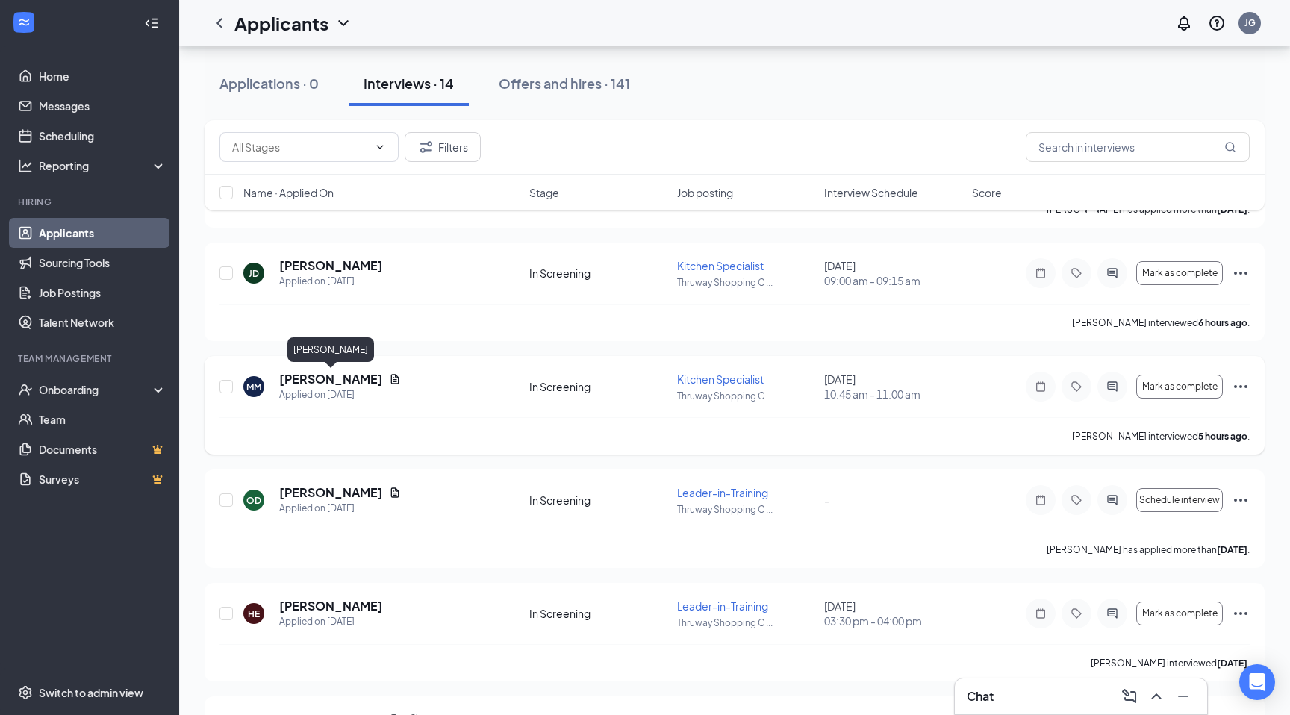
click at [349, 379] on h5 "[PERSON_NAME]" at bounding box center [331, 379] width 104 height 16
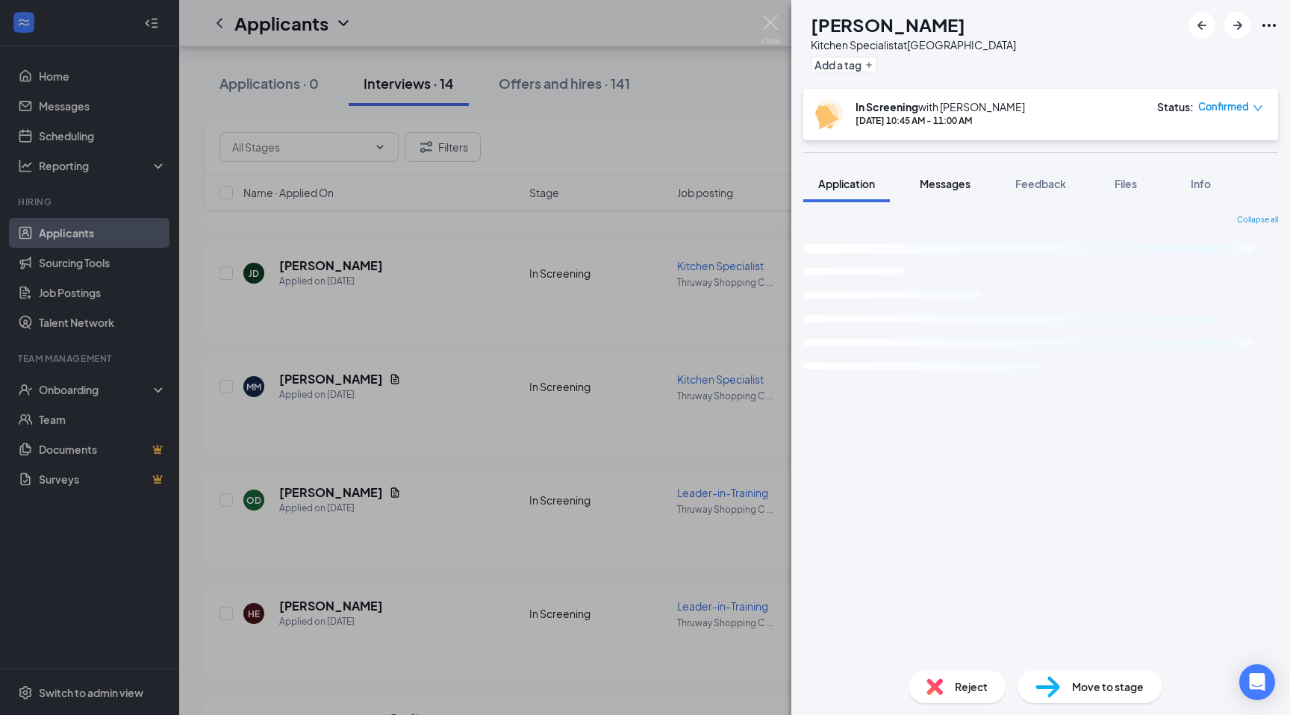
click at [977, 187] on button "Messages" at bounding box center [945, 183] width 81 height 37
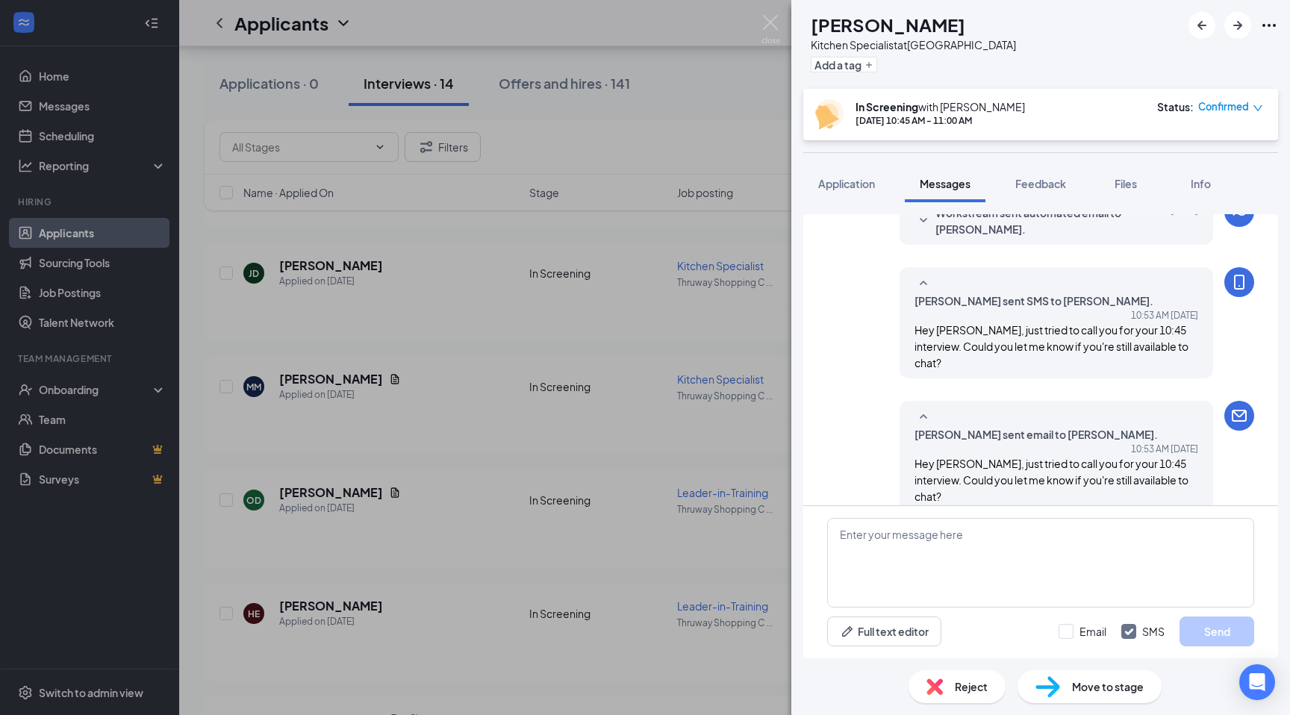
scroll to position [418, 0]
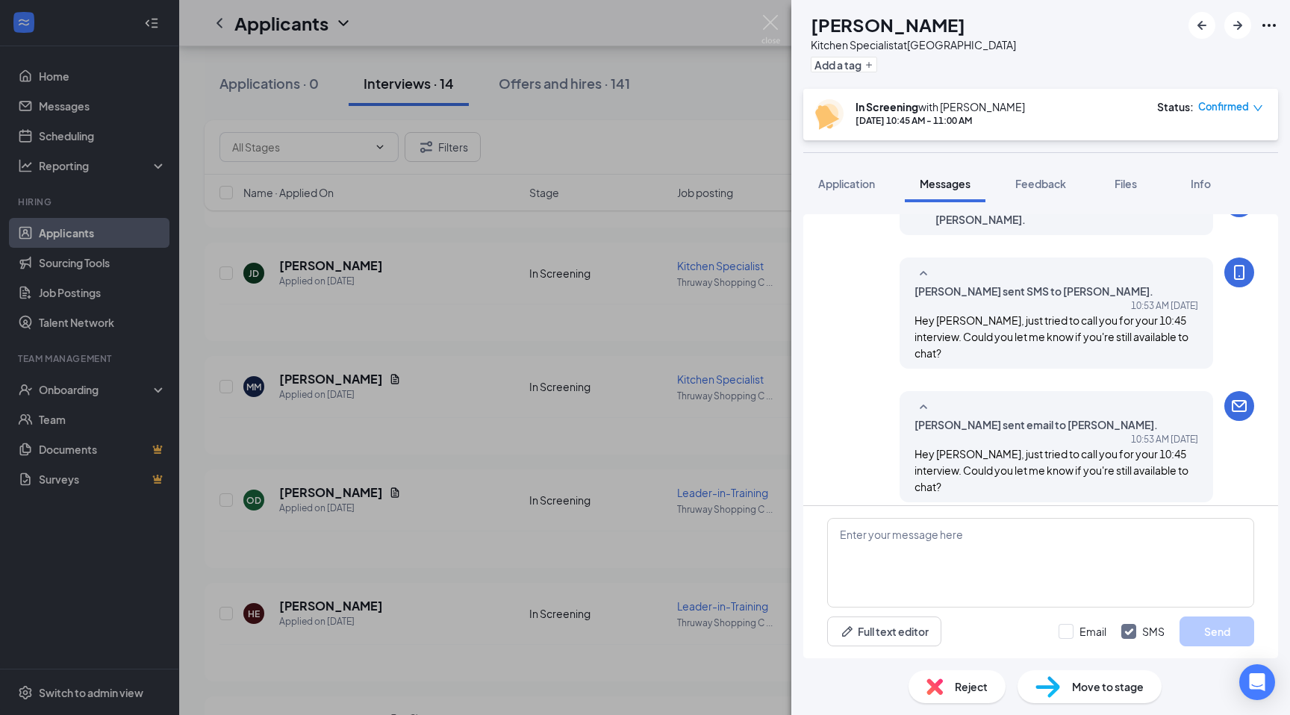
click at [942, 682] on img at bounding box center [935, 687] width 16 height 16
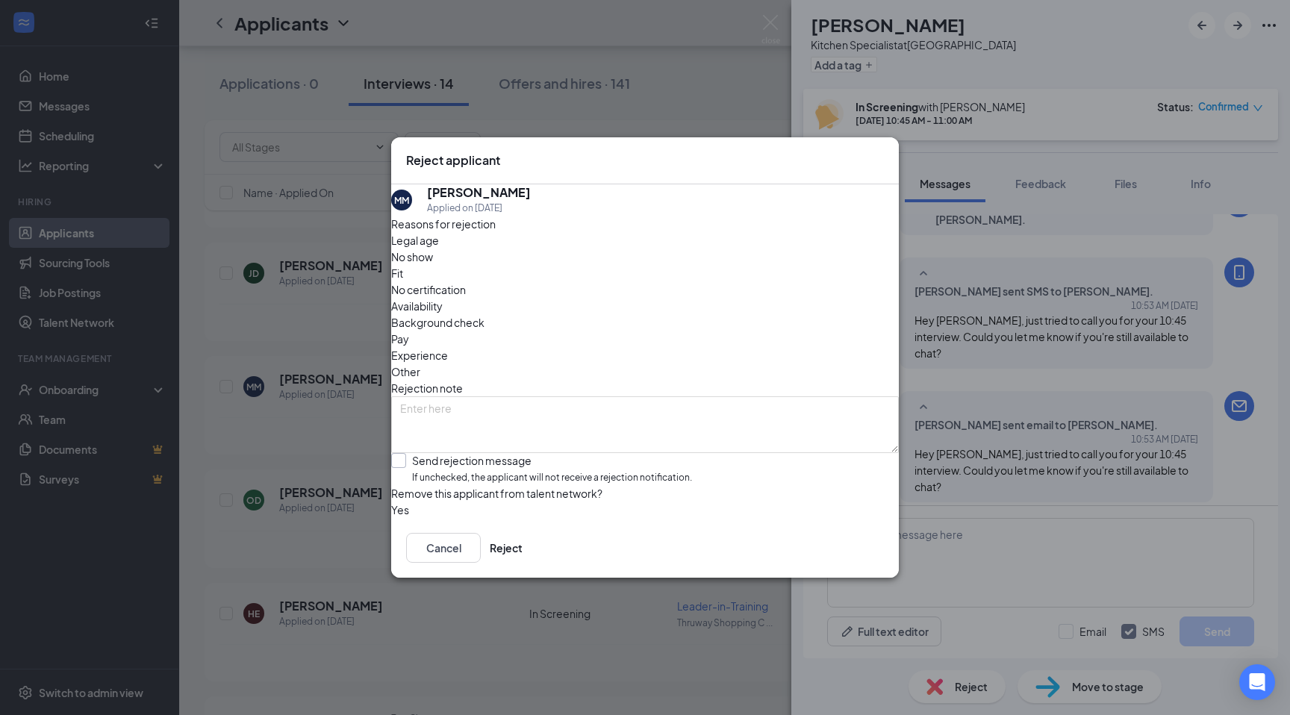
click at [517, 453] on input "Send rejection message If unchecked, the applicant will not receive a rejection…" at bounding box center [541, 469] width 301 height 32
checkbox input "true"
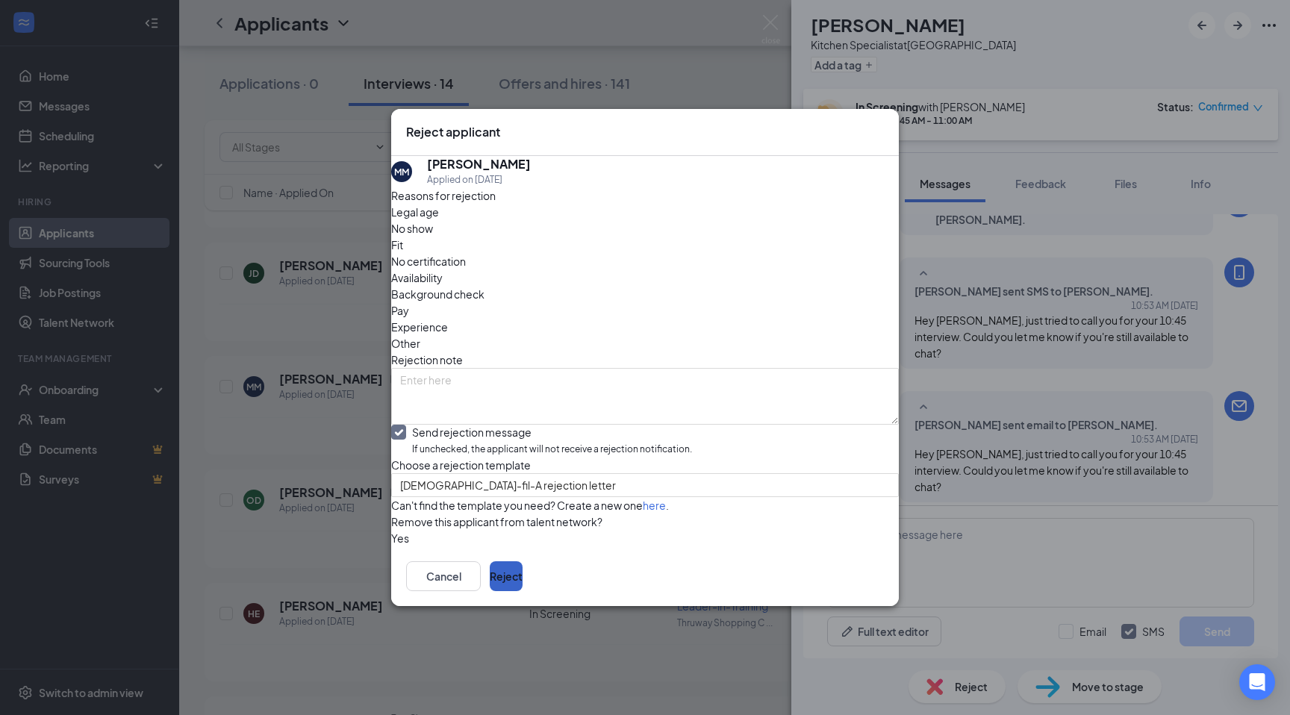
click at [523, 591] on button "Reject" at bounding box center [506, 576] width 33 height 30
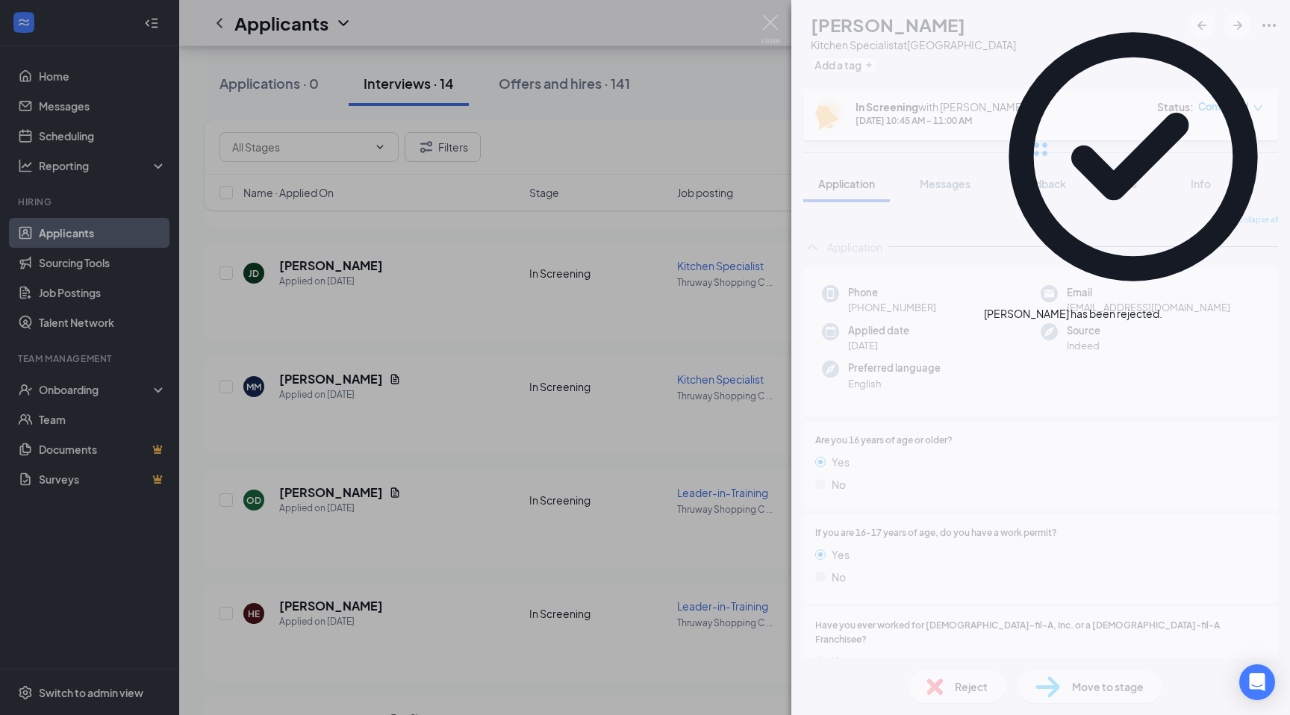
click at [634, 56] on div "MM [PERSON_NAME] Kitchen Specialist at [GEOGRAPHIC_DATA] Add a tag In Screening…" at bounding box center [645, 357] width 1290 height 715
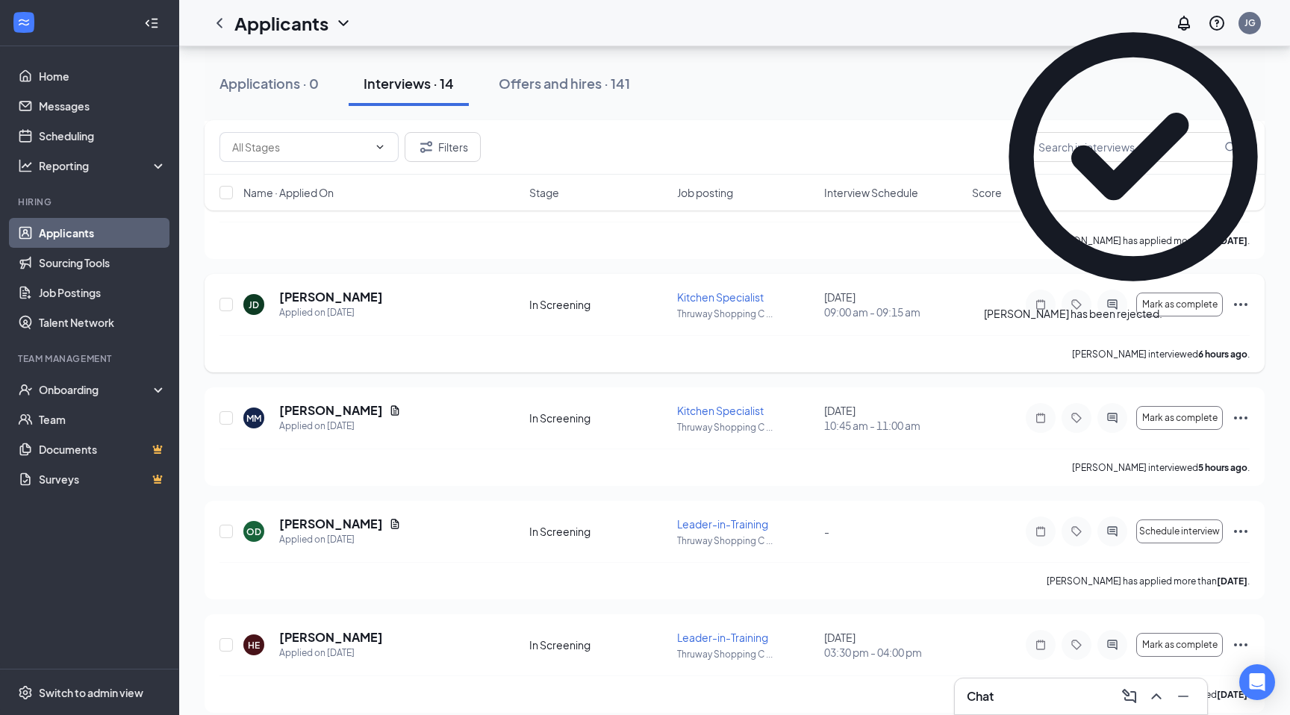
scroll to position [338, 0]
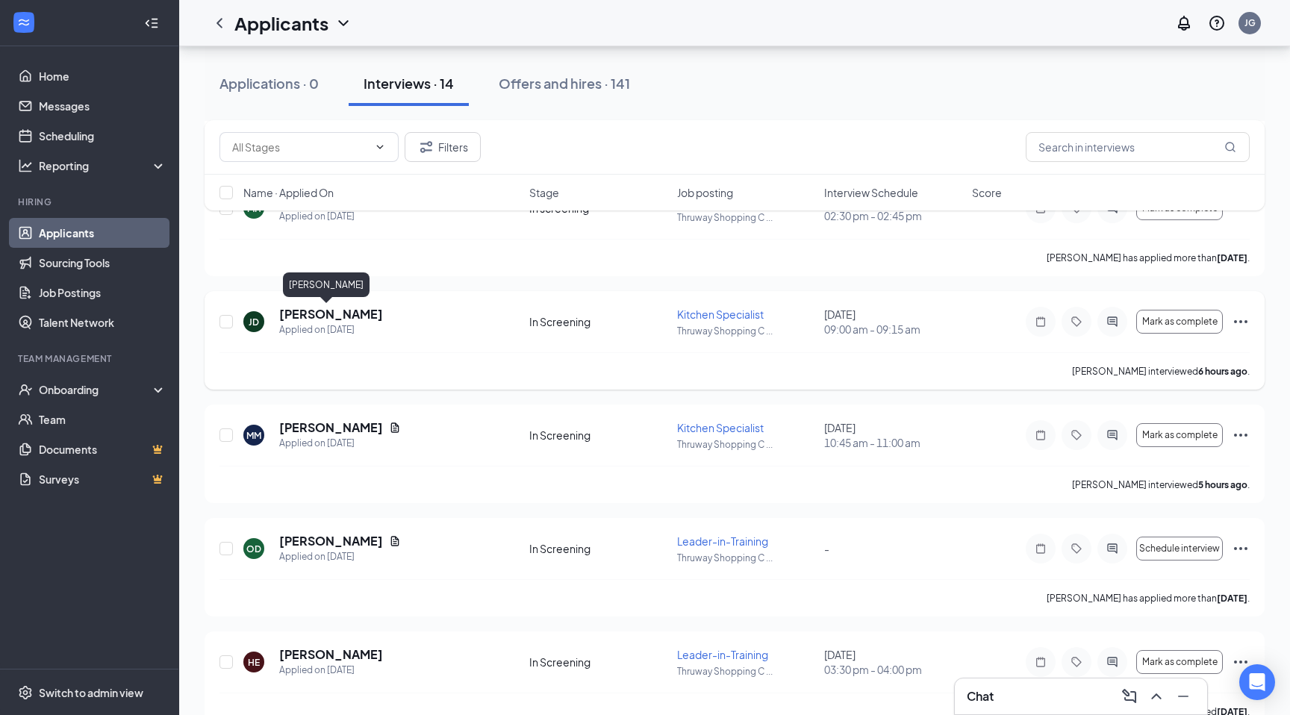
click at [332, 320] on h5 "[PERSON_NAME]" at bounding box center [331, 314] width 104 height 16
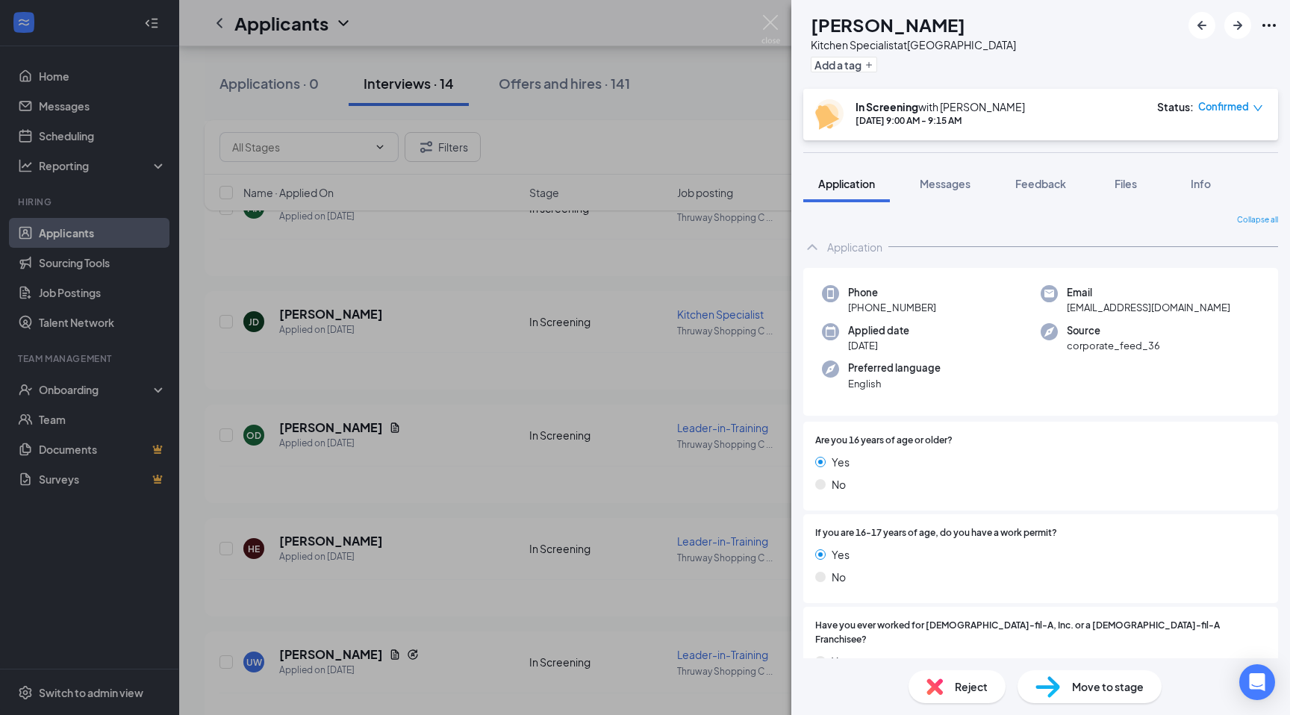
click at [533, 256] on div "[PERSON_NAME] [PERSON_NAME] Kitchen Specialist at [GEOGRAPHIC_DATA] Add a tag I…" at bounding box center [645, 357] width 1290 height 715
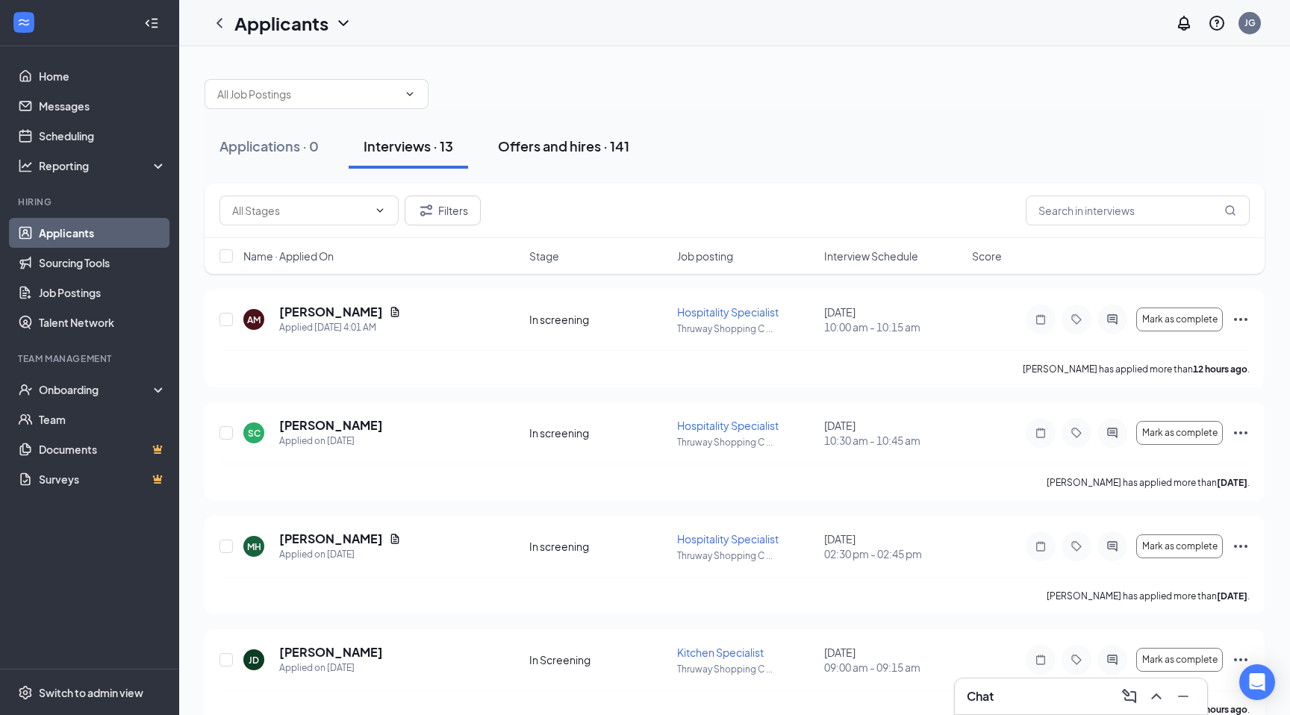
click at [511, 141] on div "Offers and hires · 141" at bounding box center [563, 146] width 131 height 19
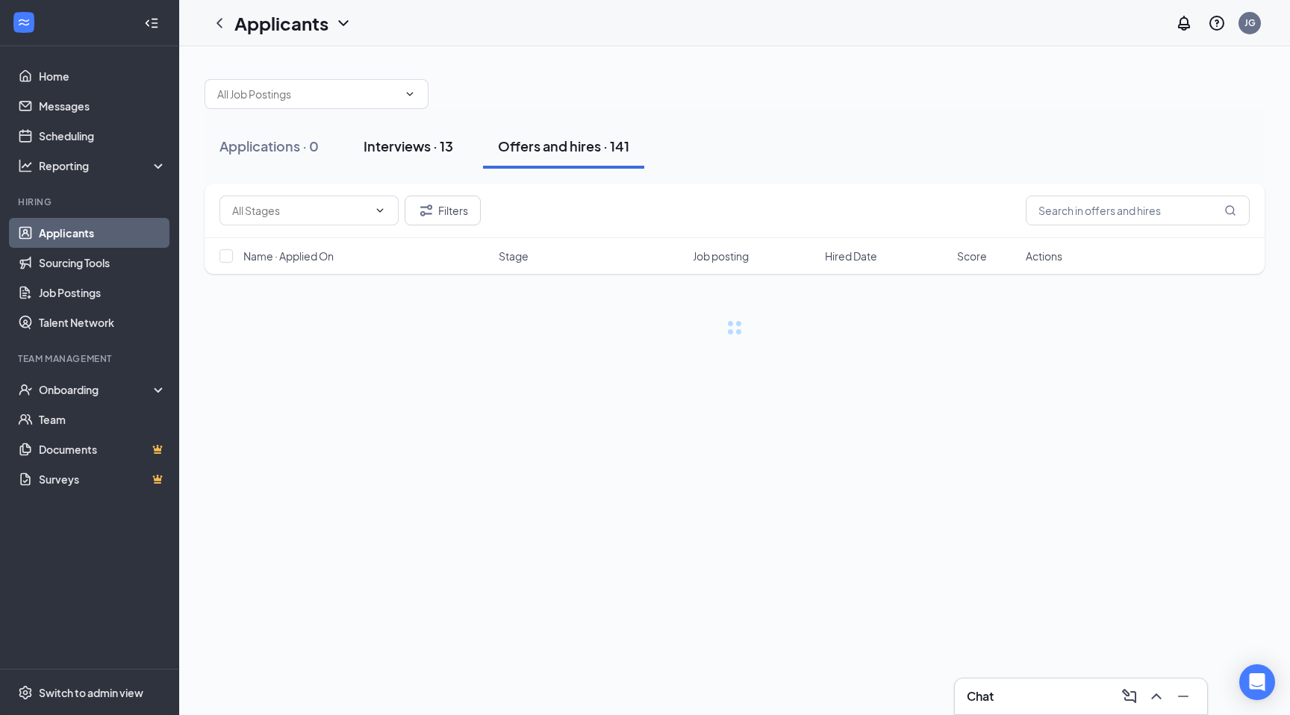
click at [431, 158] on button "Interviews · 13" at bounding box center [408, 146] width 119 height 45
